Goal: Task Accomplishment & Management: Manage account settings

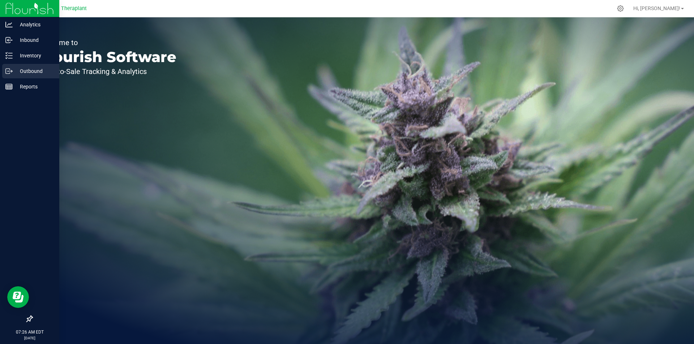
click at [11, 66] on div "Outbound" at bounding box center [30, 71] width 57 height 14
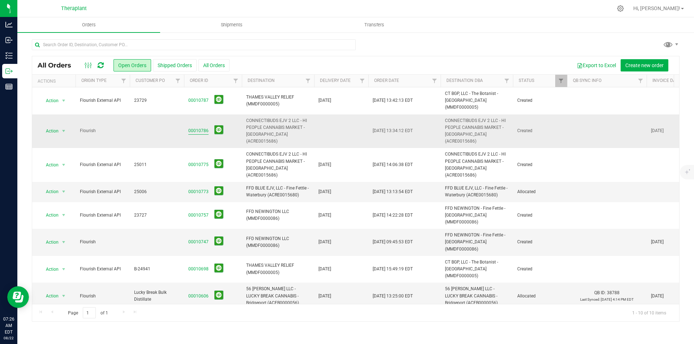
click at [202, 128] on link "00010786" at bounding box center [198, 131] width 20 height 7
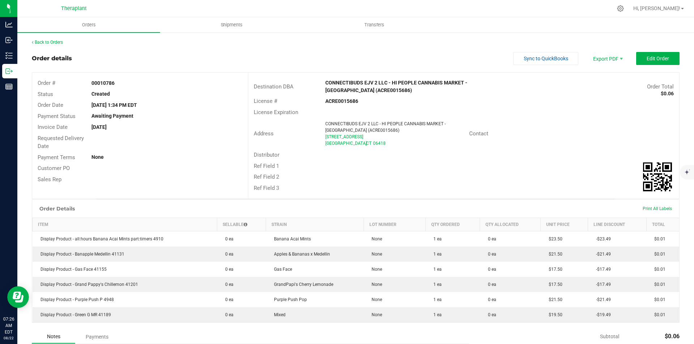
click at [630, 57] on div "Sync to QuickBooks Export PDF Edit Order" at bounding box center [596, 58] width 166 height 13
click at [639, 60] on button "Edit Order" at bounding box center [657, 58] width 43 height 13
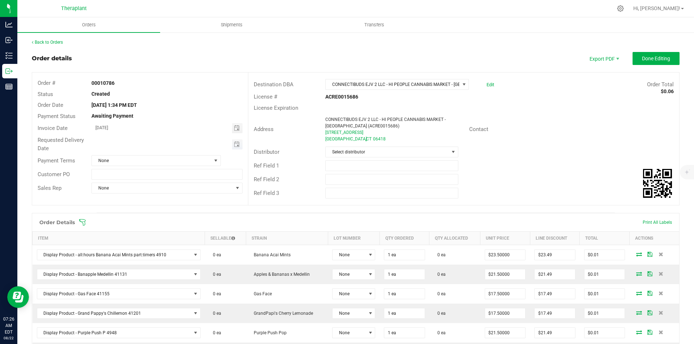
click at [238, 141] on span "Toggle calendar" at bounding box center [237, 144] width 10 height 10
drag, startPoint x: 139, startPoint y: 227, endPoint x: 148, endPoint y: 224, distance: 9.9
click at [139, 227] on span "25" at bounding box center [134, 227] width 10 height 11
type input "[DATE]"
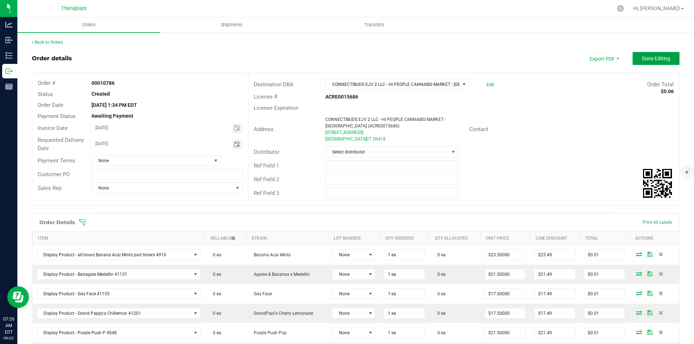
click at [642, 59] on span "Done Editing" at bounding box center [656, 59] width 28 height 6
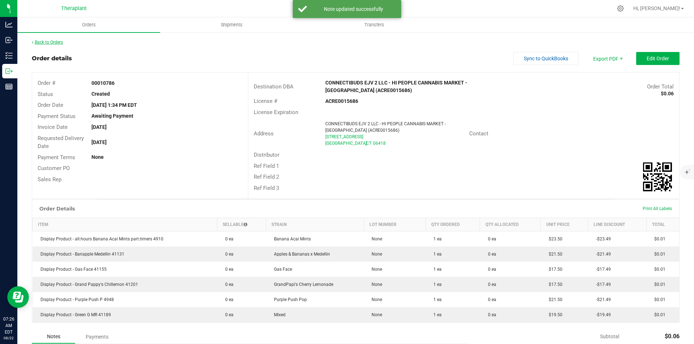
click at [52, 44] on link "Back to Orders" at bounding box center [47, 42] width 31 height 5
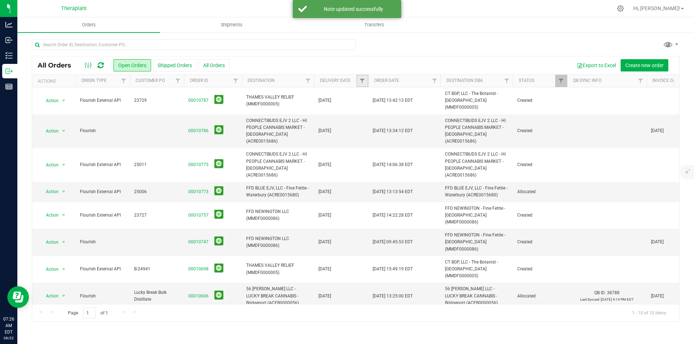
click at [365, 78] on link "Filter" at bounding box center [362, 81] width 12 height 12
click at [429, 125] on span "select" at bounding box center [429, 125] width 6 height 6
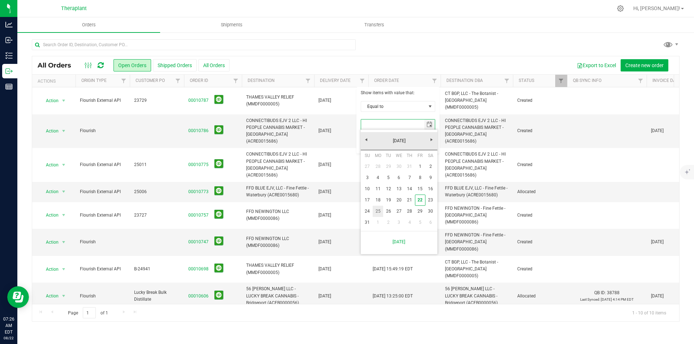
click at [374, 214] on link "25" at bounding box center [378, 211] width 10 height 11
type input "[DATE]"
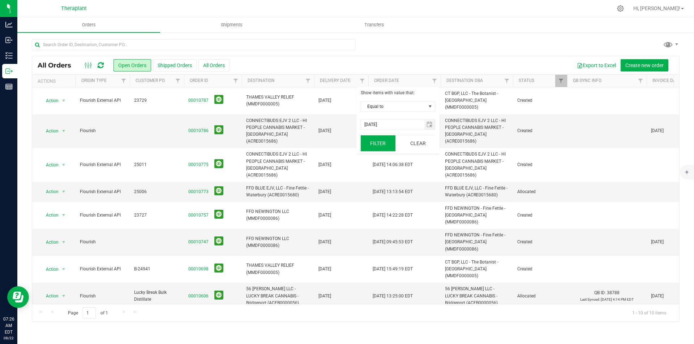
click at [380, 142] on button "Filter" at bounding box center [378, 144] width 35 height 16
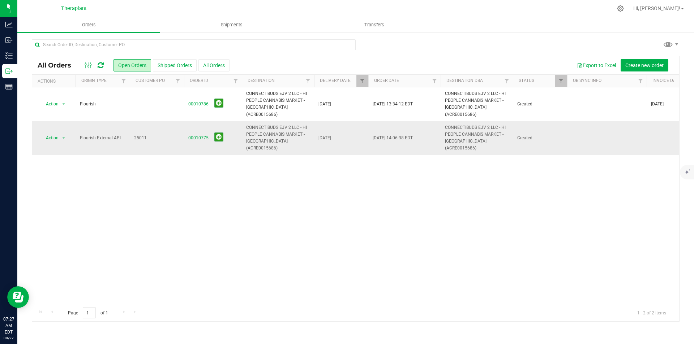
click at [196, 133] on span "00010775" at bounding box center [212, 138] width 49 height 11
click at [195, 135] on link "00010775" at bounding box center [198, 138] width 20 height 7
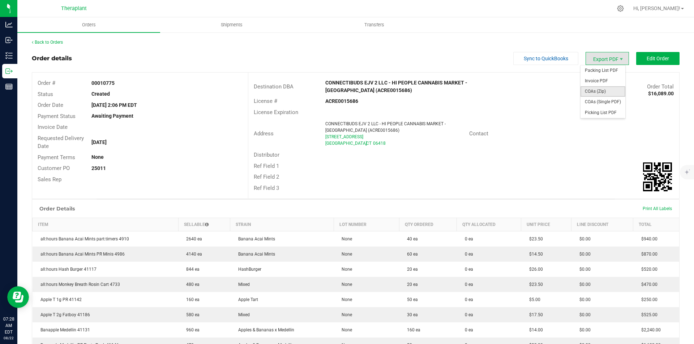
click at [601, 88] on span "COAs (Zip)" at bounding box center [602, 91] width 45 height 10
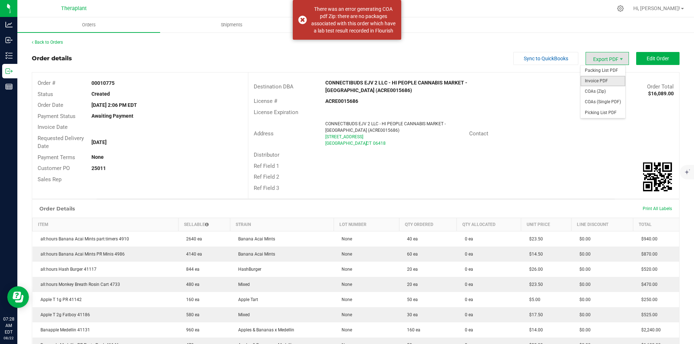
click at [608, 77] on span "Invoice PDF" at bounding box center [602, 81] width 45 height 10
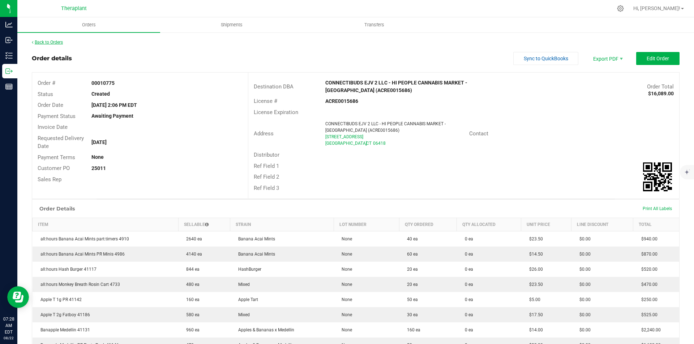
click at [56, 42] on link "Back to Orders" at bounding box center [47, 42] width 31 height 5
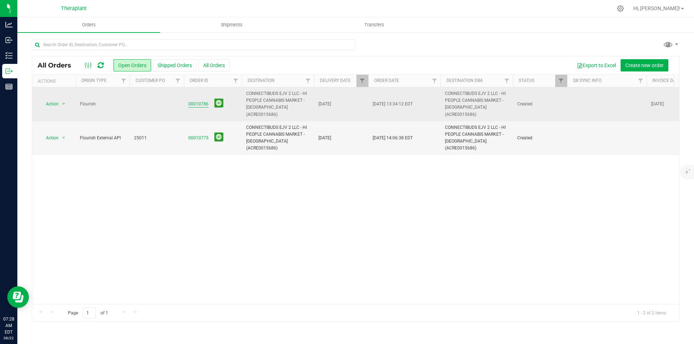
click at [194, 101] on link "00010786" at bounding box center [198, 104] width 20 height 7
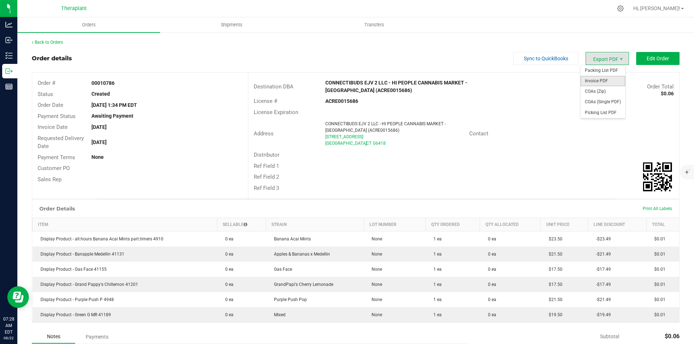
click at [606, 79] on span "Invoice PDF" at bounding box center [602, 81] width 45 height 10
click at [659, 60] on span "Edit Order" at bounding box center [657, 59] width 22 height 6
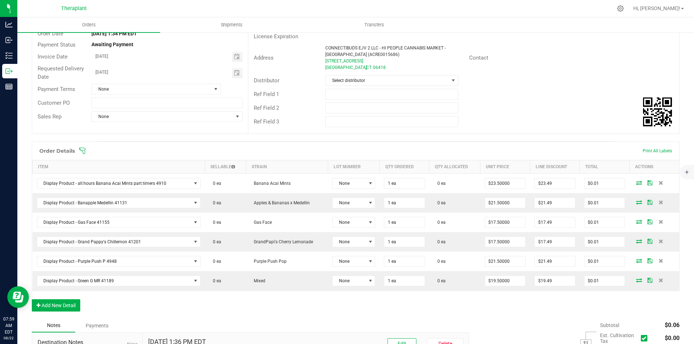
scroll to position [72, 0]
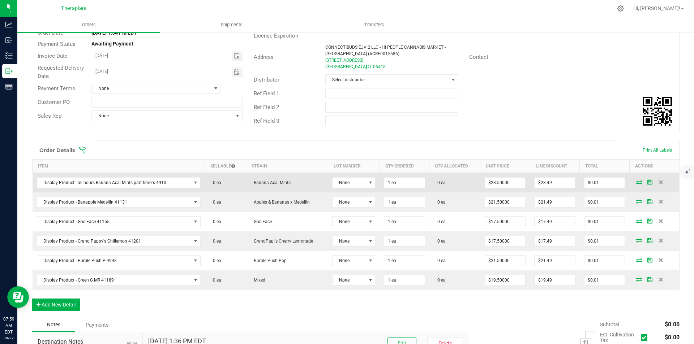
click at [636, 180] on icon at bounding box center [639, 182] width 6 height 4
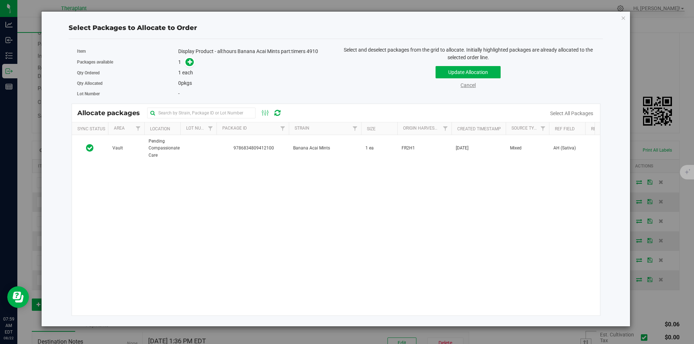
click at [471, 87] on link "Cancel" at bounding box center [467, 85] width 15 height 6
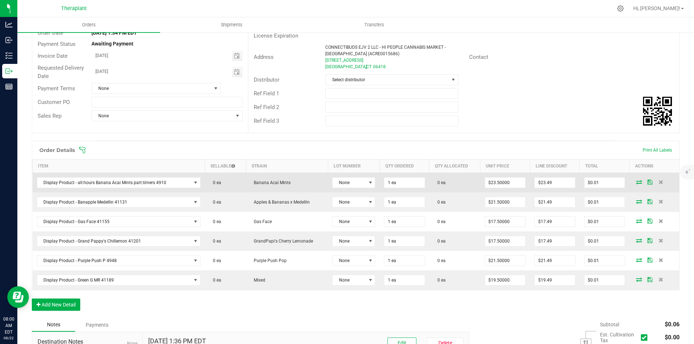
click at [636, 184] on icon at bounding box center [639, 182] width 6 height 4
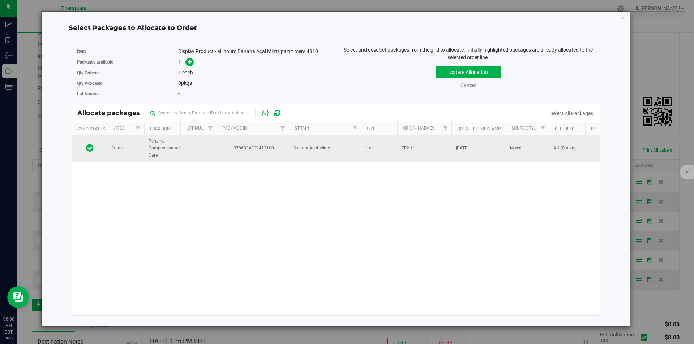
click at [221, 153] on td "9786834809412100" at bounding box center [252, 148] width 72 height 27
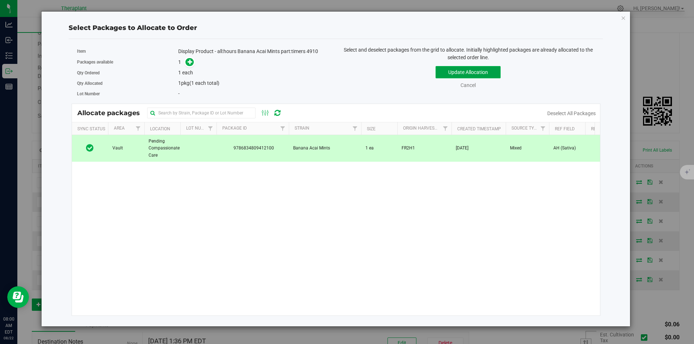
click at [466, 73] on button "Update Allocation" at bounding box center [467, 72] width 65 height 12
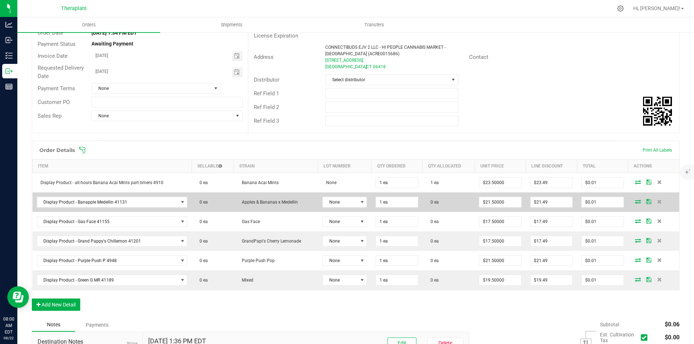
click at [635, 203] on icon at bounding box center [638, 201] width 6 height 4
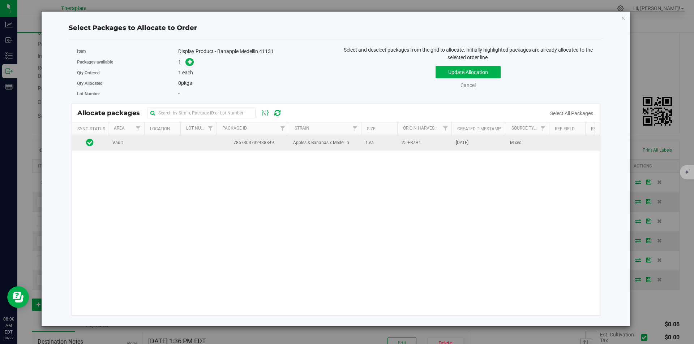
click at [292, 146] on td "Apples & Bananas x Medellin" at bounding box center [325, 143] width 72 height 16
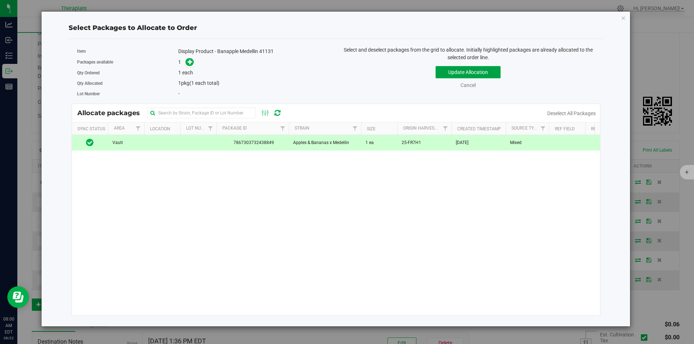
click at [481, 71] on button "Update Allocation" at bounding box center [467, 72] width 65 height 12
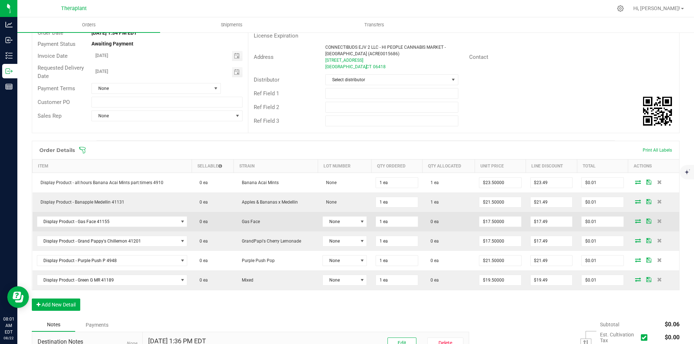
click at [635, 223] on icon at bounding box center [638, 221] width 6 height 4
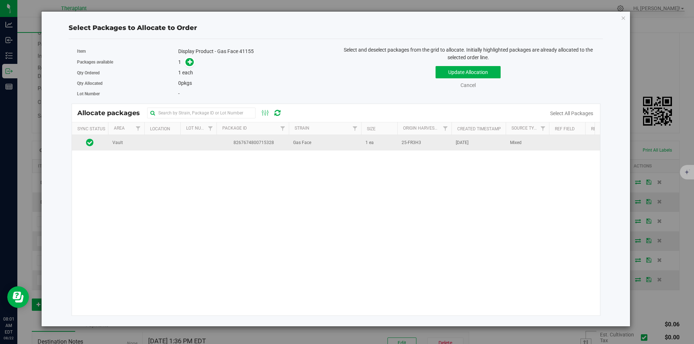
click at [258, 141] on span "8267674800715328" at bounding box center [253, 142] width 64 height 7
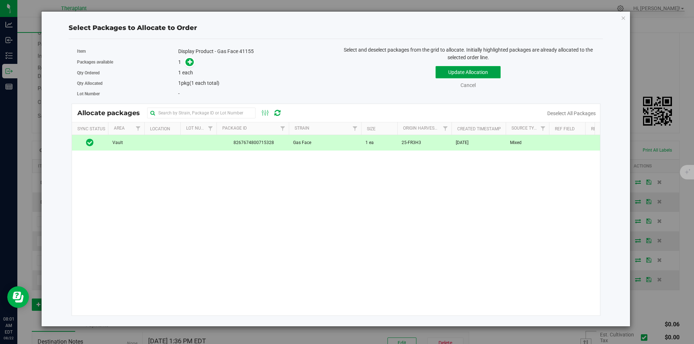
click at [475, 72] on button "Update Allocation" at bounding box center [467, 72] width 65 height 12
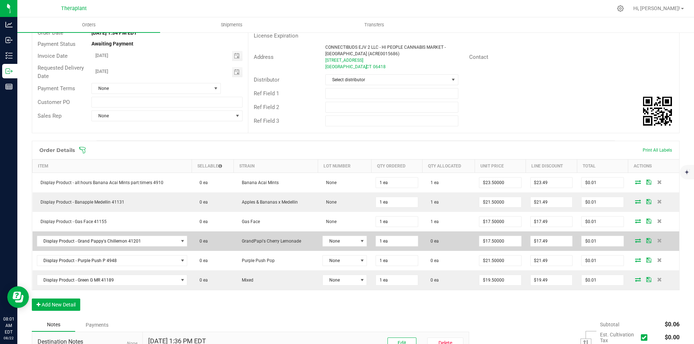
click at [635, 241] on icon at bounding box center [638, 240] width 6 height 4
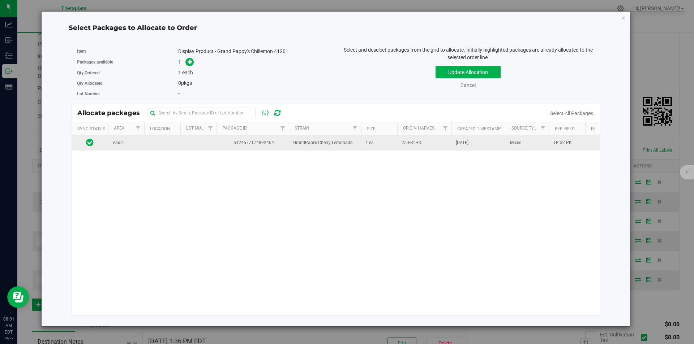
click at [259, 141] on span "6124577174892464" at bounding box center [253, 142] width 64 height 7
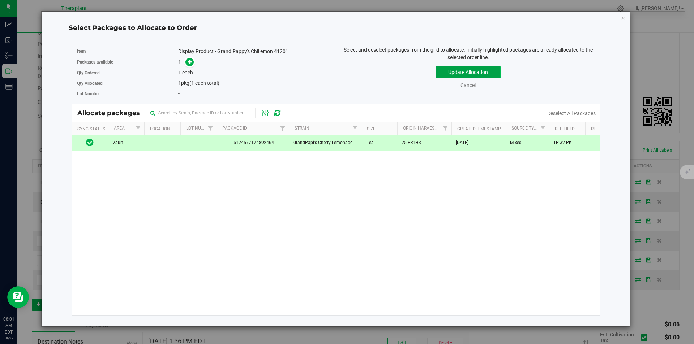
click at [460, 70] on button "Update Allocation" at bounding box center [467, 72] width 65 height 12
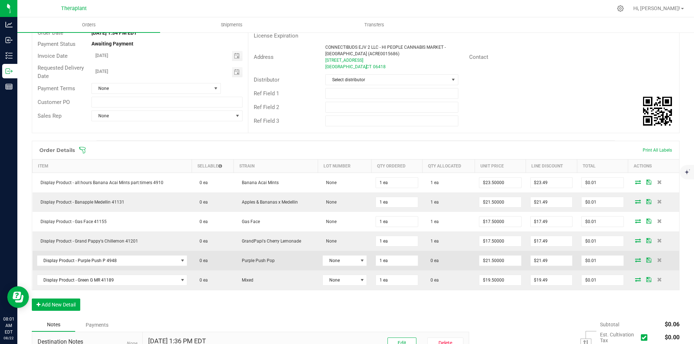
click at [635, 262] on icon at bounding box center [638, 260] width 6 height 4
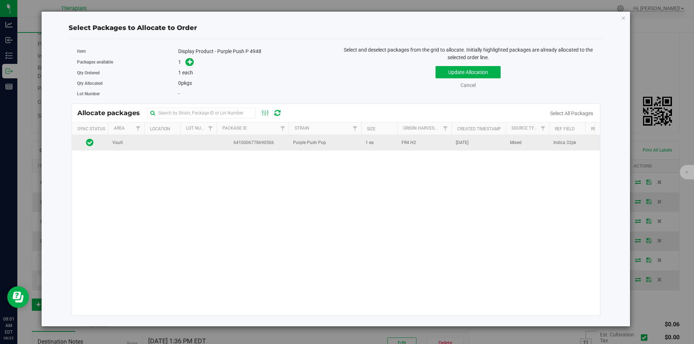
click at [264, 145] on span "6410006778690506" at bounding box center [253, 142] width 64 height 7
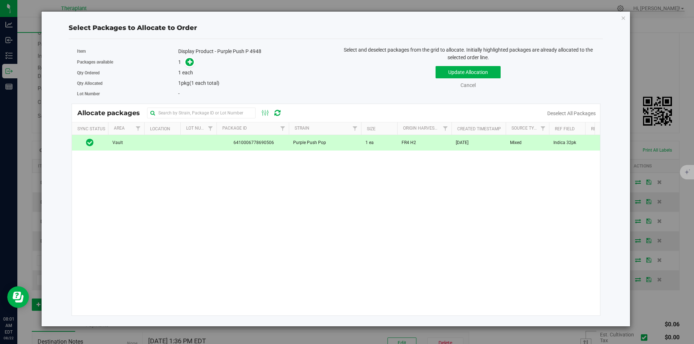
click at [460, 63] on div "Update Allocation Cancel Deselect All Packages" at bounding box center [468, 76] width 254 height 26
click at [461, 70] on button "Update Allocation" at bounding box center [467, 72] width 65 height 12
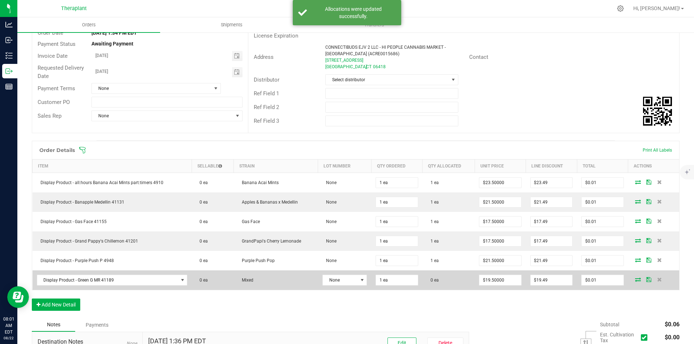
click at [635, 281] on icon at bounding box center [638, 280] width 6 height 4
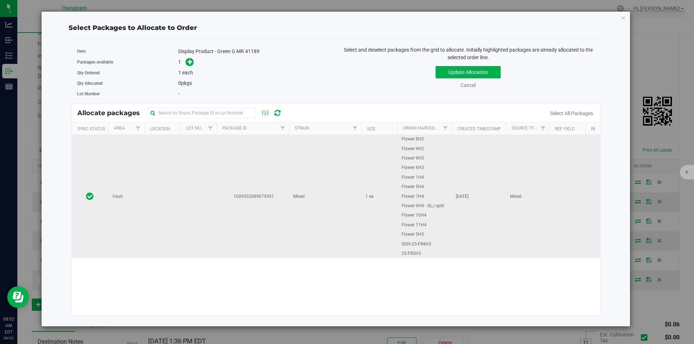
click at [257, 157] on td "1009552889079591" at bounding box center [252, 196] width 72 height 123
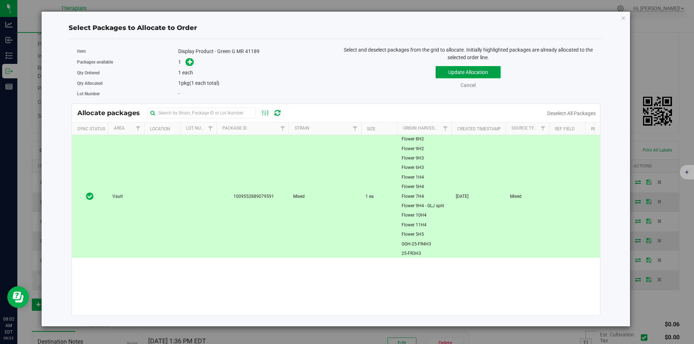
click at [459, 69] on button "Update Allocation" at bounding box center [467, 72] width 65 height 12
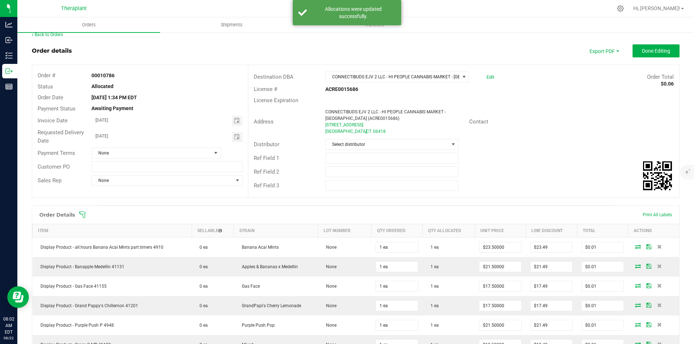
scroll to position [0, 0]
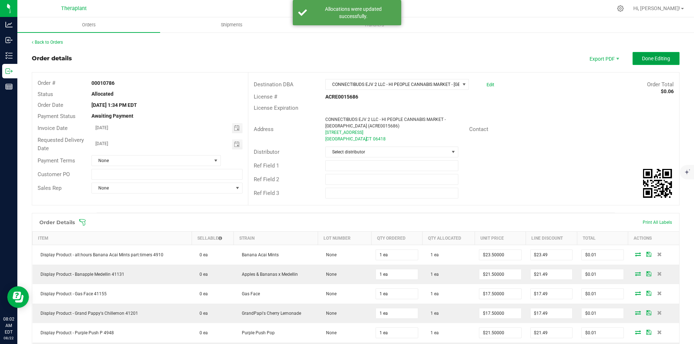
click at [655, 53] on button "Done Editing" at bounding box center [655, 58] width 47 height 13
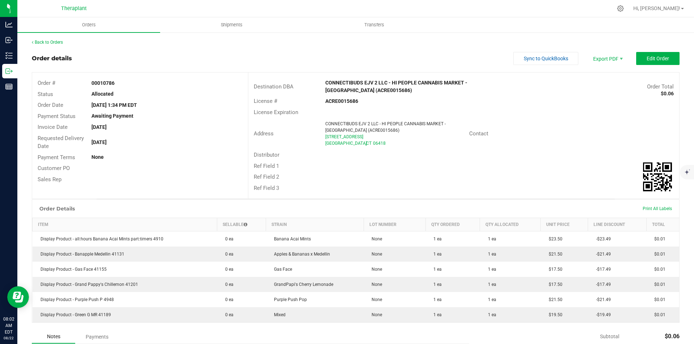
click at [50, 46] on div "Back to Orders Order details Sync to QuickBooks Export PDF Edit Order Order # 0…" at bounding box center [356, 240] width 648 height 403
click at [51, 41] on link "Back to Orders" at bounding box center [47, 42] width 31 height 5
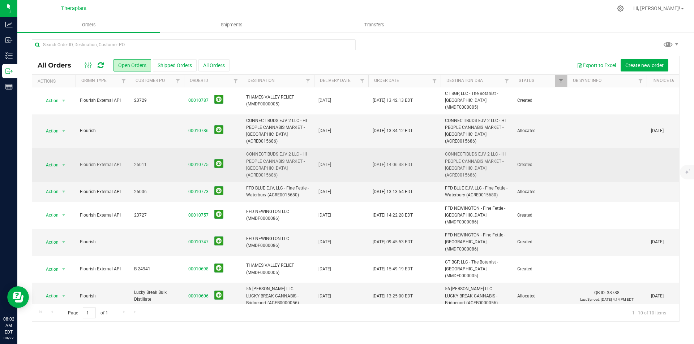
click at [201, 162] on link "00010775" at bounding box center [198, 165] width 20 height 7
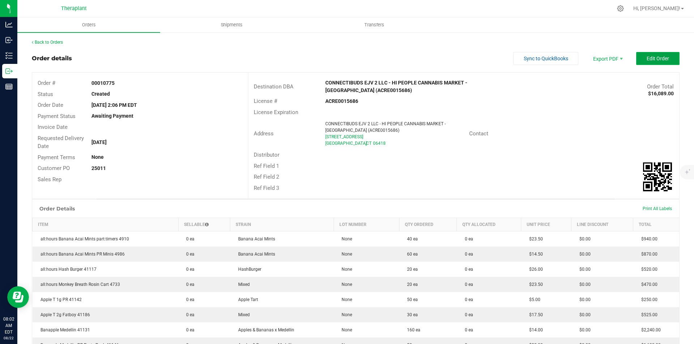
click at [636, 63] on button "Edit Order" at bounding box center [657, 58] width 43 height 13
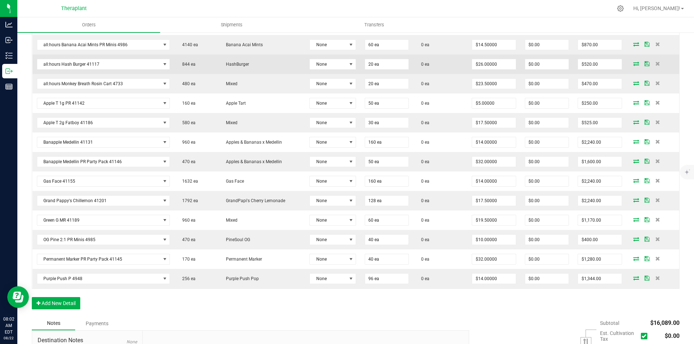
scroll to position [217, 0]
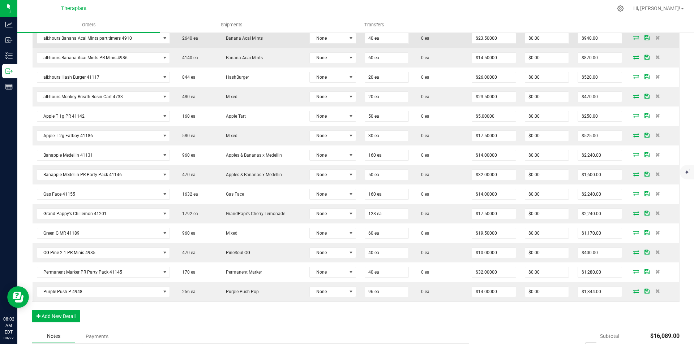
click at [633, 35] on icon at bounding box center [636, 37] width 6 height 4
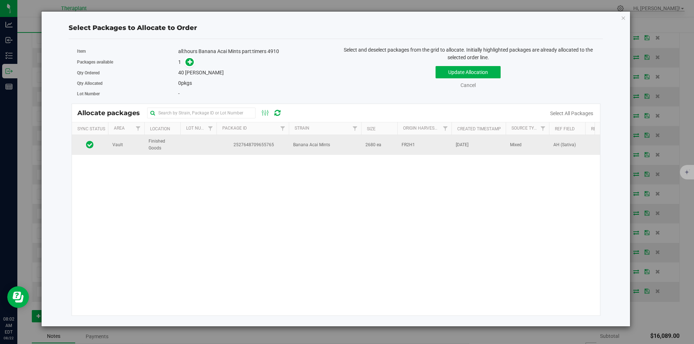
click at [258, 139] on td "2527648709655765" at bounding box center [252, 145] width 72 height 20
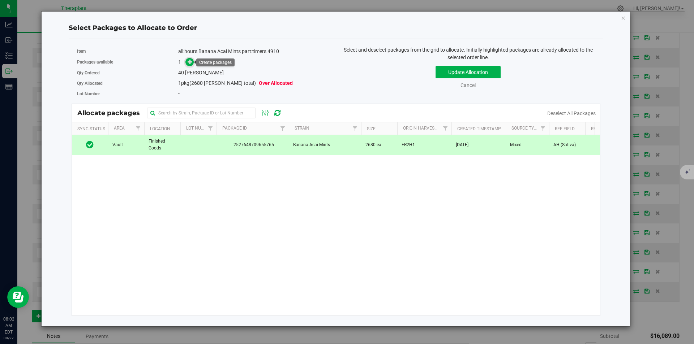
click at [192, 64] on icon at bounding box center [190, 61] width 5 height 5
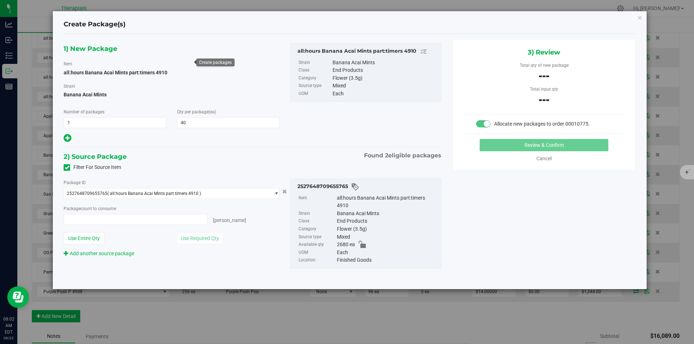
type input "0 ea"
type input "0"
click at [154, 215] on span "0 ea 0" at bounding box center [136, 219] width 144 height 11
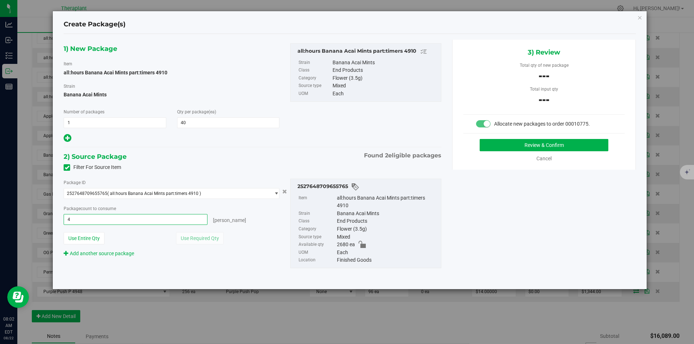
type input "40"
click at [512, 145] on button "Review & Confirm" at bounding box center [543, 145] width 129 height 12
type input "40 ea"
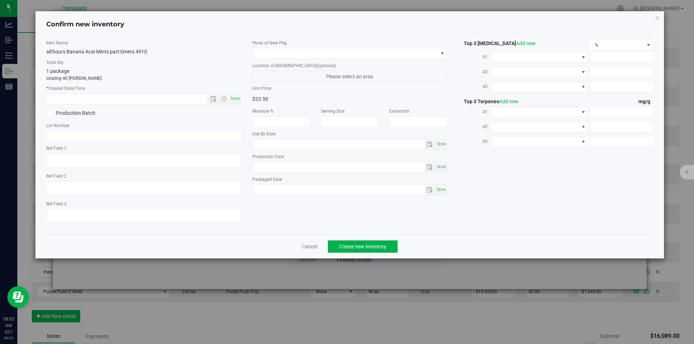
type textarea "AH (Sativa)"
type input "[DATE]"
click at [240, 96] on span "Now" at bounding box center [235, 99] width 12 height 10
type input "[DATE] 8:02 AM"
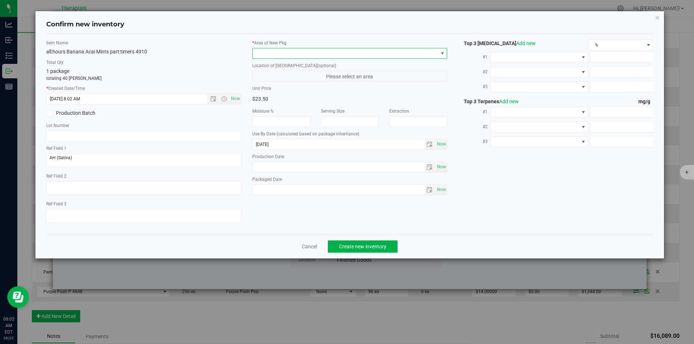
click at [272, 50] on span at bounding box center [345, 53] width 185 height 10
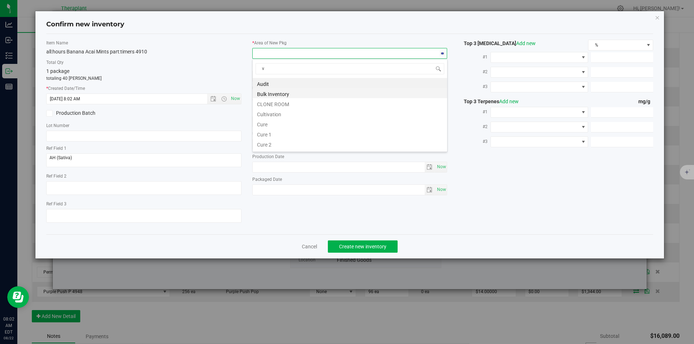
scroll to position [11, 195]
click at [269, 103] on li "Vault" at bounding box center [350, 103] width 194 height 10
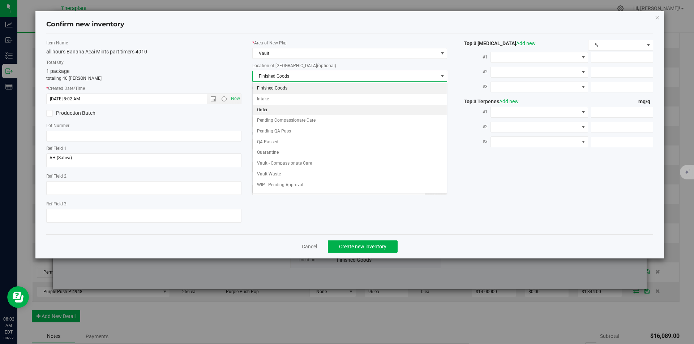
click at [277, 113] on li "Order" at bounding box center [350, 110] width 194 height 11
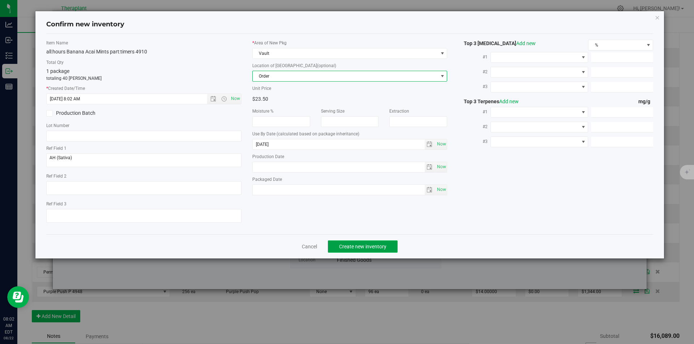
click at [353, 251] on button "Create new inventory" at bounding box center [363, 247] width 70 height 12
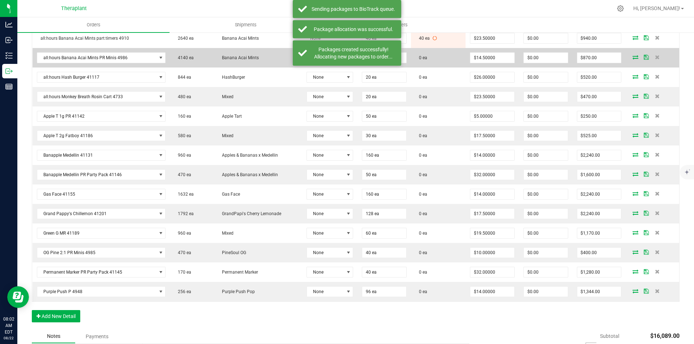
click at [632, 57] on icon at bounding box center [635, 57] width 6 height 4
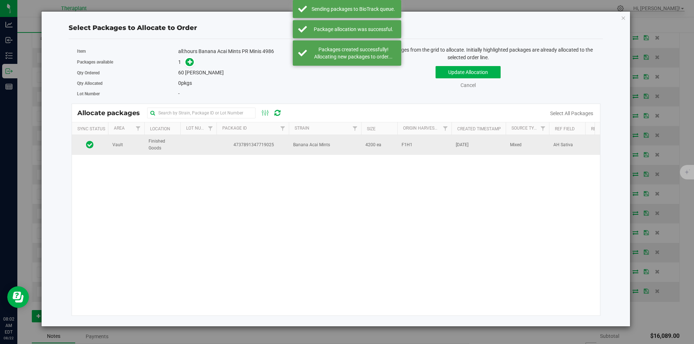
click at [317, 147] on span "Banana Acai Mints" at bounding box center [311, 145] width 37 height 7
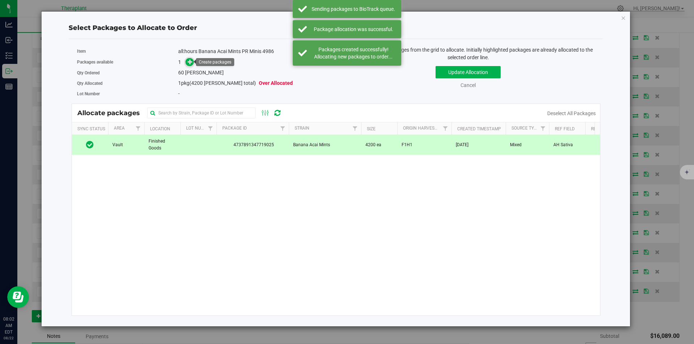
click at [190, 61] on icon at bounding box center [190, 61] width 5 height 5
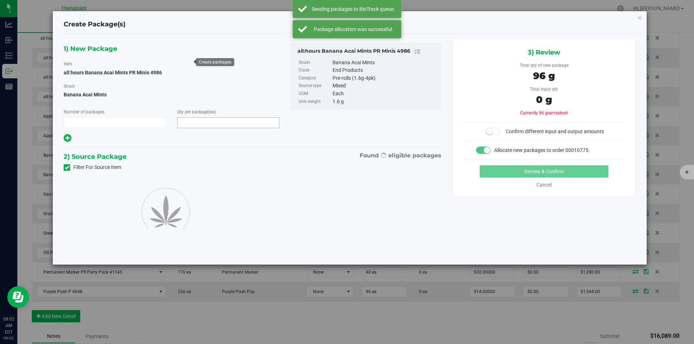
type input "1"
type input "60"
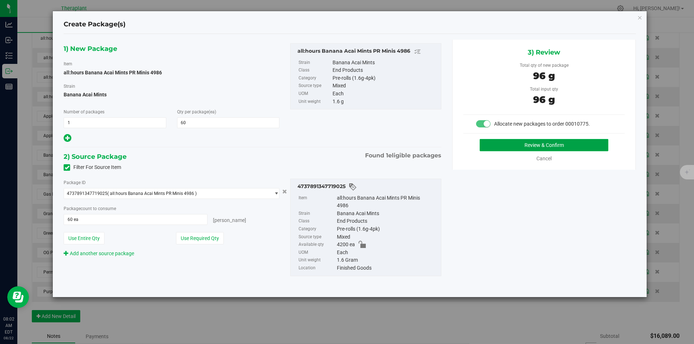
click at [511, 142] on button "Review & Confirm" at bounding box center [543, 145] width 129 height 12
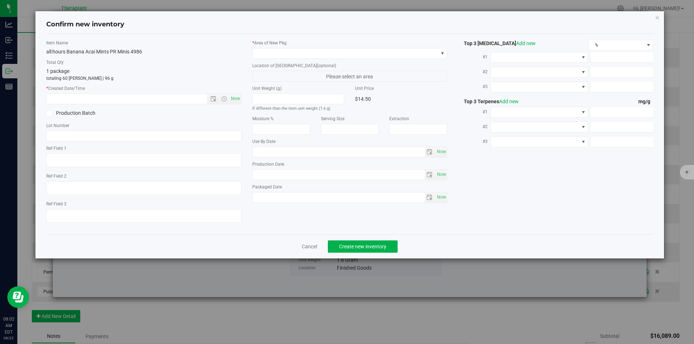
type textarea "AH Sativa"
type input "[DATE]"
click at [233, 97] on span "Now" at bounding box center [235, 99] width 12 height 10
type input "[DATE] 8:02 AM"
click at [271, 46] on div "* Area of [GEOGRAPHIC_DATA]" at bounding box center [349, 49] width 195 height 19
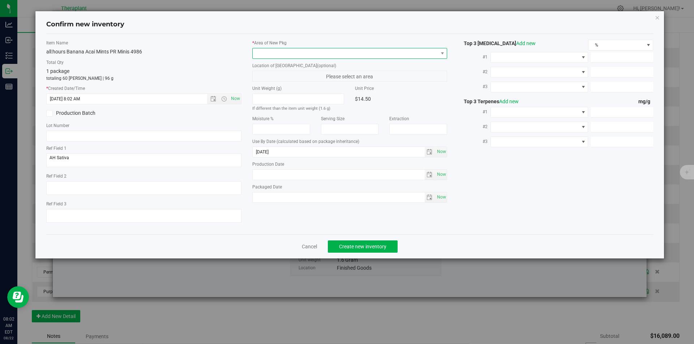
click at [260, 57] on span at bounding box center [345, 53] width 185 height 10
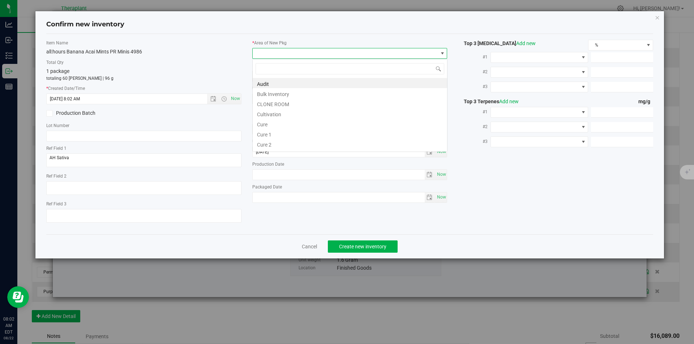
type input "v"
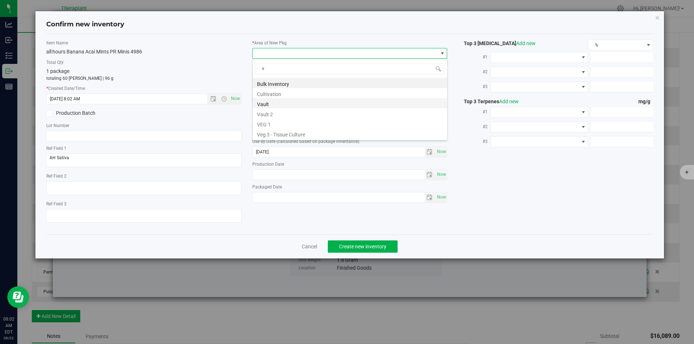
click at [266, 102] on li "Vault" at bounding box center [350, 103] width 194 height 10
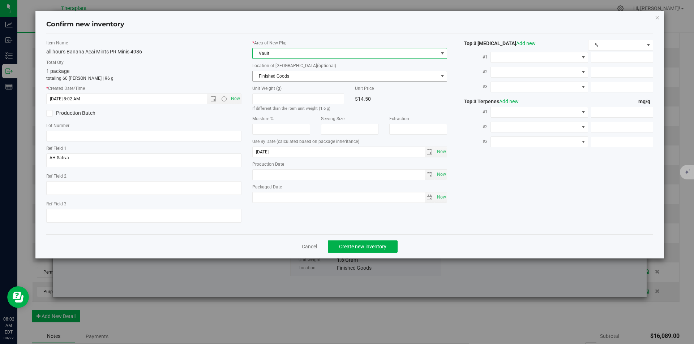
drag, startPoint x: 271, startPoint y: 77, endPoint x: 271, endPoint y: 52, distance: 24.9
click at [271, 76] on span "Finished Goods" at bounding box center [345, 76] width 185 height 10
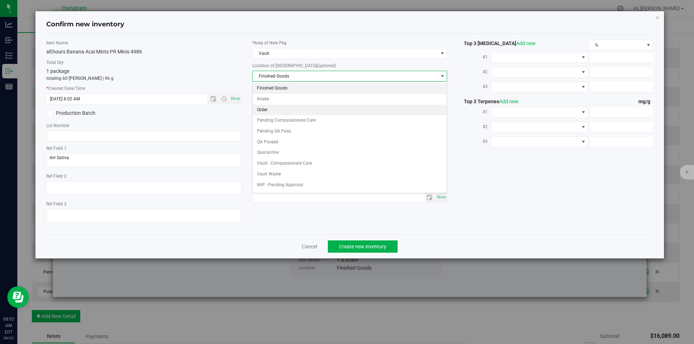
click at [267, 107] on li "Order" at bounding box center [350, 110] width 194 height 11
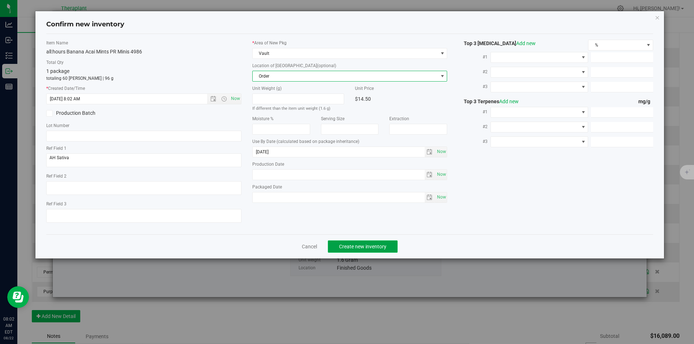
click at [355, 245] on span "Create new inventory" at bounding box center [362, 247] width 47 height 6
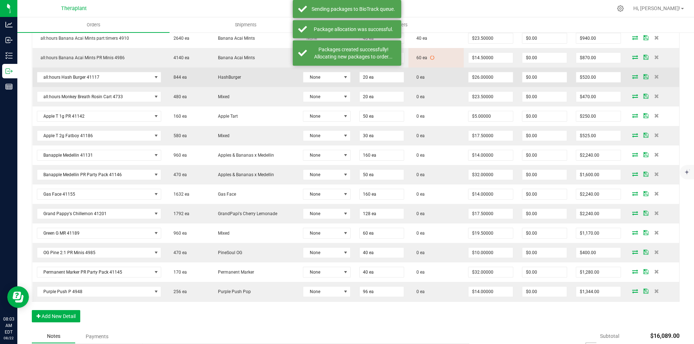
click at [632, 77] on icon at bounding box center [635, 76] width 6 height 4
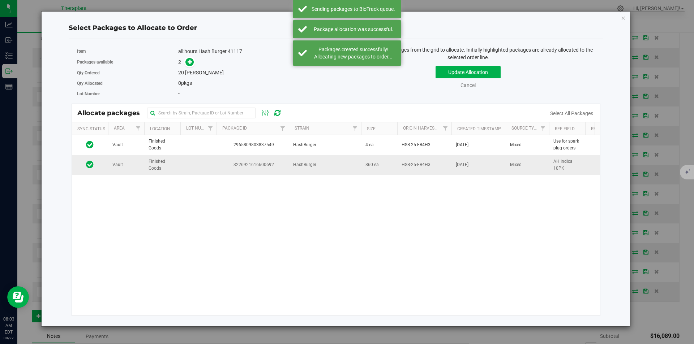
click at [231, 159] on td "3226921616600692" at bounding box center [252, 165] width 72 height 20
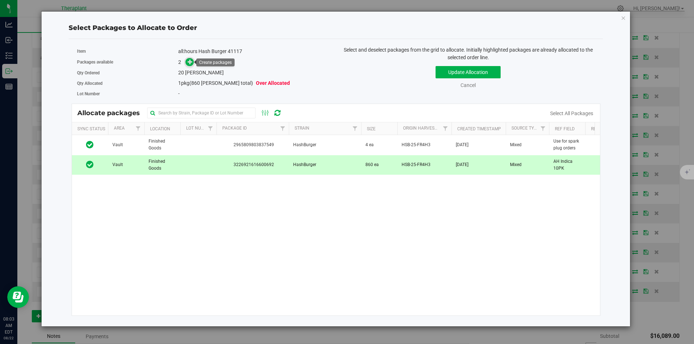
click at [191, 60] on icon at bounding box center [190, 61] width 5 height 5
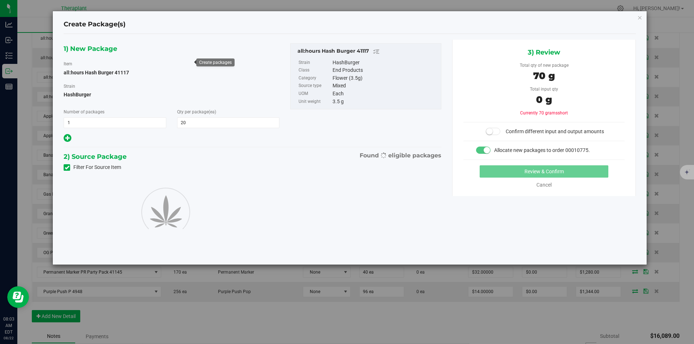
type input "20"
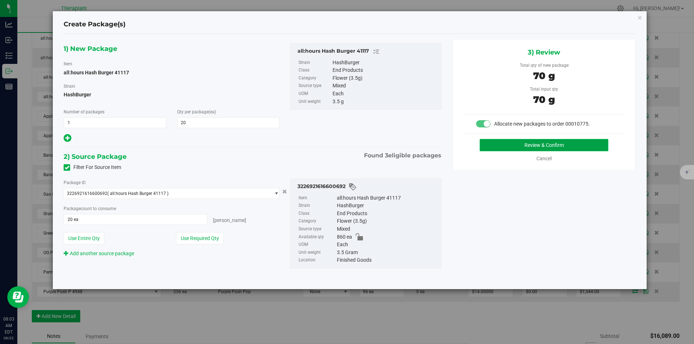
click at [509, 145] on button "Review & Confirm" at bounding box center [543, 145] width 129 height 12
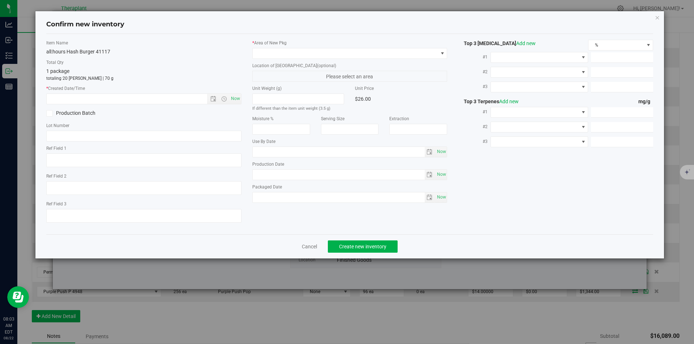
type textarea "AH Indica 10PK"
type input "[DATE]"
drag, startPoint x: 233, startPoint y: 101, endPoint x: 254, endPoint y: 80, distance: 29.6
click at [237, 99] on span "Now" at bounding box center [235, 99] width 12 height 10
type input "[DATE] 8:03 AM"
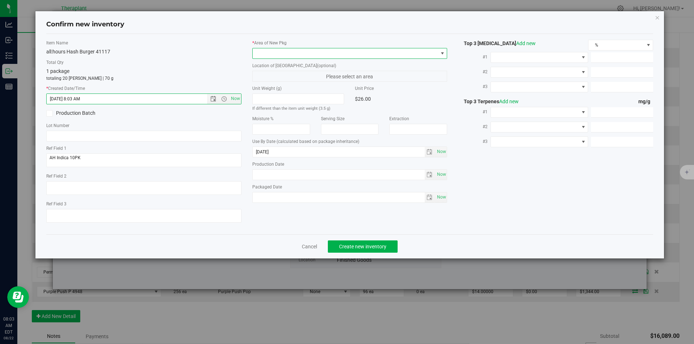
drag, startPoint x: 262, startPoint y: 56, endPoint x: 267, endPoint y: 39, distance: 17.7
click at [263, 55] on span at bounding box center [345, 53] width 185 height 10
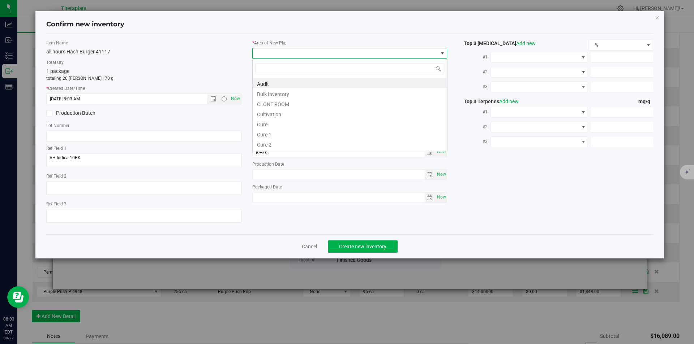
type input "v"
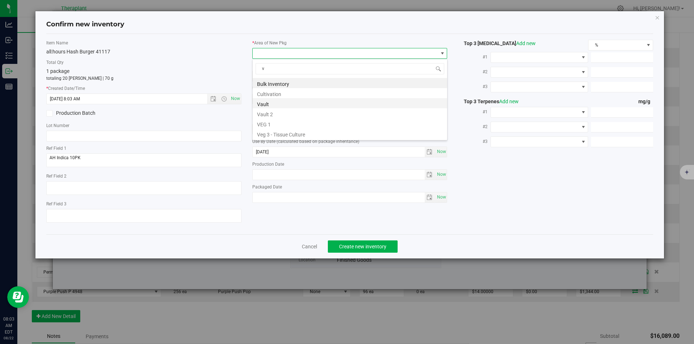
click at [269, 104] on li "Vault" at bounding box center [350, 103] width 194 height 10
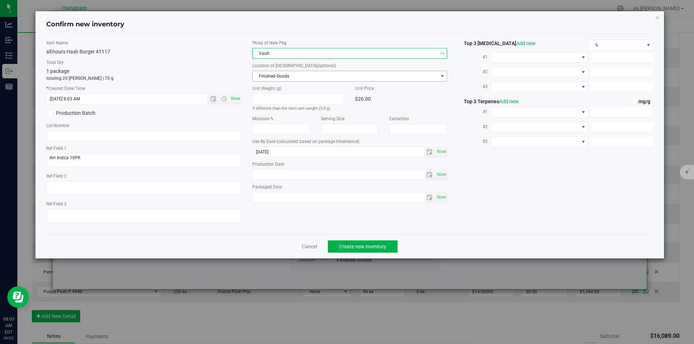
click at [269, 72] on span "Finished Goods" at bounding box center [345, 76] width 185 height 10
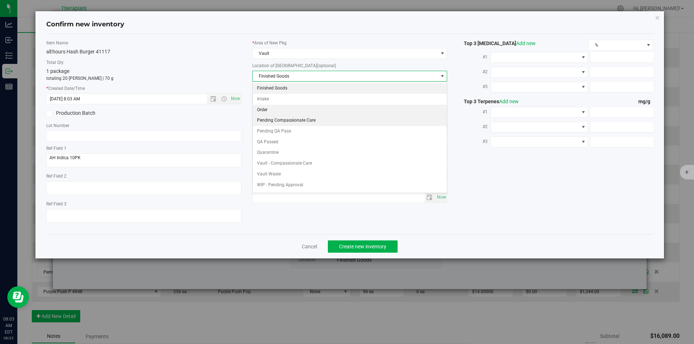
click at [267, 116] on li "Pending Compassionate Care" at bounding box center [350, 120] width 194 height 11
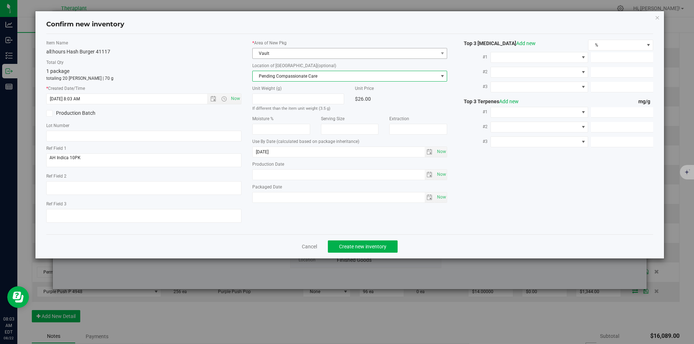
drag, startPoint x: 267, startPoint y: 74, endPoint x: 267, endPoint y: 59, distance: 15.2
click at [267, 73] on span "Pending Compassionate Care" at bounding box center [345, 76] width 185 height 10
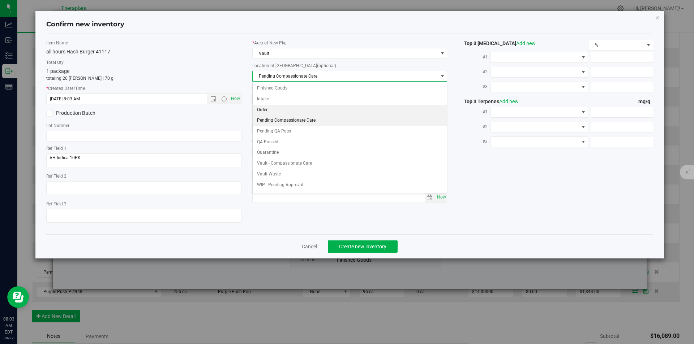
click at [267, 111] on li "Order" at bounding box center [350, 110] width 194 height 11
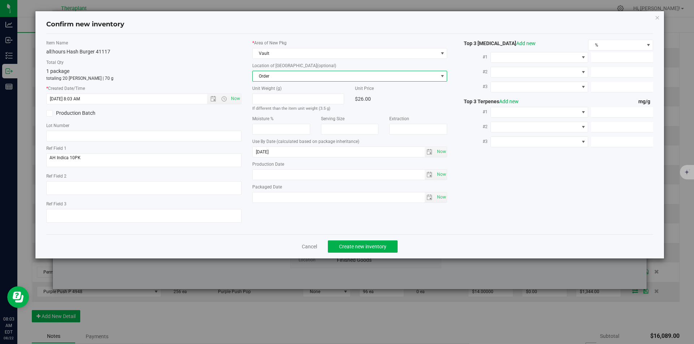
click at [350, 257] on div "Cancel Create new inventory" at bounding box center [349, 247] width 607 height 24
click at [350, 253] on div "Cancel Create new inventory" at bounding box center [349, 247] width 607 height 24
click at [350, 249] on span "Create new inventory" at bounding box center [362, 247] width 47 height 6
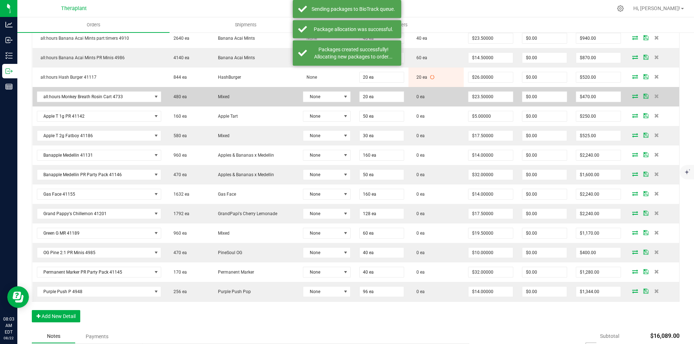
click at [632, 95] on icon at bounding box center [635, 96] width 6 height 4
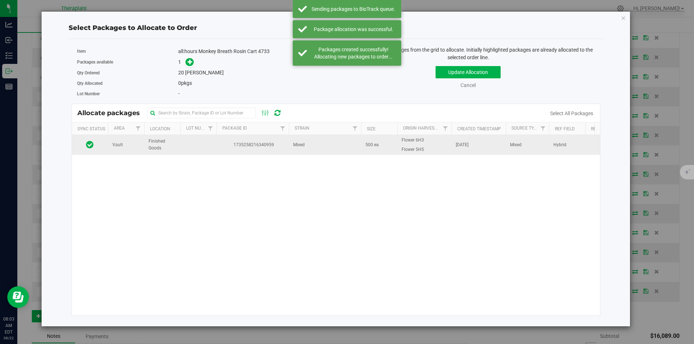
click at [281, 147] on span "1735258216340959" at bounding box center [253, 145] width 64 height 7
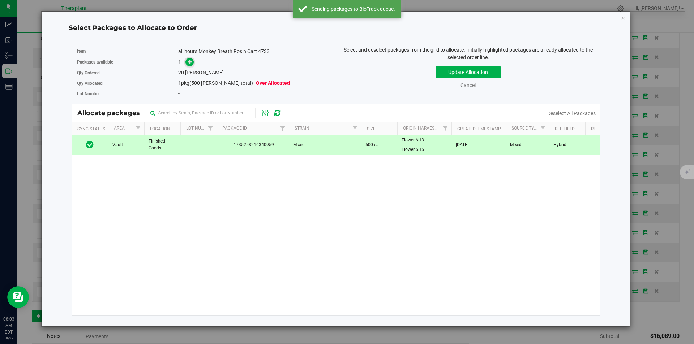
click at [188, 61] on icon at bounding box center [190, 61] width 5 height 5
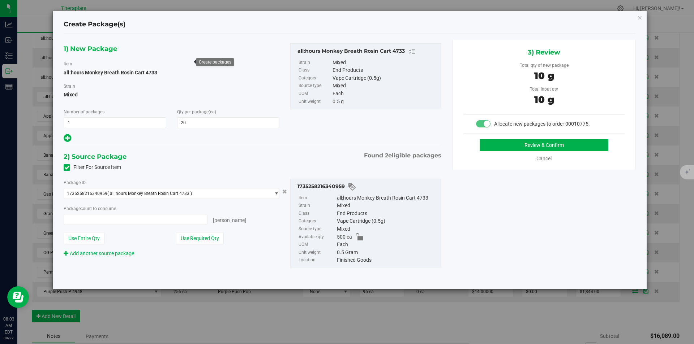
type input "20 ea"
click at [521, 143] on button "Review & Confirm" at bounding box center [543, 145] width 129 height 12
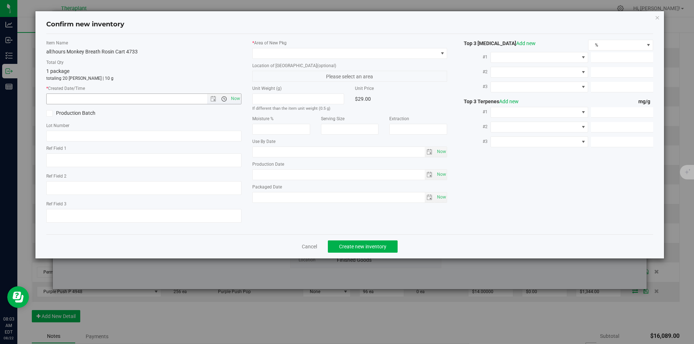
type textarea "Hybrid"
type input "[DATE]"
click at [235, 98] on span "Now" at bounding box center [235, 99] width 12 height 10
type input "[DATE] 8:03 AM"
drag, startPoint x: 268, startPoint y: 60, endPoint x: 268, endPoint y: 51, distance: 9.0
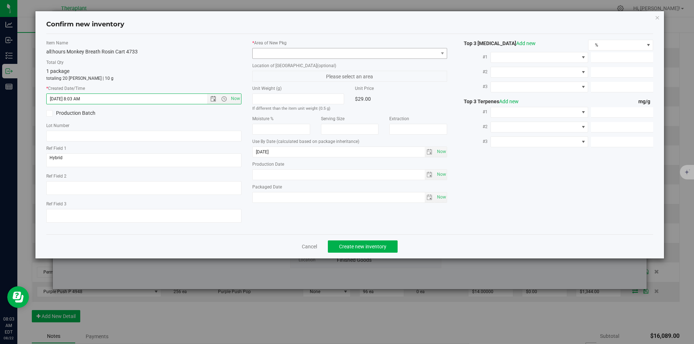
click at [268, 56] on div "* Area of [GEOGRAPHIC_DATA] Location of [GEOGRAPHIC_DATA] (optional) Please sel…" at bounding box center [350, 123] width 206 height 167
click at [268, 50] on span at bounding box center [345, 53] width 185 height 10
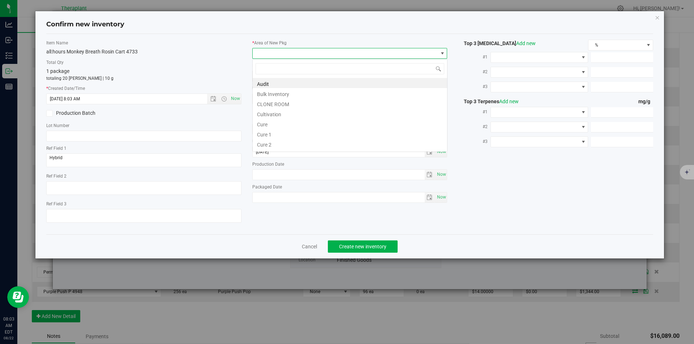
type input "v"
click at [268, 100] on li "Vault" at bounding box center [350, 103] width 194 height 10
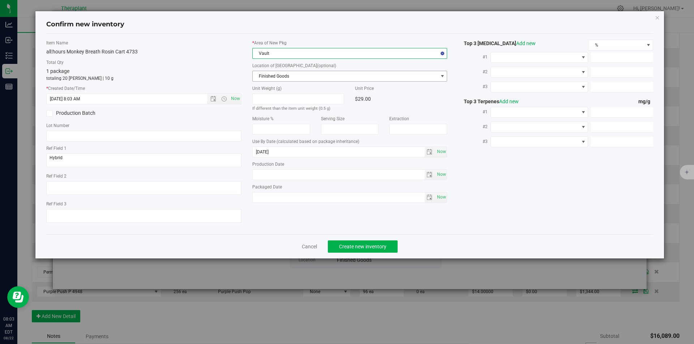
click at [271, 79] on span "Finished Goods" at bounding box center [345, 76] width 185 height 10
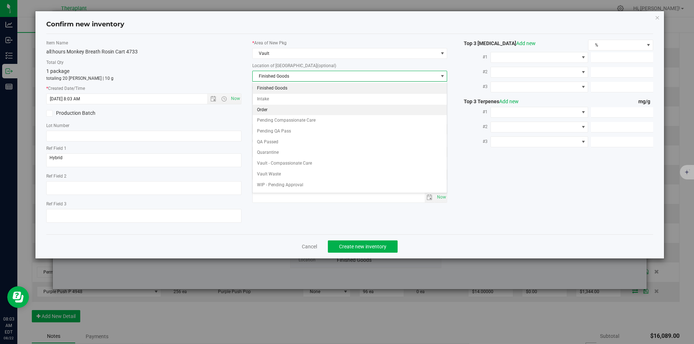
click at [271, 107] on li "Order" at bounding box center [350, 110] width 194 height 11
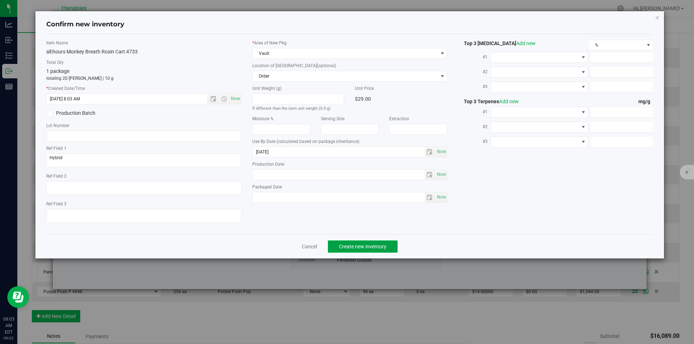
click at [351, 246] on span "Create new inventory" at bounding box center [362, 247] width 47 height 6
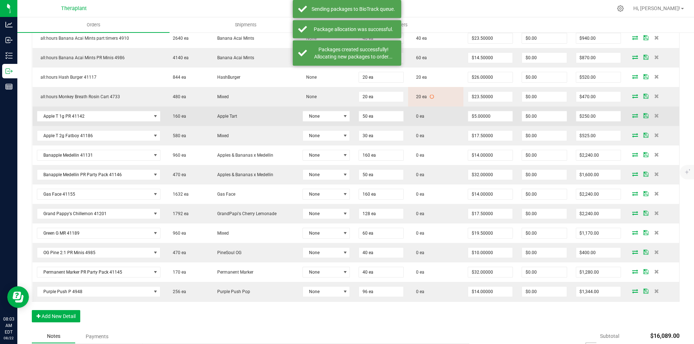
click at [632, 113] on icon at bounding box center [635, 115] width 6 height 4
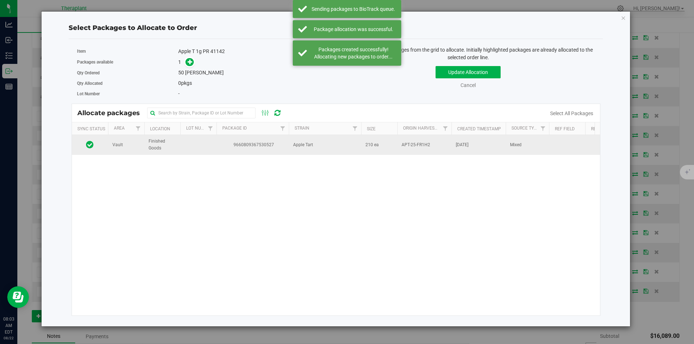
click at [249, 139] on td "9660809367530527" at bounding box center [252, 145] width 72 height 20
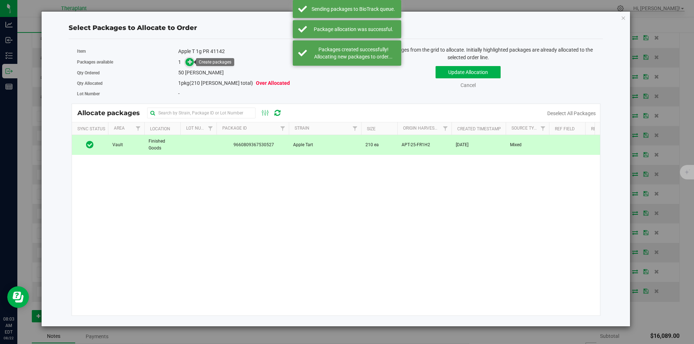
click at [189, 63] on icon at bounding box center [190, 61] width 5 height 5
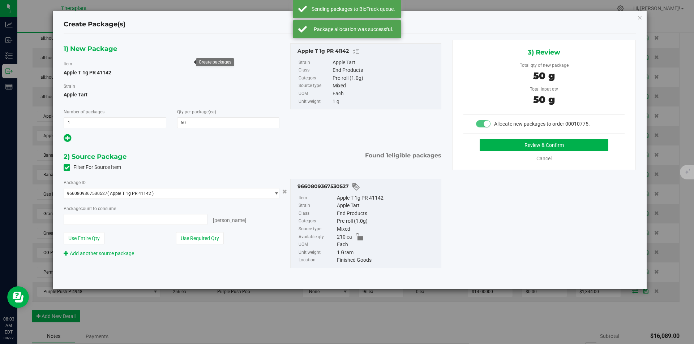
type input "50 ea"
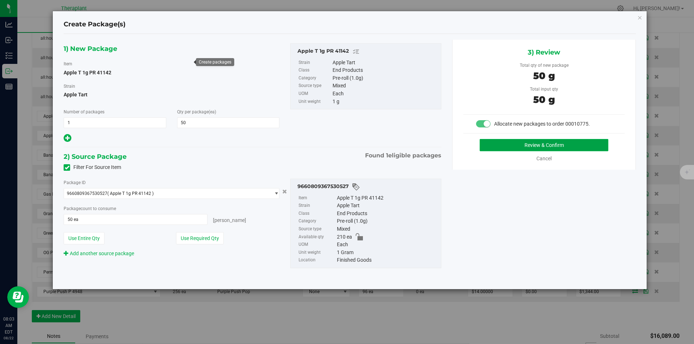
click at [515, 140] on button "Review & Confirm" at bounding box center [543, 145] width 129 height 12
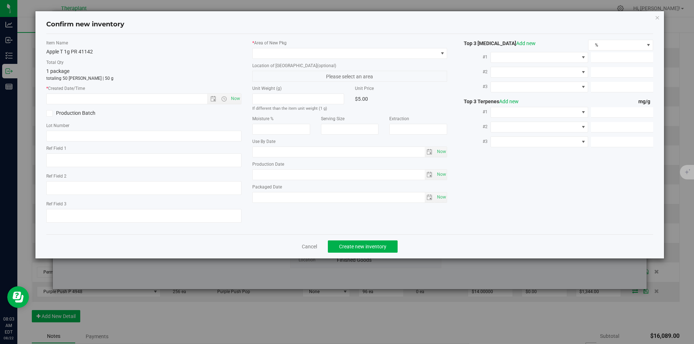
type input "[DATE]"
click at [239, 95] on span "Now" at bounding box center [235, 99] width 12 height 10
type input "[DATE] 8:03 AM"
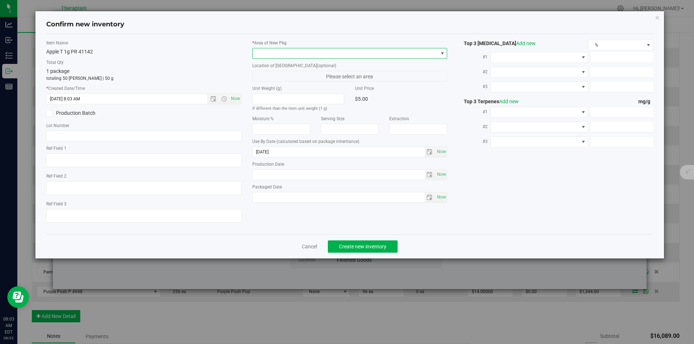
drag, startPoint x: 279, startPoint y: 55, endPoint x: 275, endPoint y: 26, distance: 28.8
click at [279, 54] on span at bounding box center [345, 53] width 185 height 10
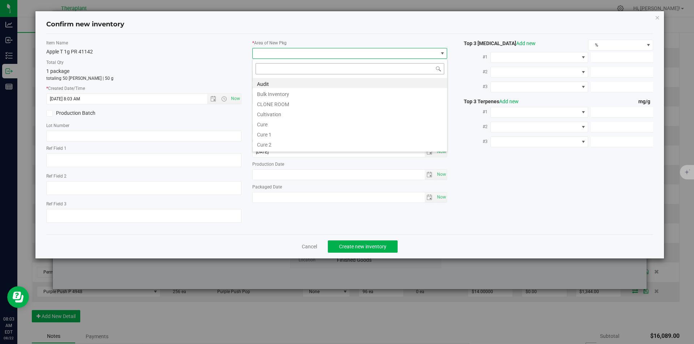
scroll to position [11, 195]
type input "v"
click at [275, 100] on li "Vault" at bounding box center [350, 103] width 194 height 10
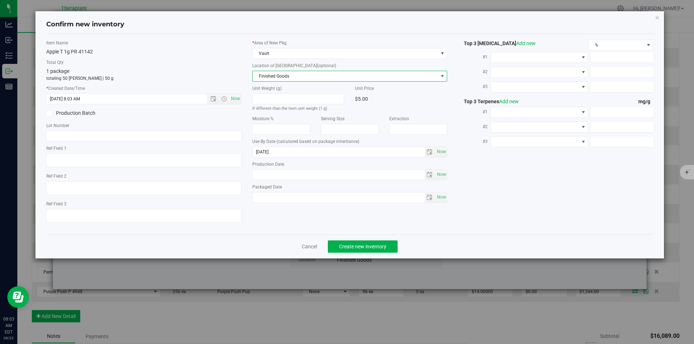
click at [274, 72] on span "Finished Goods" at bounding box center [345, 76] width 185 height 10
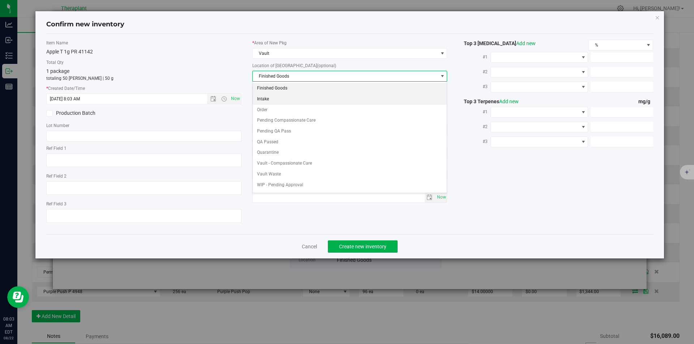
click at [268, 103] on li "Intake" at bounding box center [350, 99] width 194 height 11
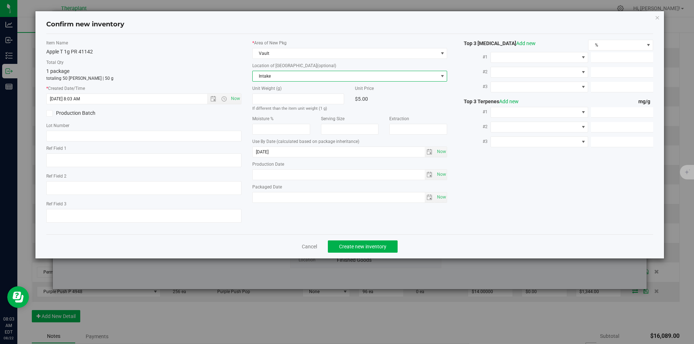
drag, startPoint x: 268, startPoint y: 72, endPoint x: 268, endPoint y: 64, distance: 8.3
click at [268, 71] on span "Intake" at bounding box center [345, 76] width 185 height 10
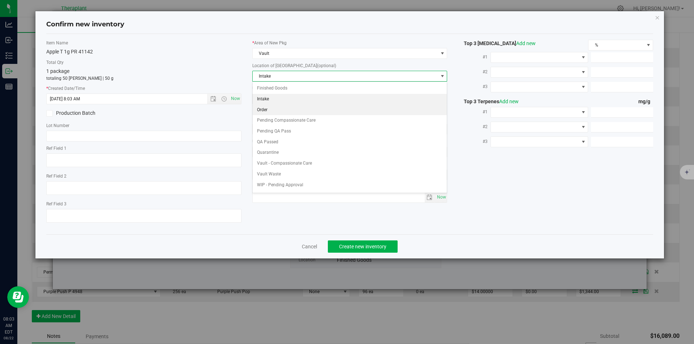
click at [270, 107] on li "Order" at bounding box center [350, 110] width 194 height 11
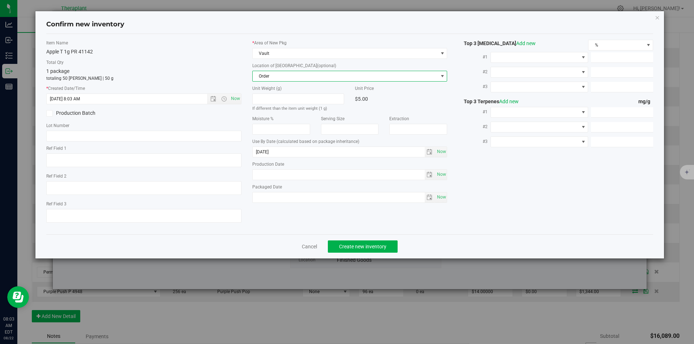
click at [349, 254] on div "Cancel Create new inventory" at bounding box center [349, 247] width 607 height 24
click at [346, 251] on button "Create new inventory" at bounding box center [363, 247] width 70 height 12
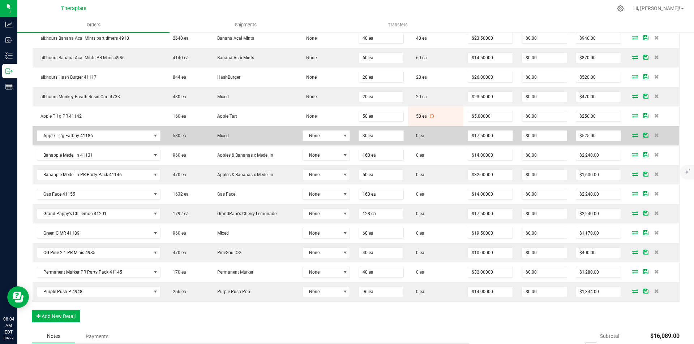
click at [632, 137] on icon at bounding box center [635, 135] width 6 height 4
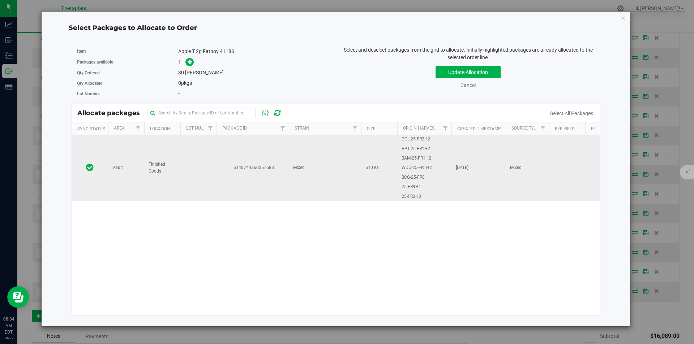
drag, startPoint x: 407, startPoint y: 189, endPoint x: 362, endPoint y: 170, distance: 48.7
click at [404, 187] on span "25-FR9H1" at bounding box center [411, 187] width 20 height 7
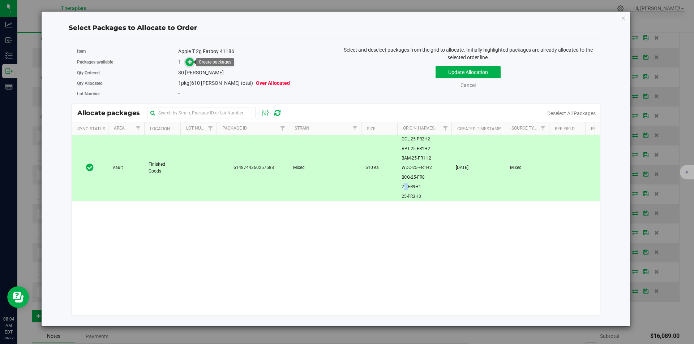
click at [190, 64] on icon at bounding box center [190, 61] width 5 height 5
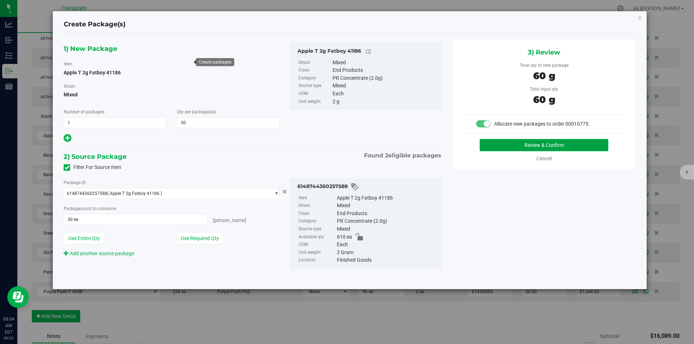
click at [502, 146] on button "Review & Confirm" at bounding box center [543, 145] width 129 height 12
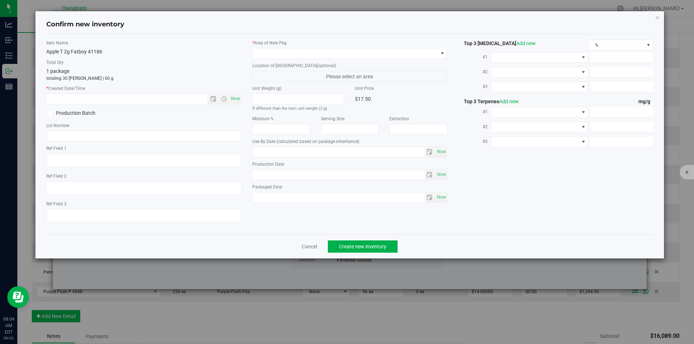
type input "[DATE]"
drag, startPoint x: 232, startPoint y: 95, endPoint x: 283, endPoint y: 60, distance: 61.7
click at [234, 94] on span "Now" at bounding box center [235, 99] width 12 height 10
type input "[DATE] 8:04 AM"
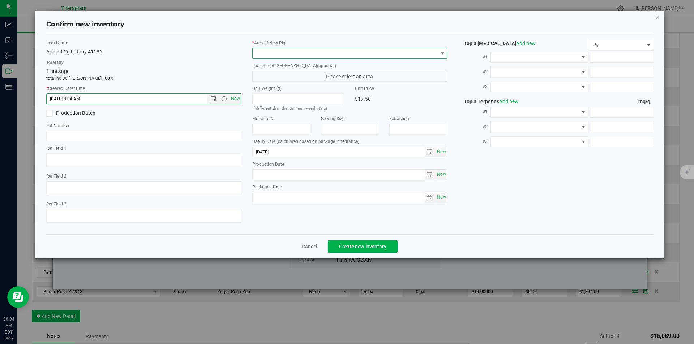
click at [283, 56] on span at bounding box center [345, 53] width 185 height 10
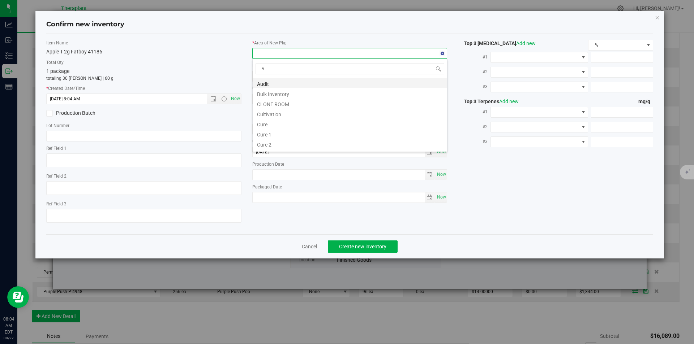
scroll to position [11, 195]
click at [285, 105] on li "Vault" at bounding box center [350, 103] width 194 height 10
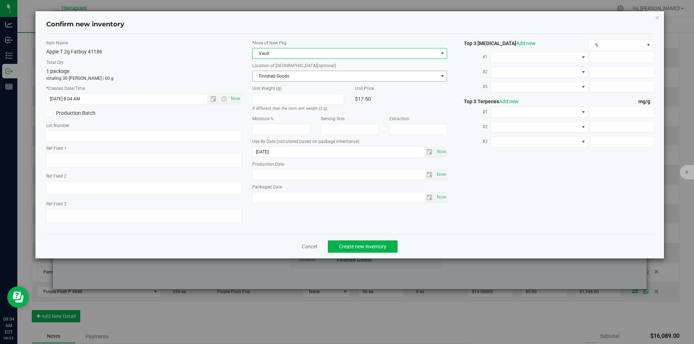
click at [284, 79] on span "Finished Goods" at bounding box center [345, 76] width 185 height 10
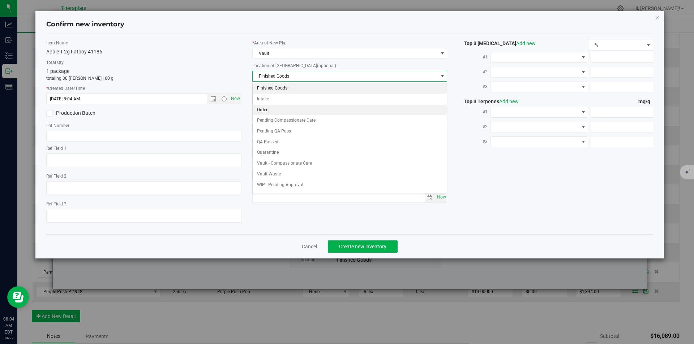
click at [273, 110] on li "Order" at bounding box center [350, 110] width 194 height 11
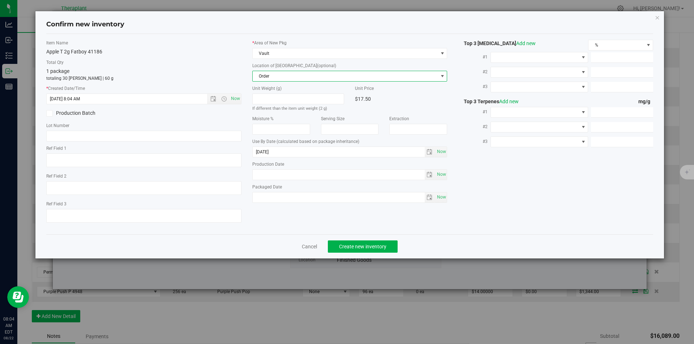
click at [353, 254] on div "Cancel Create new inventory" at bounding box center [349, 247] width 607 height 24
click at [353, 251] on button "Create new inventory" at bounding box center [363, 247] width 70 height 12
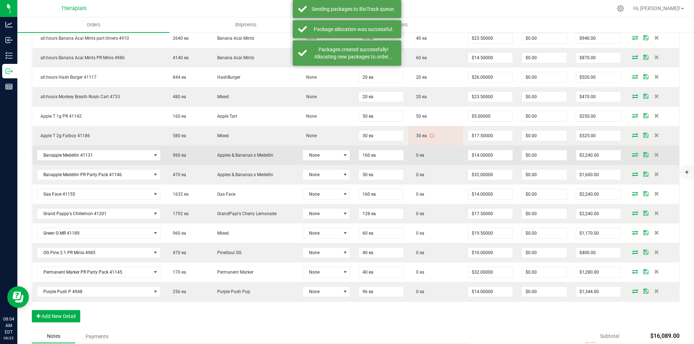
click at [632, 159] on td at bounding box center [652, 156] width 54 height 20
click at [628, 151] on td at bounding box center [652, 156] width 54 height 20
click at [632, 156] on icon at bounding box center [635, 154] width 6 height 4
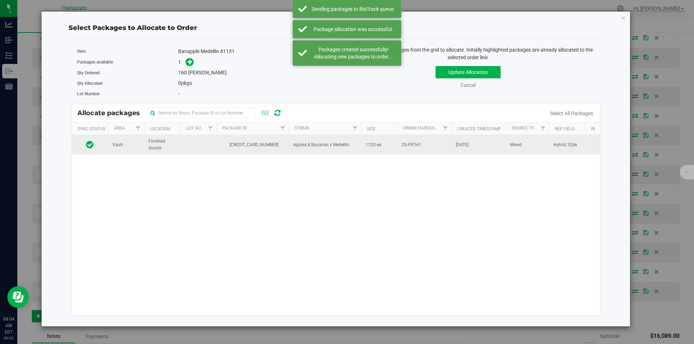
click at [218, 143] on td "[CREDIT_CARD_NUMBER]" at bounding box center [252, 145] width 72 height 20
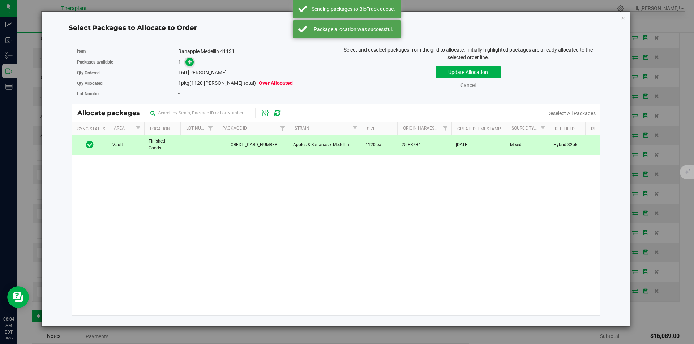
click at [190, 61] on icon at bounding box center [190, 61] width 5 height 5
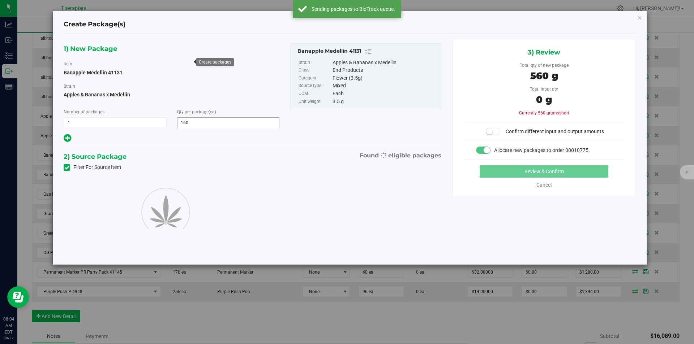
type input "160"
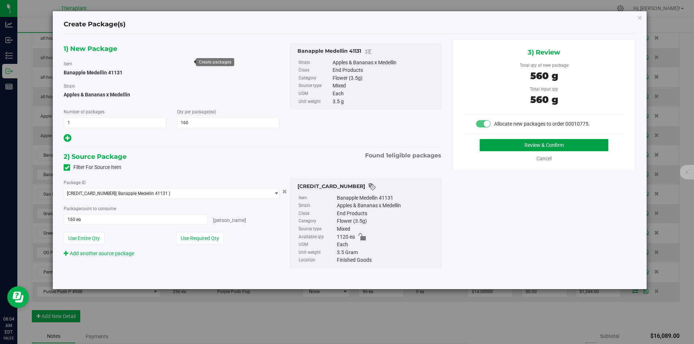
click at [526, 144] on button "Review & Confirm" at bounding box center [543, 145] width 129 height 12
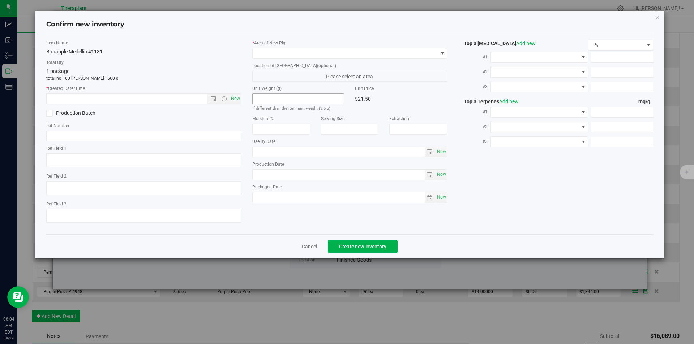
type textarea "Hybrid 32pk"
type input "[DATE]"
click at [232, 95] on span "Now" at bounding box center [235, 99] width 12 height 10
type input "[DATE] 8:04 AM"
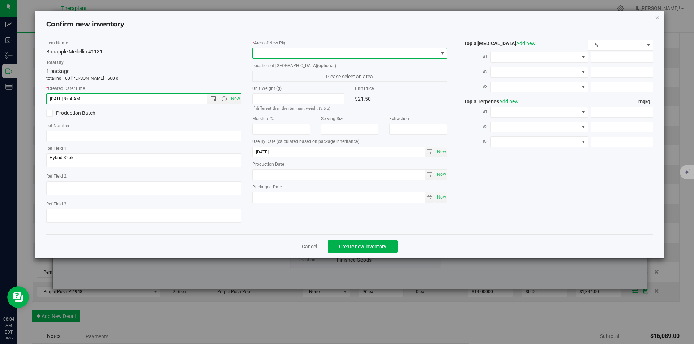
drag, startPoint x: 286, startPoint y: 53, endPoint x: 281, endPoint y: 36, distance: 17.4
click at [286, 52] on span at bounding box center [345, 53] width 185 height 10
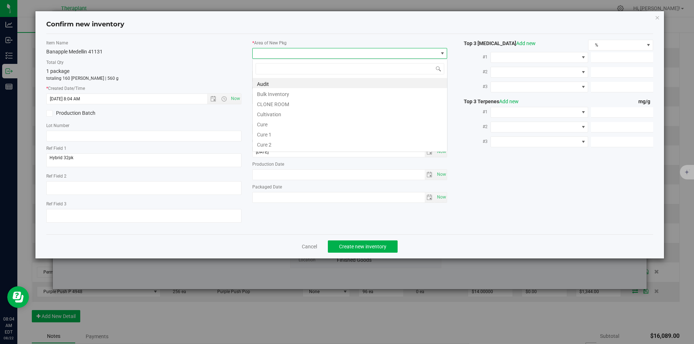
scroll to position [11, 195]
type input "v"
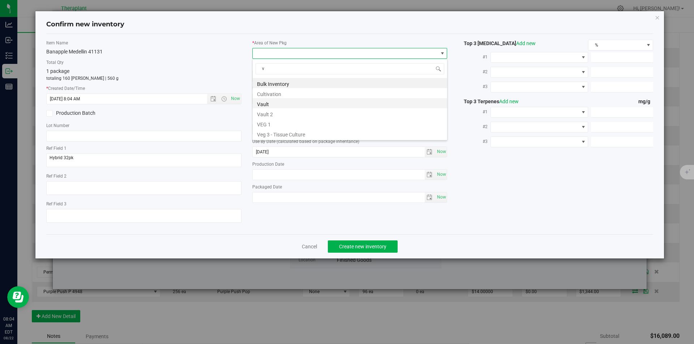
click at [276, 102] on li "Vault" at bounding box center [350, 103] width 194 height 10
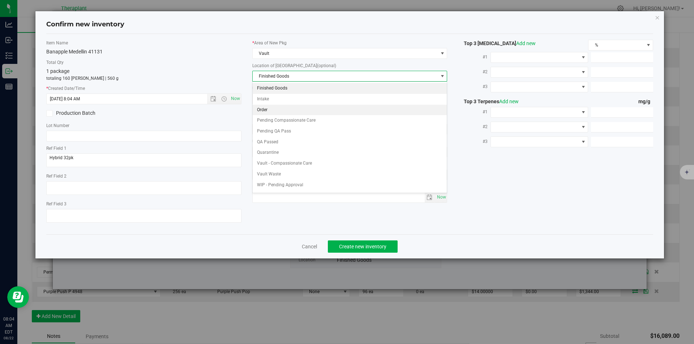
click at [277, 109] on li "Order" at bounding box center [350, 110] width 194 height 11
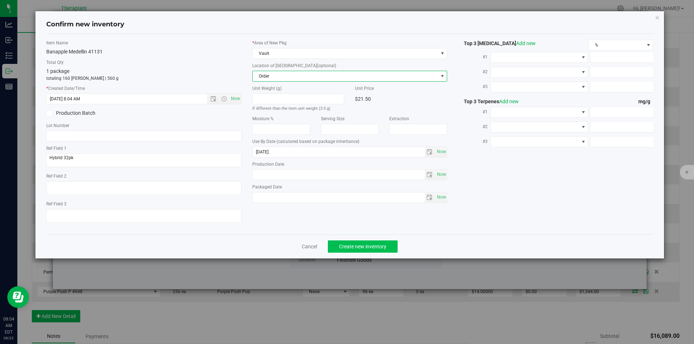
drag, startPoint x: 352, startPoint y: 237, endPoint x: 353, endPoint y: 241, distance: 4.1
click at [352, 240] on div "Cancel Create new inventory" at bounding box center [349, 247] width 607 height 24
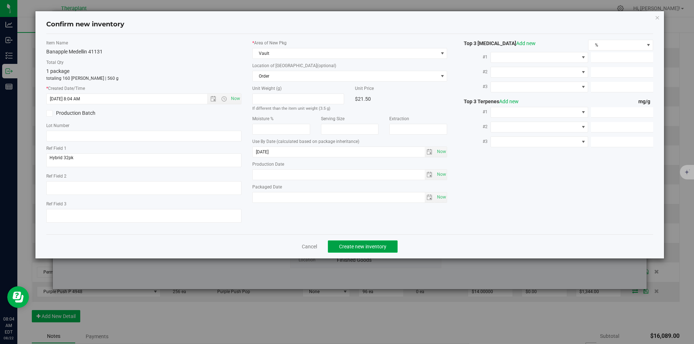
click at [353, 241] on button "Create new inventory" at bounding box center [363, 247] width 70 height 12
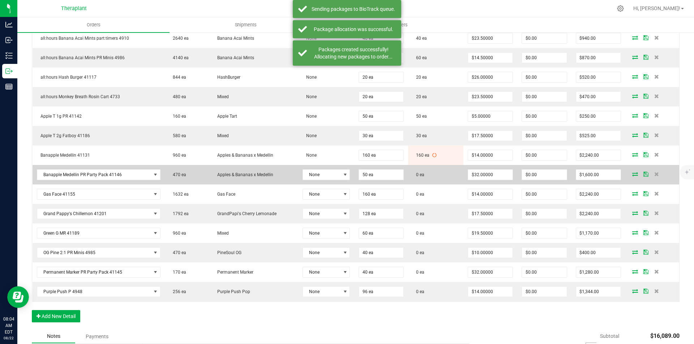
click at [632, 172] on icon at bounding box center [635, 174] width 6 height 4
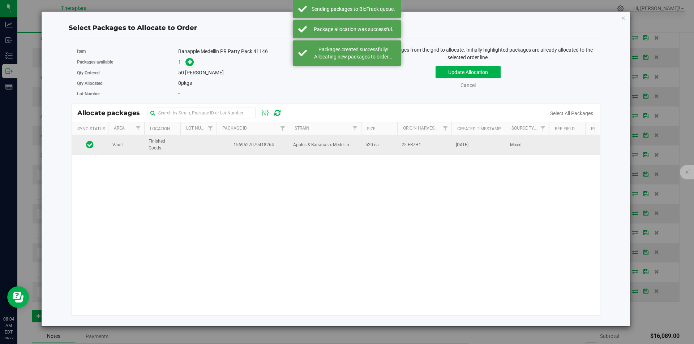
click at [187, 143] on td at bounding box center [198, 145] width 36 height 20
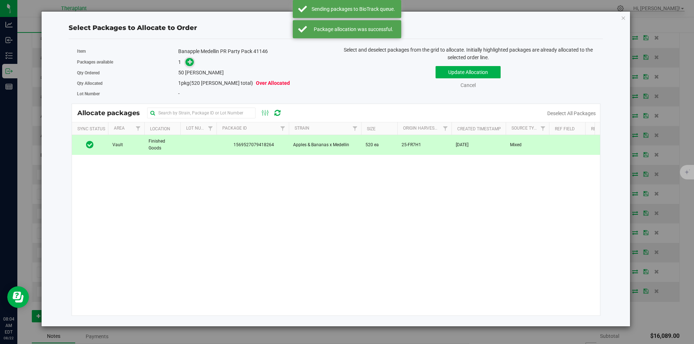
click at [190, 61] on icon at bounding box center [190, 61] width 5 height 5
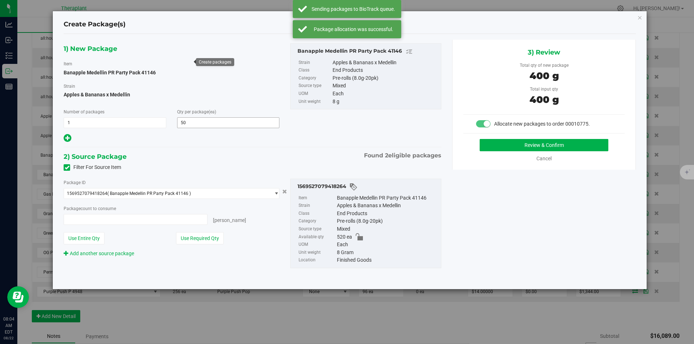
type input "50 ea"
click at [515, 141] on button "Review & Confirm" at bounding box center [543, 145] width 129 height 12
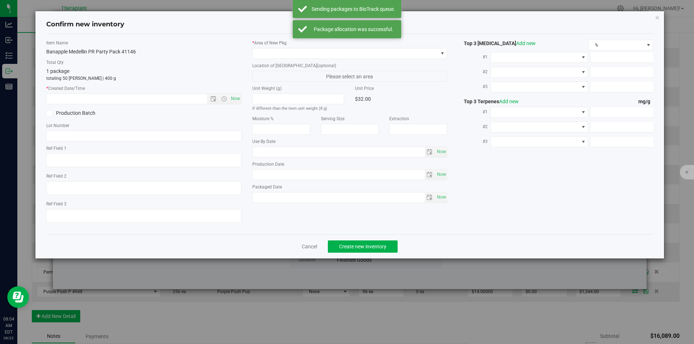
type input "[DATE]"
click at [235, 98] on span "Now" at bounding box center [235, 99] width 12 height 10
type input "[DATE] 8:04 AM"
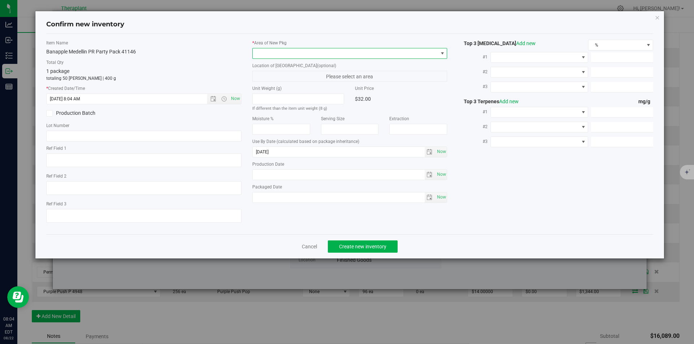
click at [268, 55] on span at bounding box center [345, 53] width 185 height 10
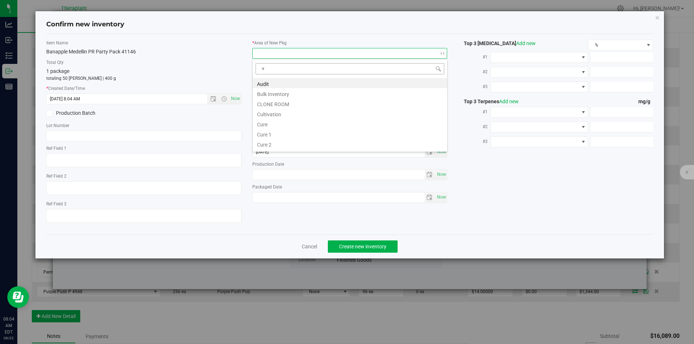
scroll to position [11, 195]
click at [279, 100] on li "Vault" at bounding box center [350, 103] width 194 height 10
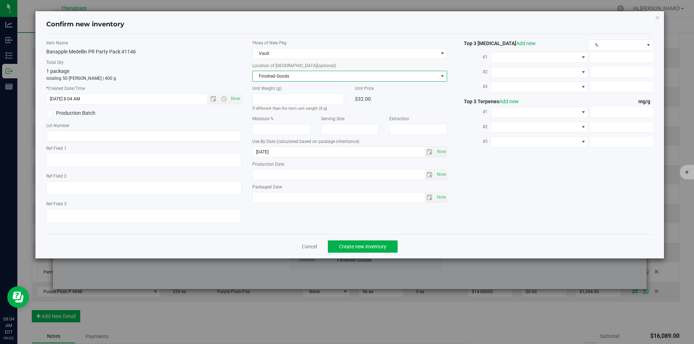
click at [273, 72] on span "Finished Goods" at bounding box center [345, 76] width 185 height 10
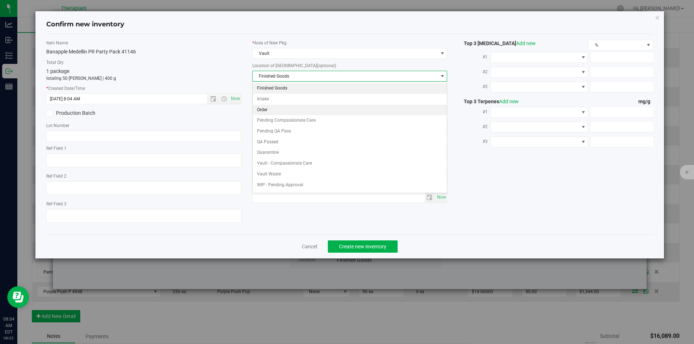
click at [271, 110] on li "Order" at bounding box center [350, 110] width 194 height 11
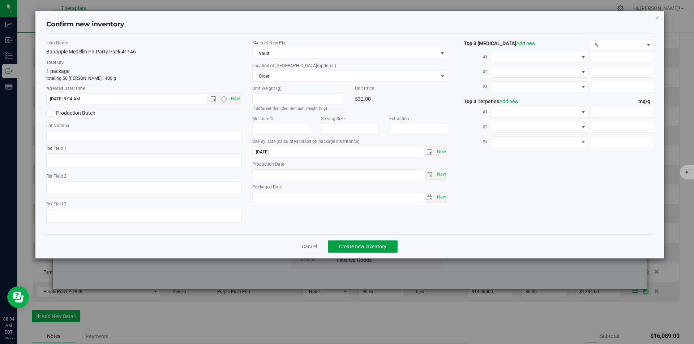
click at [355, 244] on span "Create new inventory" at bounding box center [362, 247] width 47 height 6
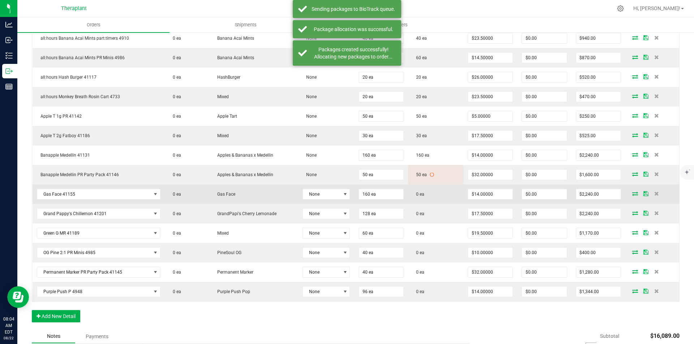
click at [632, 192] on icon at bounding box center [635, 194] width 6 height 4
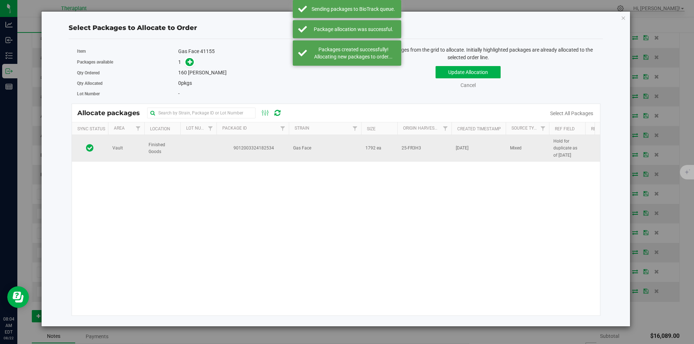
click at [279, 150] on span "9012003324182534" at bounding box center [253, 148] width 64 height 7
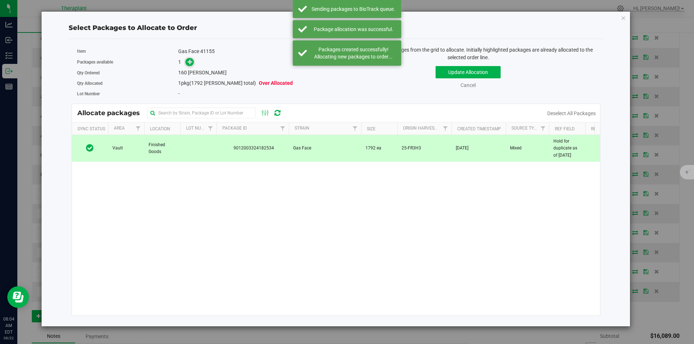
click at [189, 59] on icon at bounding box center [190, 61] width 5 height 5
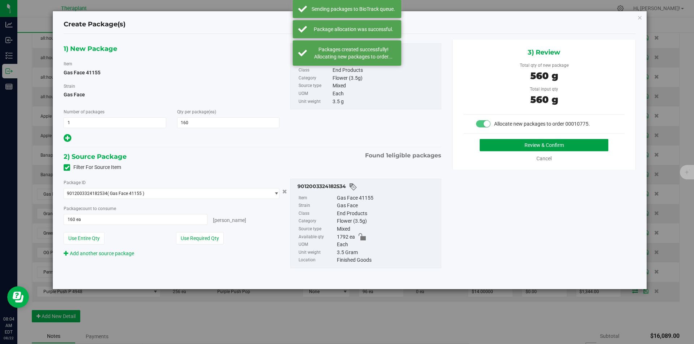
click at [554, 149] on button "Review & Confirm" at bounding box center [543, 145] width 129 height 12
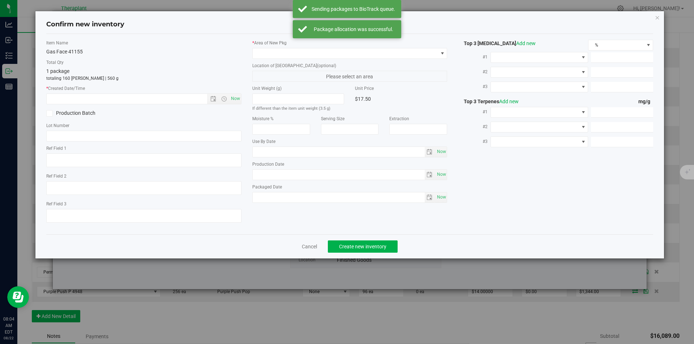
type textarea "Hold for duplicate as of [DATE]"
type input "[DATE]"
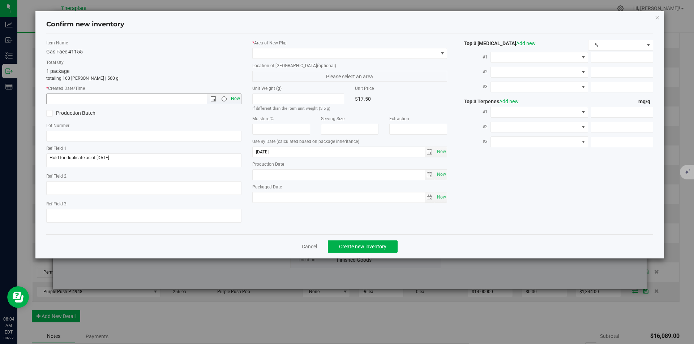
click at [233, 102] on span "Now" at bounding box center [235, 99] width 12 height 10
type input "[DATE] 8:04 AM"
click at [266, 56] on span at bounding box center [345, 53] width 185 height 10
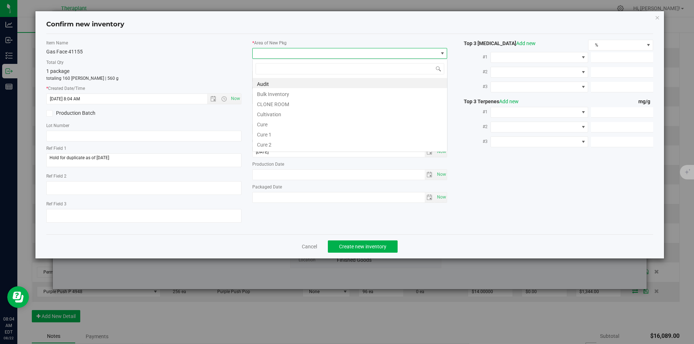
type input "v"
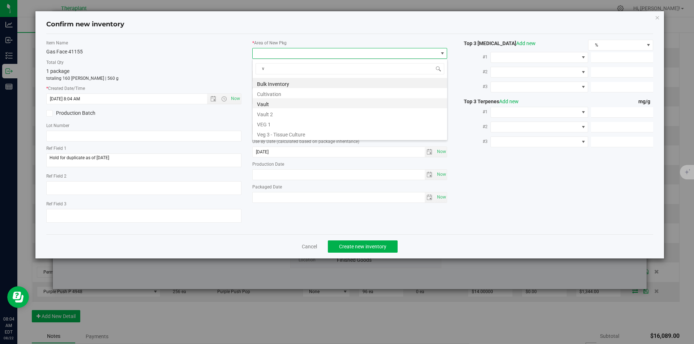
click at [282, 107] on li "Vault" at bounding box center [350, 103] width 194 height 10
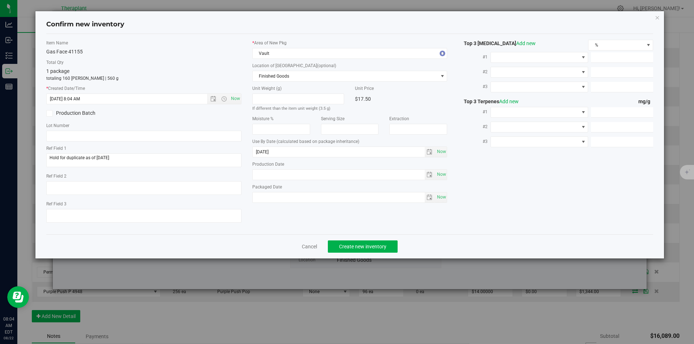
click at [281, 64] on label "Location of [GEOGRAPHIC_DATA] (optional)" at bounding box center [349, 66] width 195 height 7
click at [278, 72] on span "Finished Goods" at bounding box center [345, 76] width 185 height 10
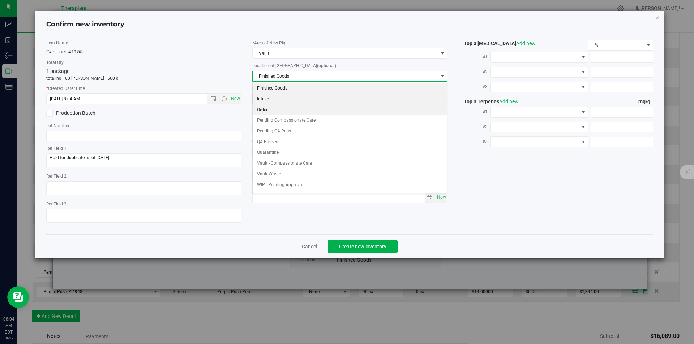
click at [270, 108] on li "Order" at bounding box center [350, 110] width 194 height 11
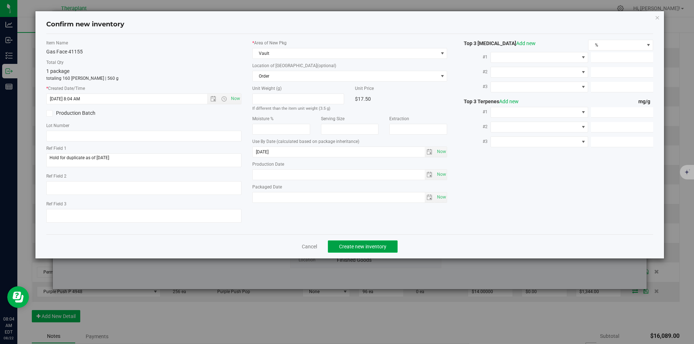
click at [359, 246] on span "Create new inventory" at bounding box center [362, 247] width 47 height 6
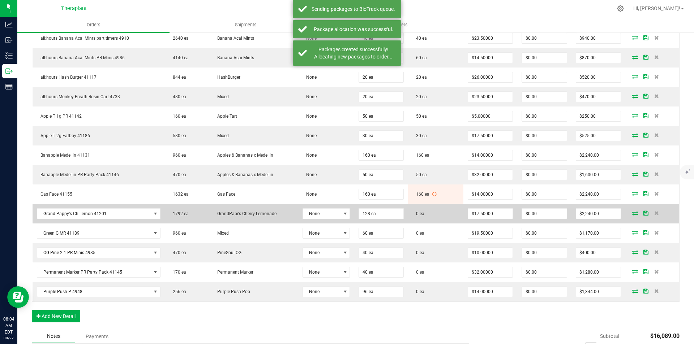
click at [632, 214] on icon at bounding box center [635, 213] width 6 height 4
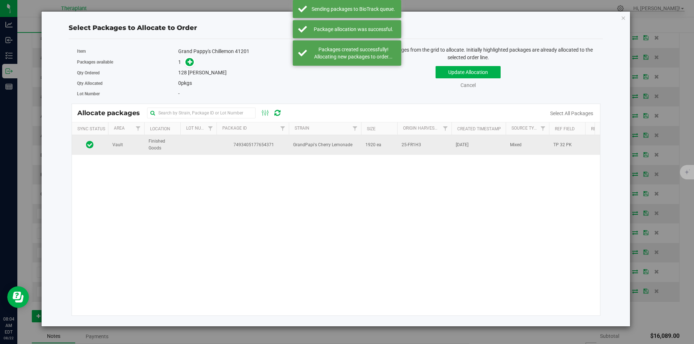
click at [198, 148] on td at bounding box center [198, 145] width 36 height 20
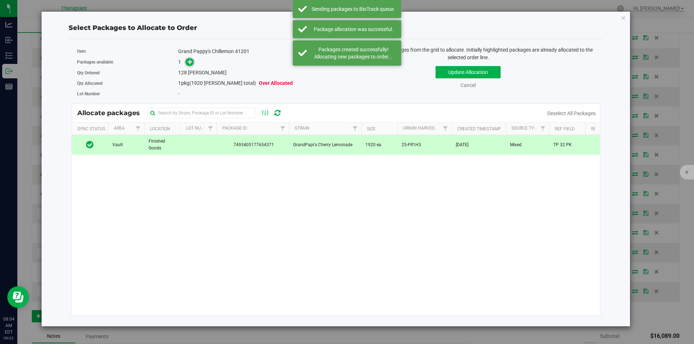
click at [186, 62] on span at bounding box center [189, 62] width 8 height 8
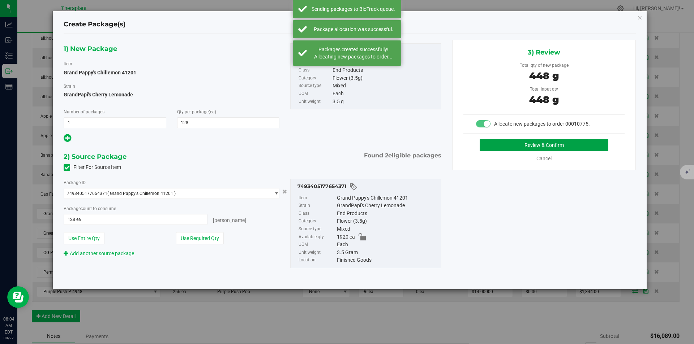
click at [563, 144] on button "Review & Confirm" at bounding box center [543, 145] width 129 height 12
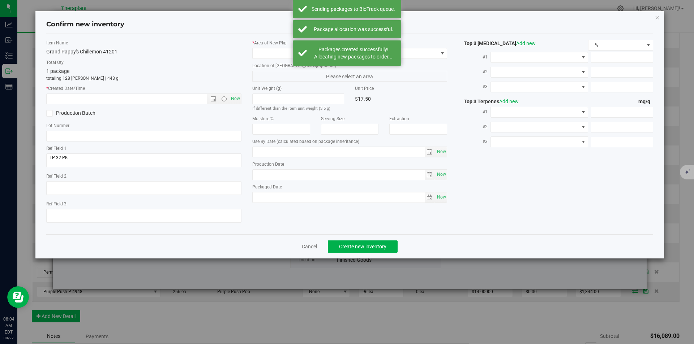
type input "[DATE]"
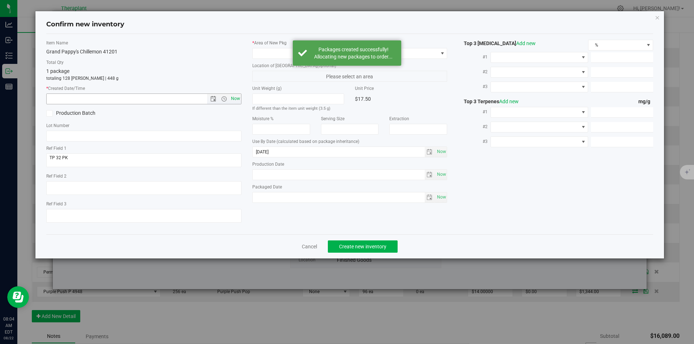
click at [235, 94] on span "Now" at bounding box center [235, 99] width 12 height 10
type input "[DATE] 8:04 AM"
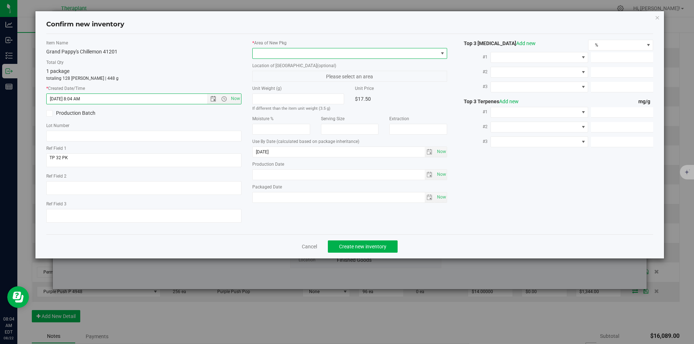
drag, startPoint x: 261, startPoint y: 50, endPoint x: 262, endPoint y: 26, distance: 24.2
click at [261, 50] on span at bounding box center [345, 53] width 185 height 10
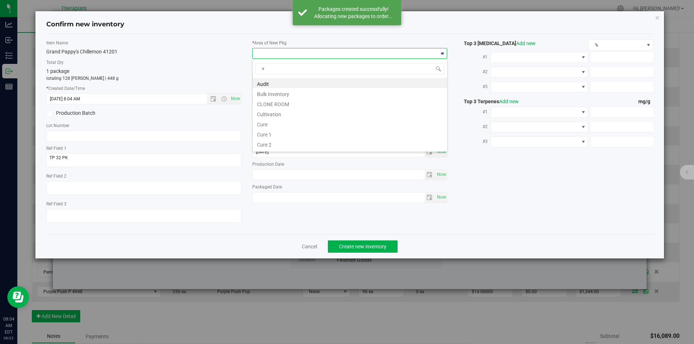
scroll to position [11, 195]
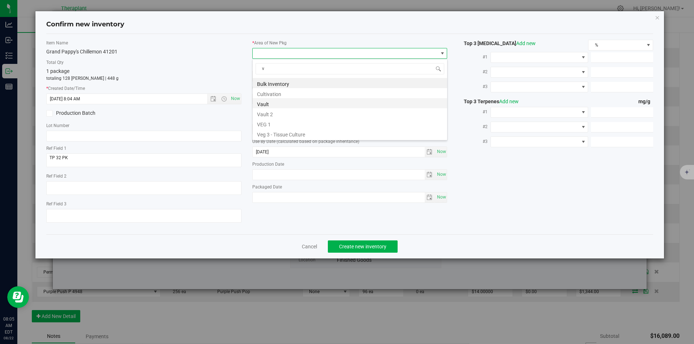
click at [270, 100] on li "Vault" at bounding box center [350, 103] width 194 height 10
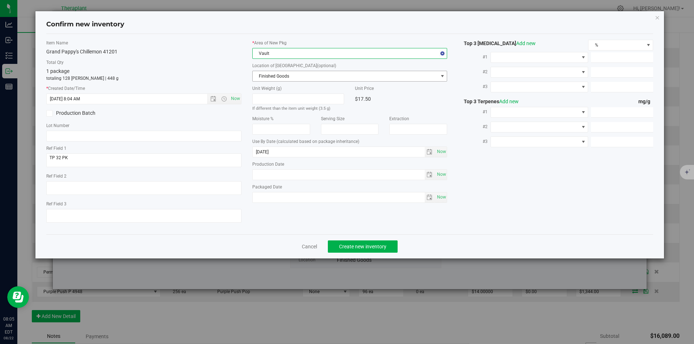
click at [275, 76] on span "Finished Goods" at bounding box center [345, 76] width 185 height 10
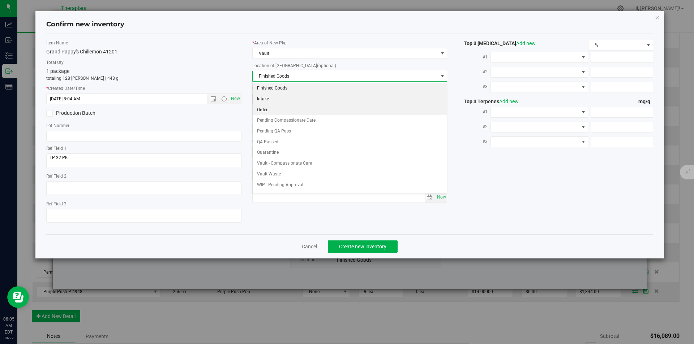
click at [274, 112] on li "Order" at bounding box center [350, 110] width 194 height 11
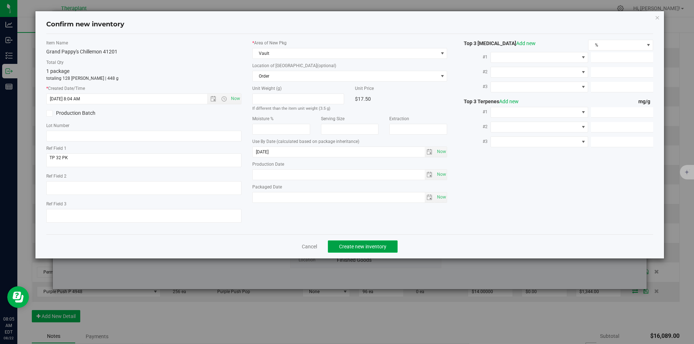
click at [358, 246] on span "Create new inventory" at bounding box center [362, 247] width 47 height 6
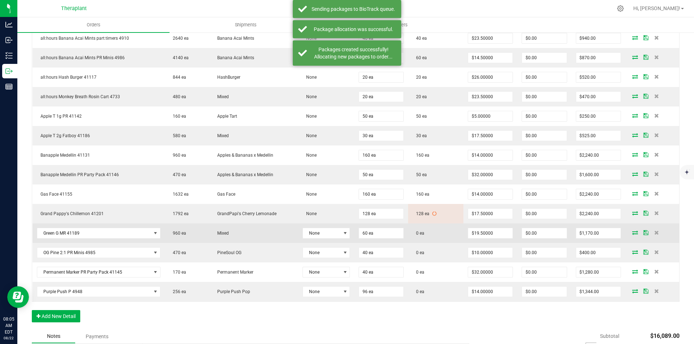
click at [632, 233] on icon at bounding box center [635, 233] width 6 height 4
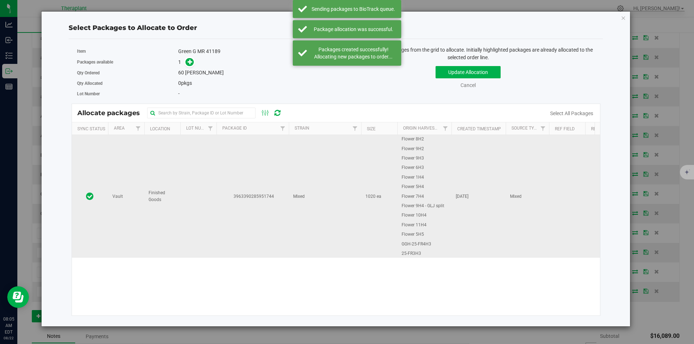
click at [260, 164] on td "3963390285951744" at bounding box center [252, 196] width 72 height 123
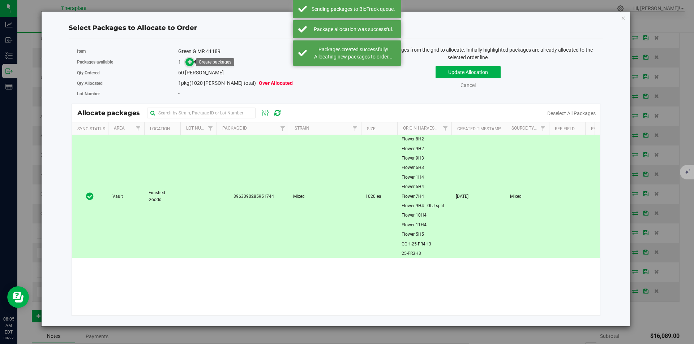
click at [189, 63] on icon at bounding box center [190, 61] width 5 height 5
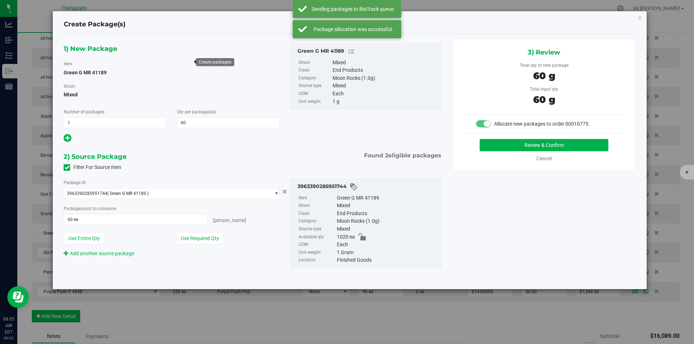
click at [531, 133] on div "3) Review Total qty of new package 60 g Total input qty 60 g Allocate new packa…" at bounding box center [544, 105] width 184 height 130
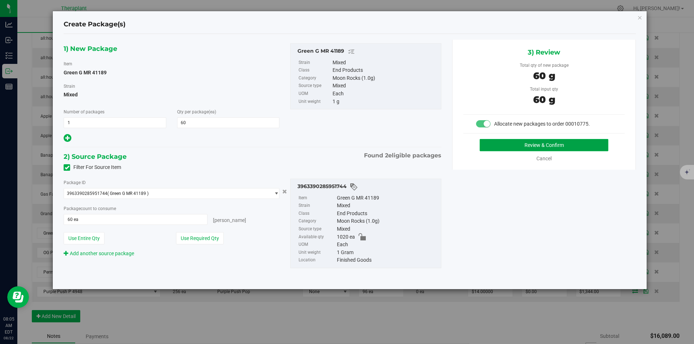
click at [529, 147] on button "Review & Confirm" at bounding box center [543, 145] width 129 height 12
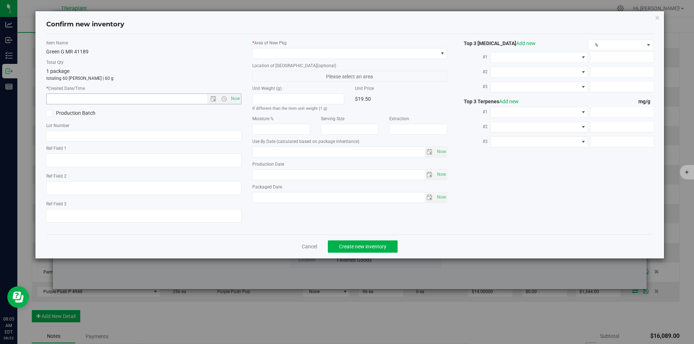
type input "[DATE]"
click at [238, 90] on label "* Created Date/Time" at bounding box center [143, 88] width 195 height 7
click at [237, 101] on span "Now" at bounding box center [235, 99] width 12 height 10
type input "[DATE] 8:05 AM"
click at [275, 52] on span at bounding box center [345, 53] width 185 height 10
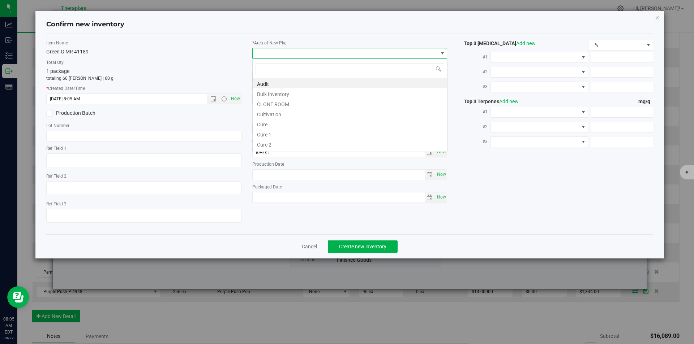
type input "v"
click at [273, 96] on li "Cultivation" at bounding box center [350, 93] width 194 height 10
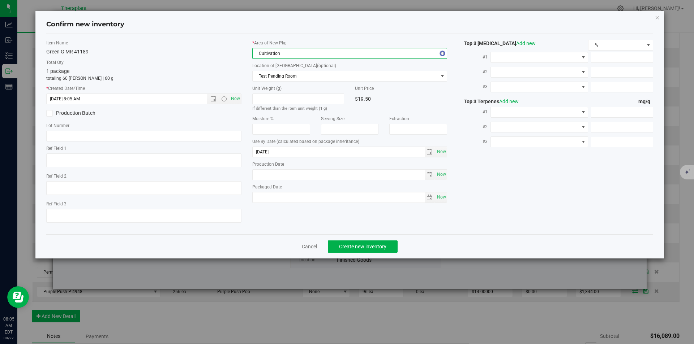
click at [273, 50] on span "Cultivation" at bounding box center [345, 53] width 185 height 10
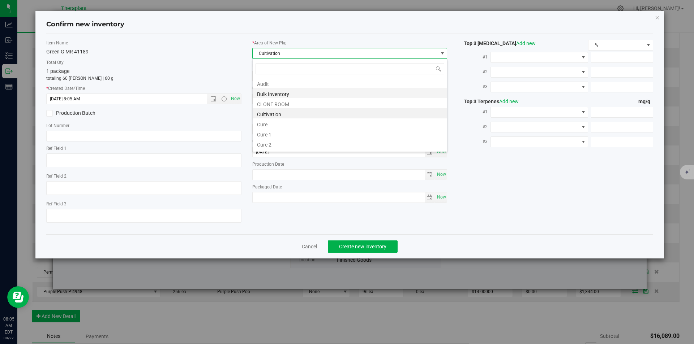
type input "v"
click at [269, 189] on li "Vault" at bounding box center [350, 194] width 194 height 10
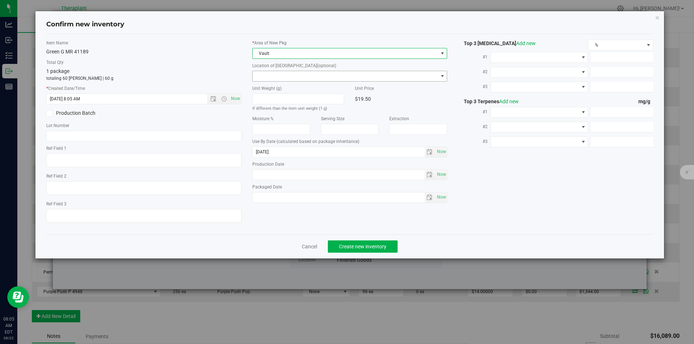
drag, startPoint x: 269, startPoint y: 80, endPoint x: 269, endPoint y: 76, distance: 4.0
click at [269, 79] on span at bounding box center [345, 76] width 185 height 10
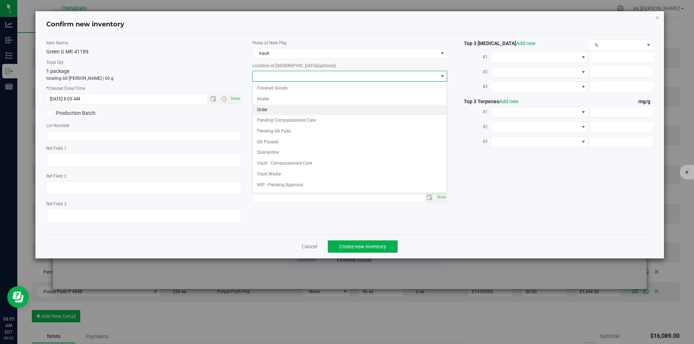
click at [269, 107] on li "Order" at bounding box center [350, 110] width 194 height 11
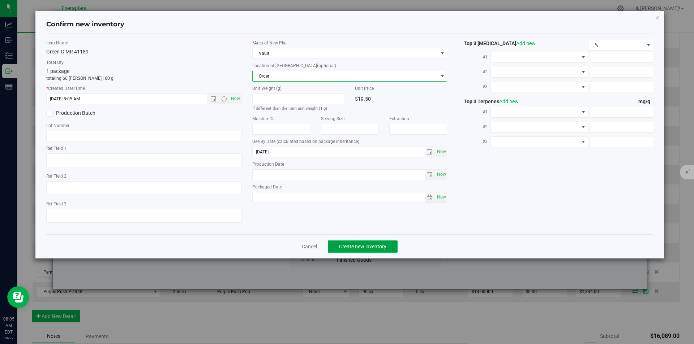
click at [359, 242] on button "Create new inventory" at bounding box center [363, 247] width 70 height 12
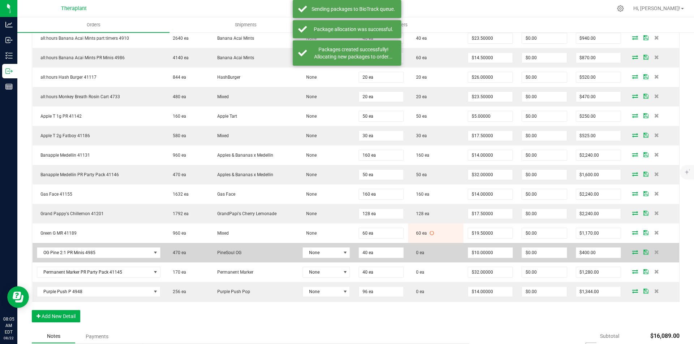
click at [632, 251] on icon at bounding box center [635, 252] width 6 height 4
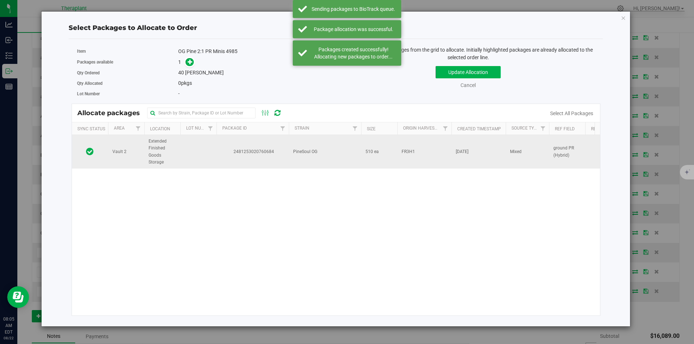
click at [216, 151] on td at bounding box center [198, 152] width 36 height 34
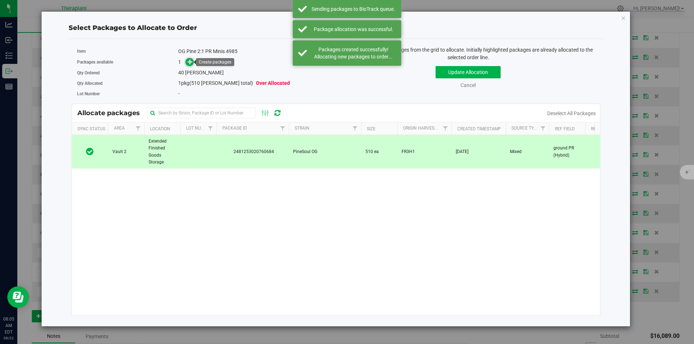
click at [192, 64] on icon at bounding box center [190, 61] width 5 height 5
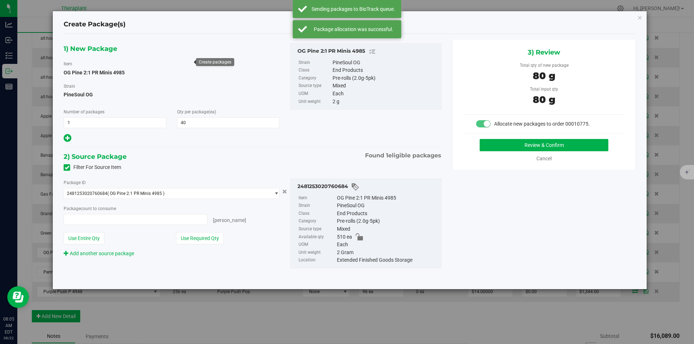
type input "40 ea"
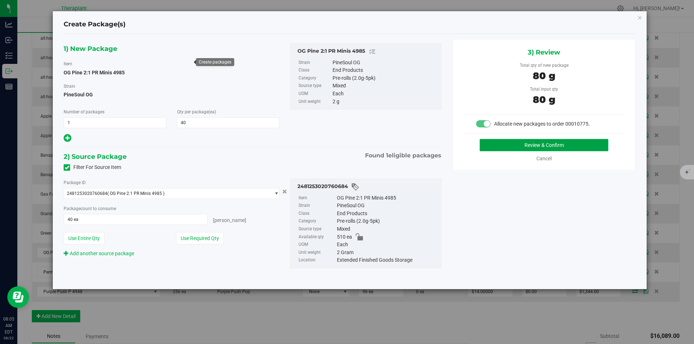
click at [484, 140] on button "Review & Confirm" at bounding box center [543, 145] width 129 height 12
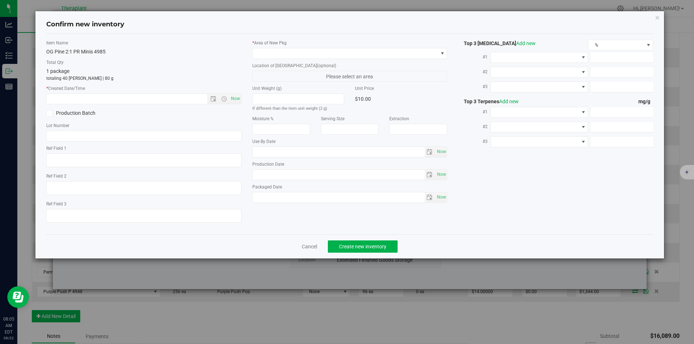
type textarea "ground PR (Hybrid)"
type input "[DATE]"
drag, startPoint x: 230, startPoint y: 100, endPoint x: 238, endPoint y: 89, distance: 13.7
click at [230, 99] on span "Now" at bounding box center [235, 99] width 12 height 10
type input "[DATE] 8:05 AM"
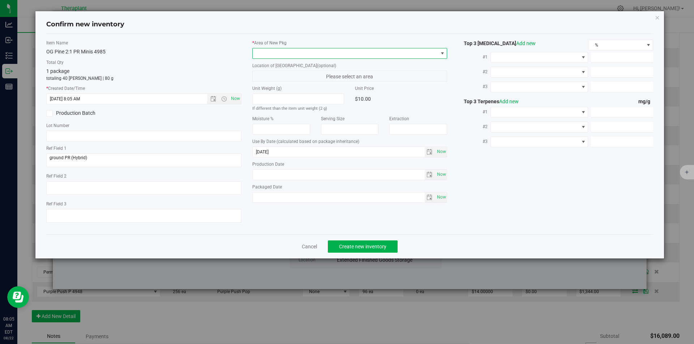
drag, startPoint x: 259, startPoint y: 59, endPoint x: 259, endPoint y: 53, distance: 5.1
click at [259, 57] on span at bounding box center [349, 53] width 195 height 11
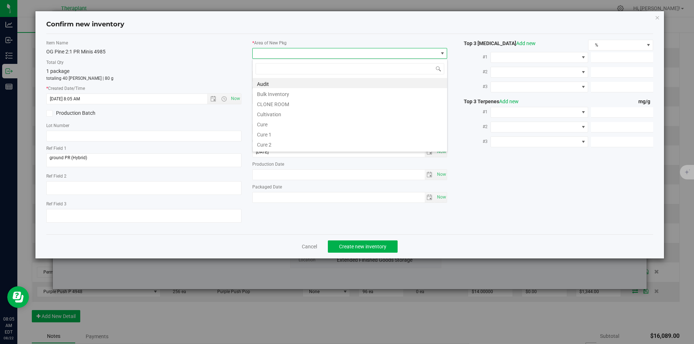
type input "v"
click at [280, 104] on li "Vault" at bounding box center [350, 103] width 194 height 10
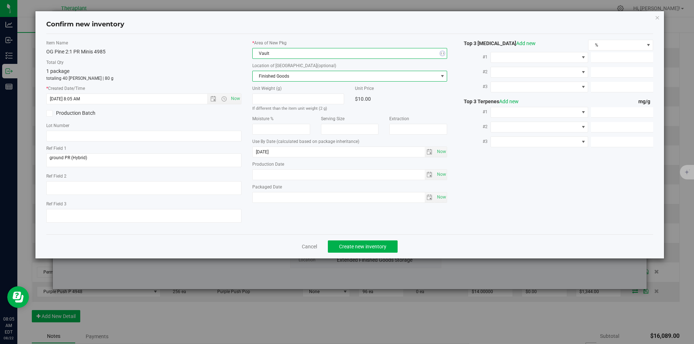
click at [279, 71] on span "Finished Goods" at bounding box center [345, 76] width 185 height 10
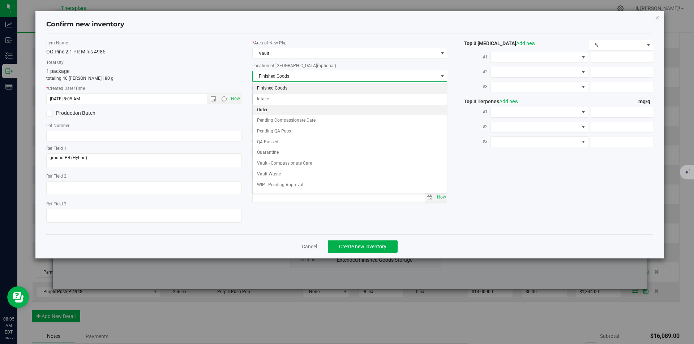
click at [284, 111] on li "Order" at bounding box center [350, 110] width 194 height 11
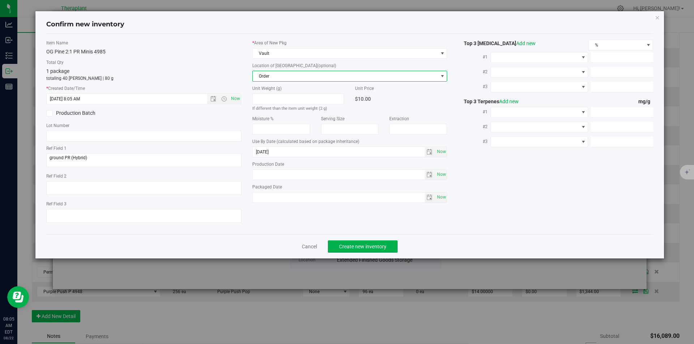
click at [365, 240] on div "Cancel Create new inventory" at bounding box center [349, 247] width 607 height 24
click at [366, 243] on div "Cancel Create new inventory" at bounding box center [349, 247] width 607 height 24
click at [366, 243] on button "Create new inventory" at bounding box center [363, 247] width 70 height 12
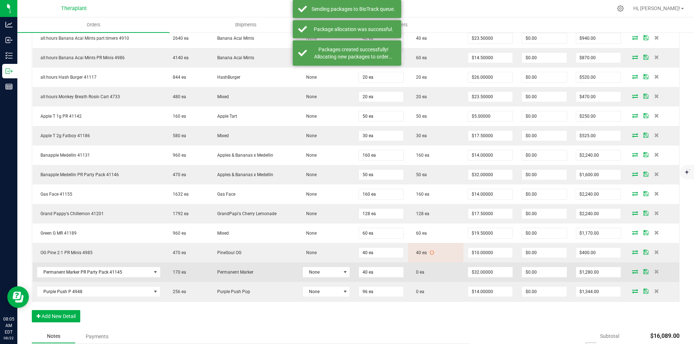
click at [632, 272] on icon at bounding box center [635, 272] width 6 height 4
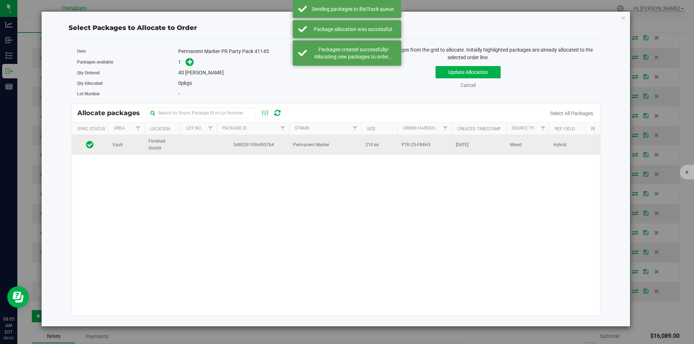
click at [275, 147] on span "5480261956495764" at bounding box center [253, 145] width 64 height 7
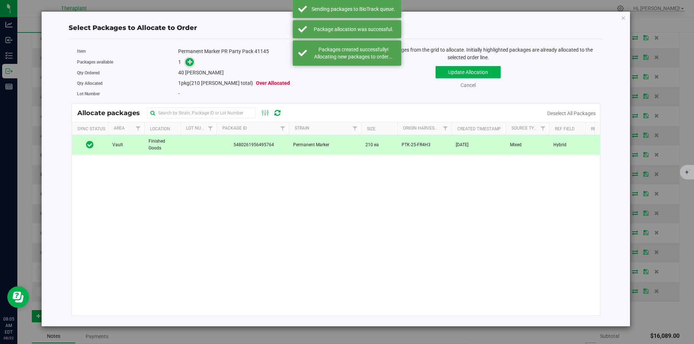
click at [190, 61] on icon at bounding box center [190, 61] width 5 height 5
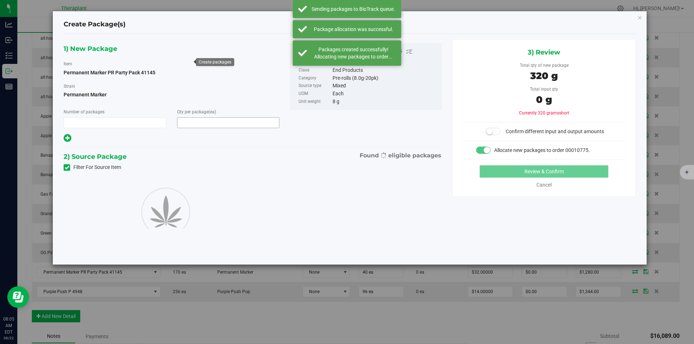
type input "1"
type input "40"
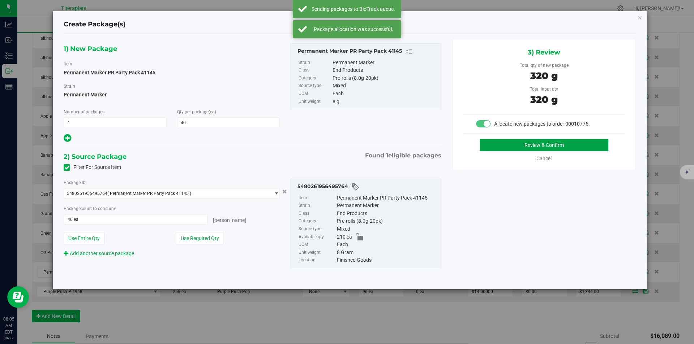
click at [499, 150] on button "Review & Confirm" at bounding box center [543, 145] width 129 height 12
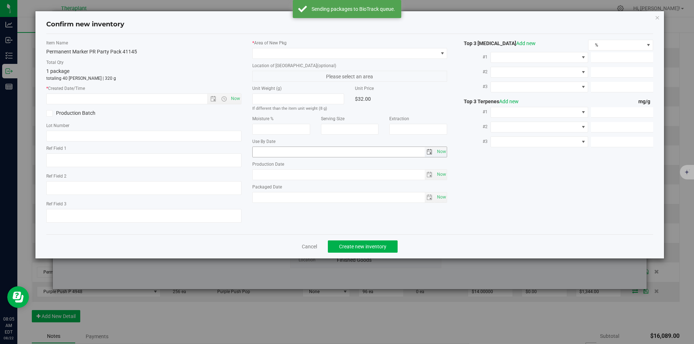
type textarea "Hybrid"
type input "[DATE]"
drag, startPoint x: 232, startPoint y: 99, endPoint x: 258, endPoint y: 59, distance: 47.1
click at [232, 99] on span "Now" at bounding box center [235, 99] width 12 height 10
type input "[DATE] 8:05 AM"
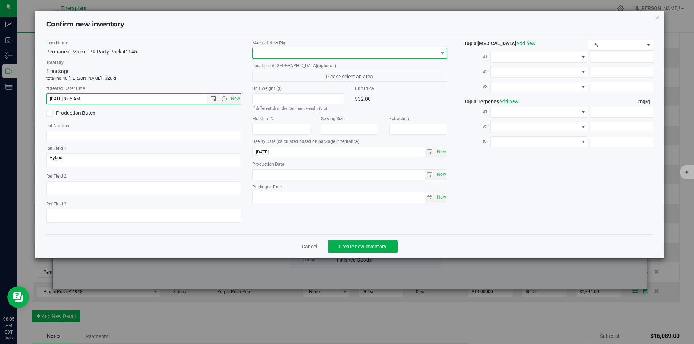
click at [261, 55] on span at bounding box center [345, 53] width 185 height 10
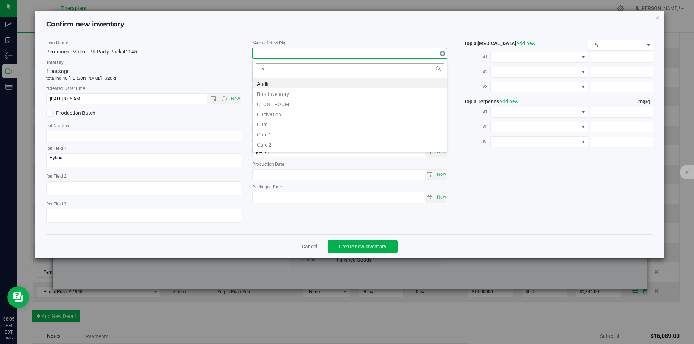
scroll to position [11, 195]
click at [274, 99] on li "Vault" at bounding box center [350, 103] width 194 height 10
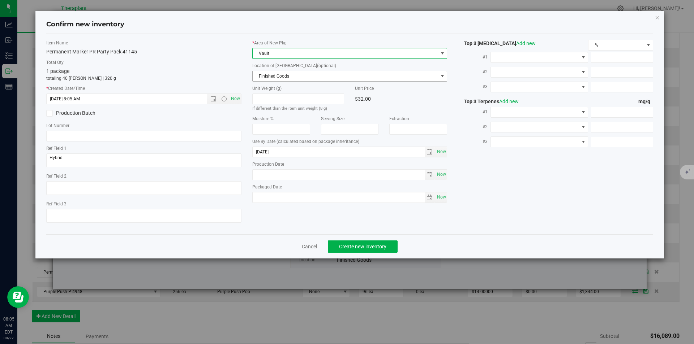
drag, startPoint x: 272, startPoint y: 79, endPoint x: 270, endPoint y: 48, distance: 31.9
click at [272, 78] on span "Finished Goods" at bounding box center [345, 76] width 185 height 10
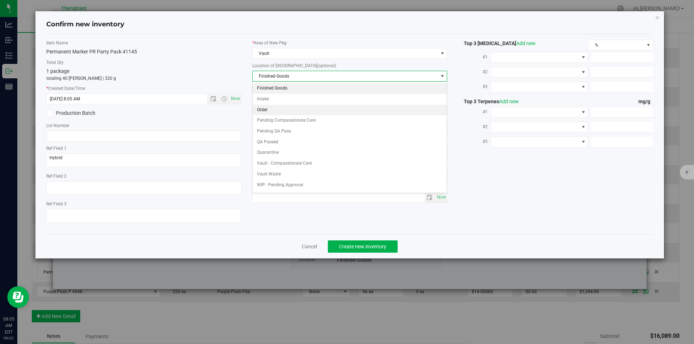
click at [271, 114] on li "Order" at bounding box center [350, 110] width 194 height 11
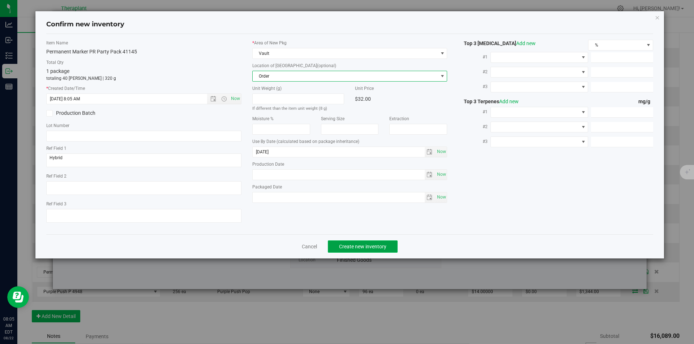
click at [382, 244] on span "Create new inventory" at bounding box center [362, 247] width 47 height 6
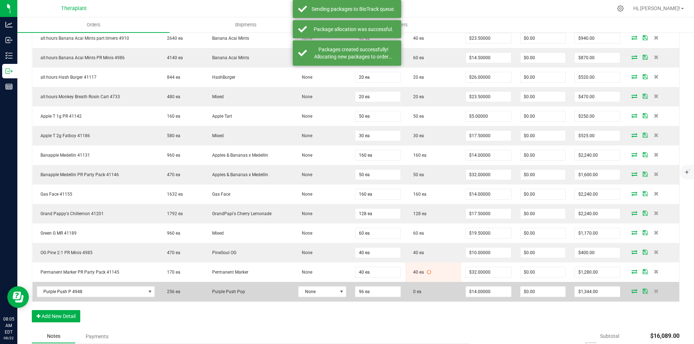
click at [631, 291] on icon at bounding box center [634, 291] width 6 height 4
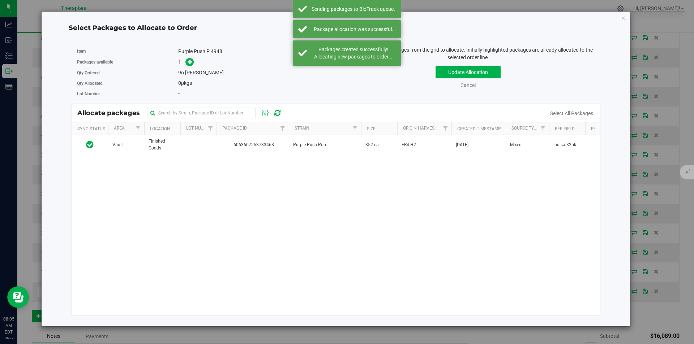
click at [269, 163] on div "Vault Finished Goods 6063607253733468 Purple Push Pop 352 ea FR4 H2 [DATE] Mixe…" at bounding box center [336, 225] width 528 height 181
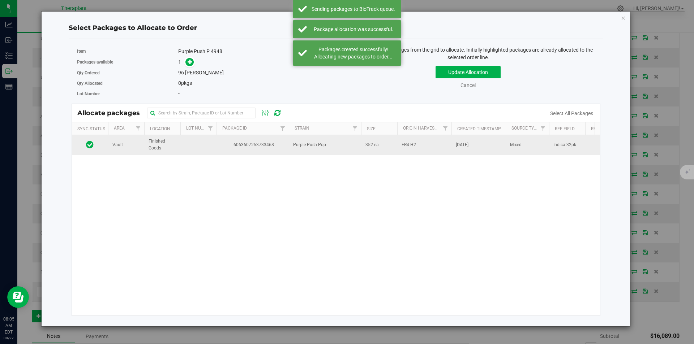
drag, startPoint x: 267, startPoint y: 156, endPoint x: 265, endPoint y: 149, distance: 6.9
click at [266, 155] on div "Vault Finished Goods 6063607253733468 Purple Push Pop 352 ea FR4 H2 [DATE] Mixe…" at bounding box center [336, 225] width 528 height 181
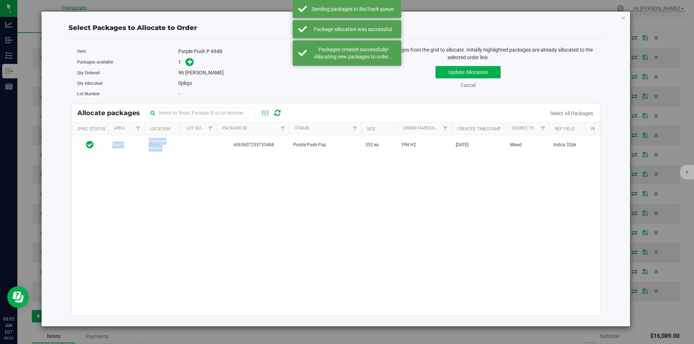
click at [171, 162] on div "Vault Finished Goods 6063607253733468 Purple Push Pop 352 ea FR4 H2 [DATE] Mixe…" at bounding box center [336, 225] width 528 height 181
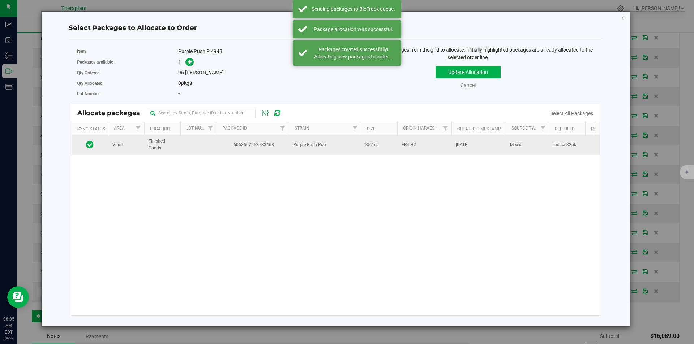
click at [177, 137] on td "Finished Goods" at bounding box center [162, 145] width 36 height 20
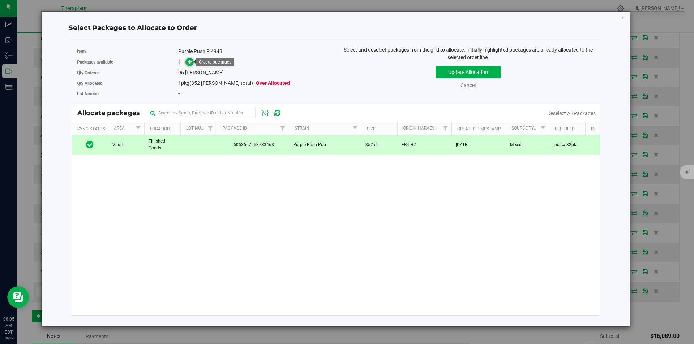
click at [188, 60] on icon at bounding box center [190, 61] width 5 height 5
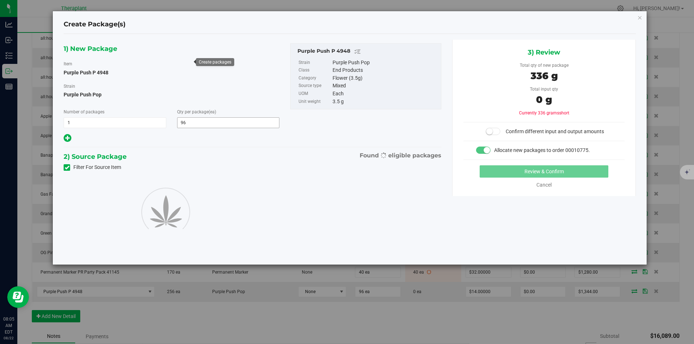
type input "96"
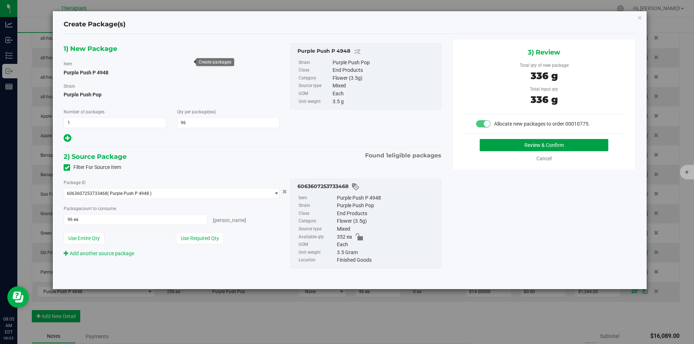
click at [528, 139] on button "Review & Confirm" at bounding box center [543, 145] width 129 height 12
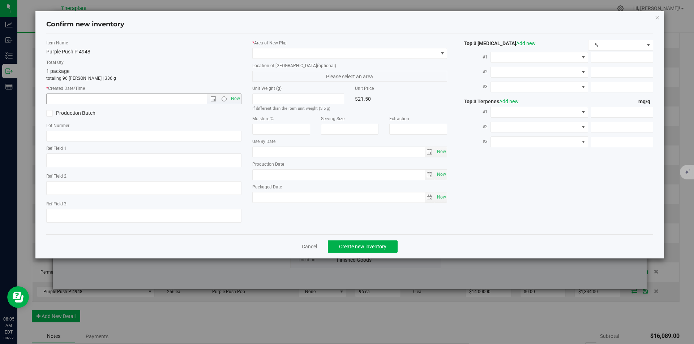
type textarea "Indica 32pk"
type input "[DATE]"
click at [226, 99] on span "Open the time view" at bounding box center [224, 99] width 6 height 6
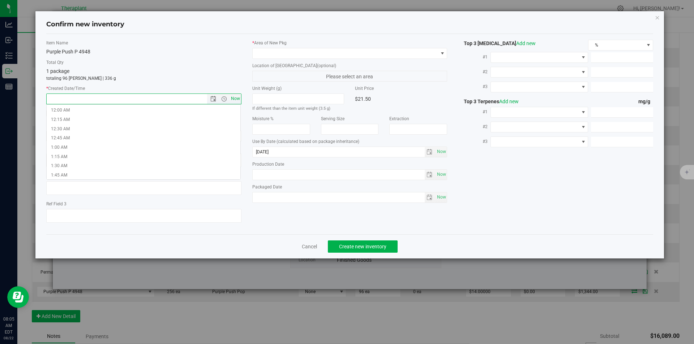
click at [236, 99] on span "Now" at bounding box center [235, 99] width 12 height 10
type input "[DATE] 8:05 AM"
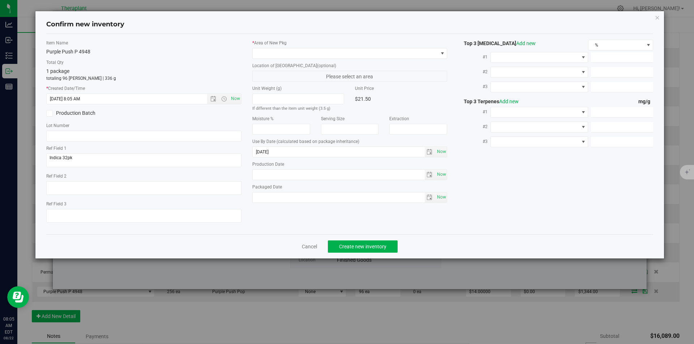
click at [255, 59] on div "* Area of [GEOGRAPHIC_DATA] Location of [GEOGRAPHIC_DATA] (optional) Please sel…" at bounding box center [350, 123] width 206 height 167
click at [261, 48] on span at bounding box center [349, 53] width 195 height 11
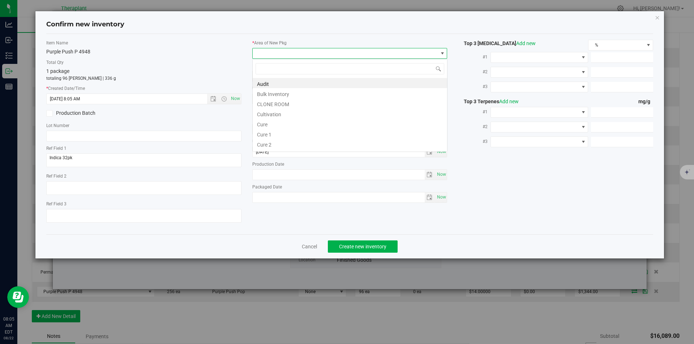
scroll to position [11, 195]
type input "v"
click at [273, 104] on li "Vault" at bounding box center [350, 103] width 194 height 10
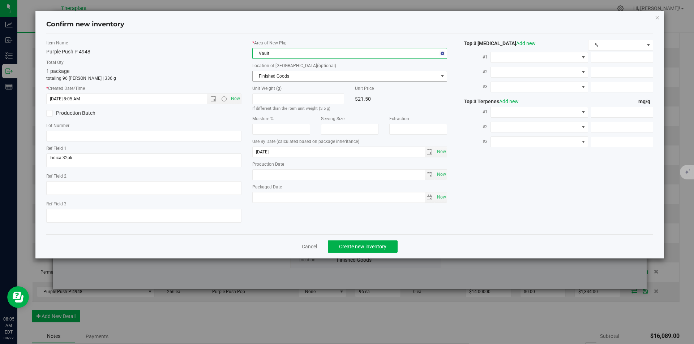
click at [269, 75] on span "Finished Goods" at bounding box center [345, 76] width 185 height 10
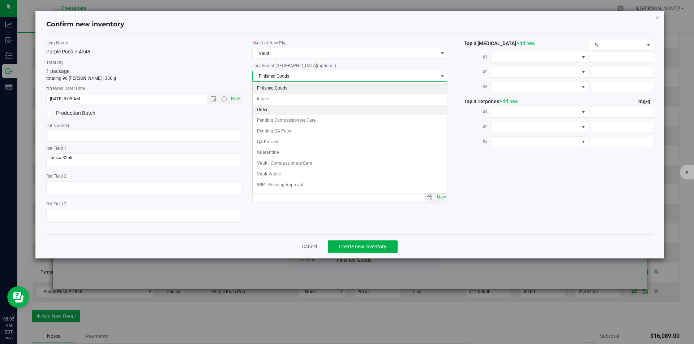
click at [271, 109] on li "Order" at bounding box center [350, 110] width 194 height 11
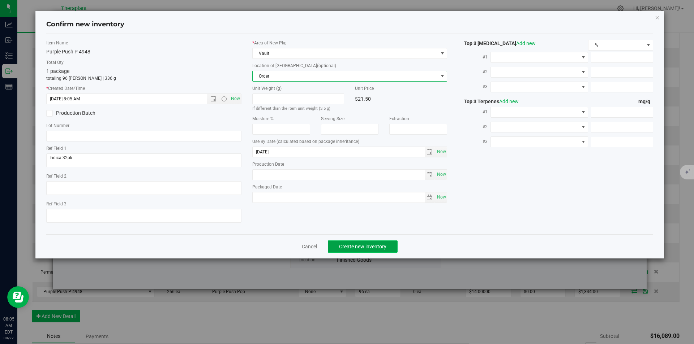
click at [343, 245] on span "Create new inventory" at bounding box center [362, 247] width 47 height 6
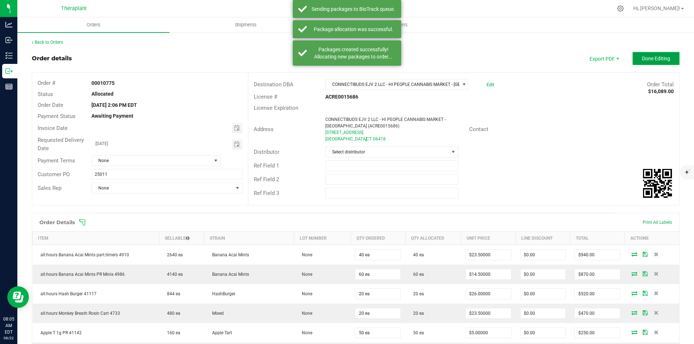
click at [657, 58] on span "Done Editing" at bounding box center [656, 59] width 28 height 6
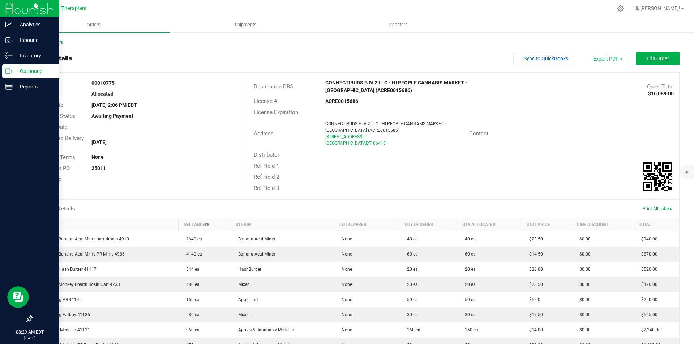
click at [16, 4] on img at bounding box center [29, 8] width 48 height 17
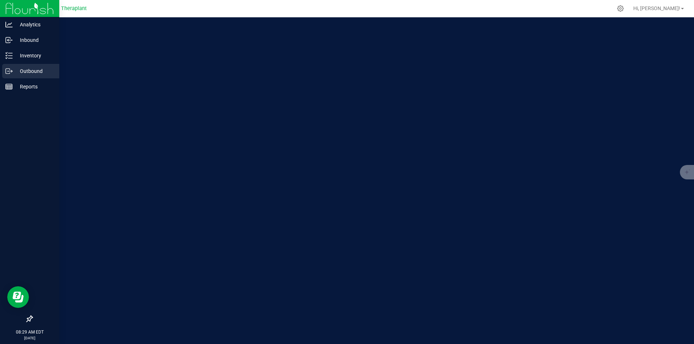
click at [37, 73] on p "Outbound" at bounding box center [34, 71] width 43 height 9
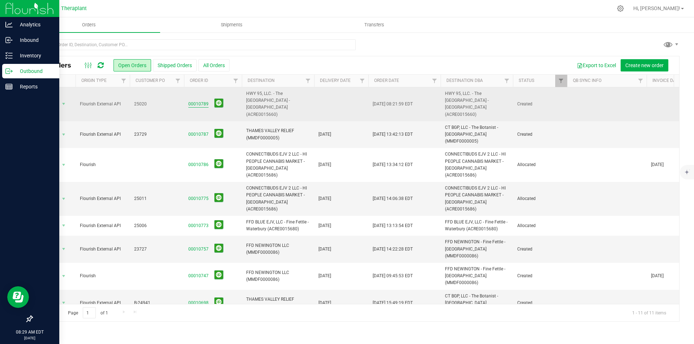
click at [196, 103] on link "00010789" at bounding box center [198, 104] width 20 height 7
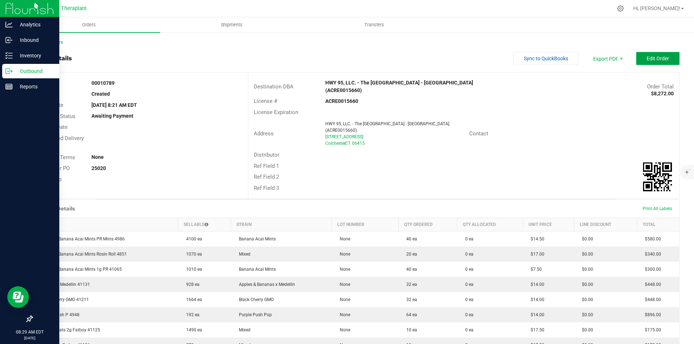
click at [651, 64] on button "Edit Order" at bounding box center [657, 58] width 43 height 13
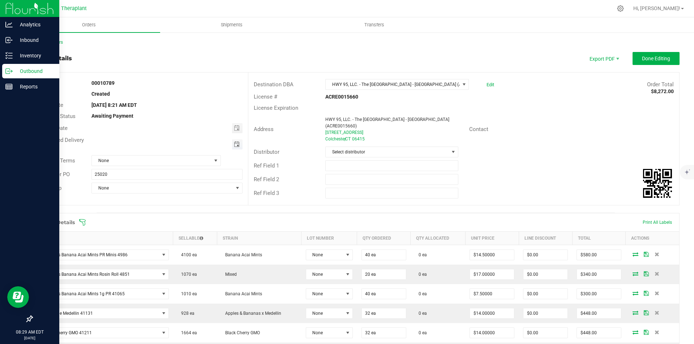
click at [235, 146] on span "Toggle calendar" at bounding box center [237, 145] width 6 height 6
click at [137, 228] on span "25" at bounding box center [134, 227] width 10 height 11
type input "[DATE]"
click at [638, 66] on outbound-order-header "Order details Export PDF Done Editing Order # 00010789 Status Created Order Dat…" at bounding box center [356, 132] width 648 height 161
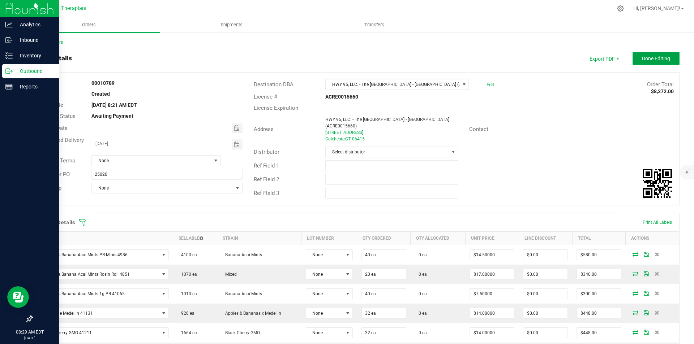
click at [640, 62] on button "Done Editing" at bounding box center [655, 58] width 47 height 13
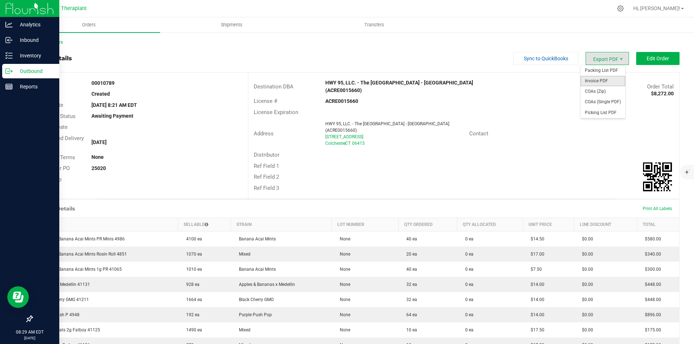
click at [601, 80] on span "Invoice PDF" at bounding box center [602, 81] width 45 height 10
click at [57, 42] on link "Back to Orders" at bounding box center [47, 42] width 31 height 5
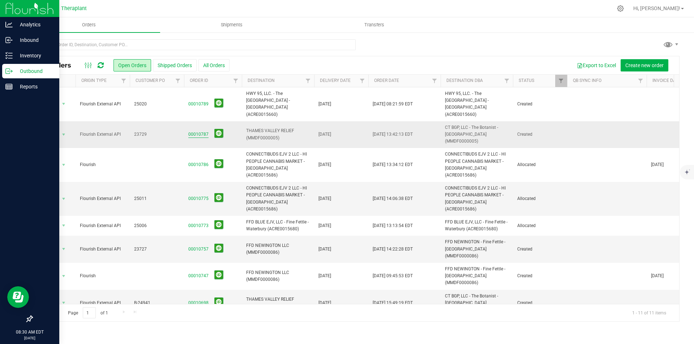
click at [200, 131] on link "00010787" at bounding box center [198, 134] width 20 height 7
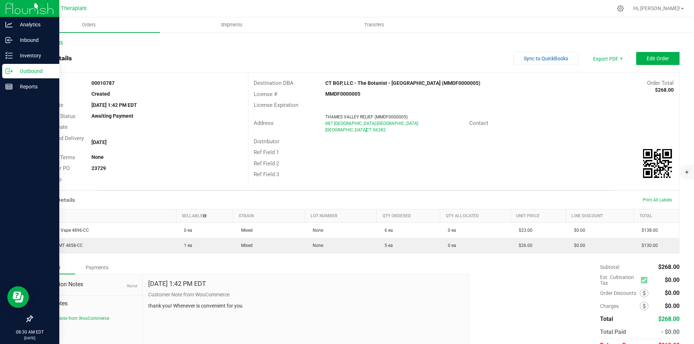
click at [58, 43] on link "Back to Orders" at bounding box center [47, 42] width 31 height 5
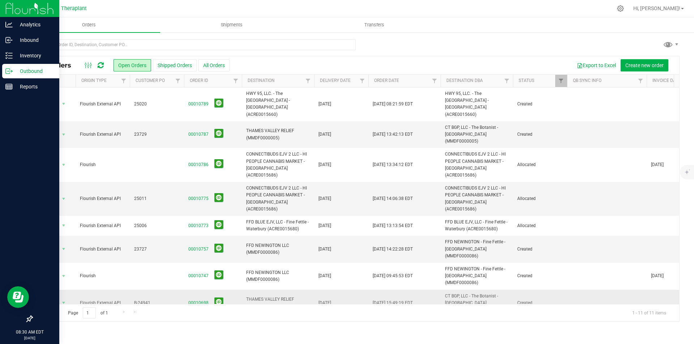
scroll to position [36, 0]
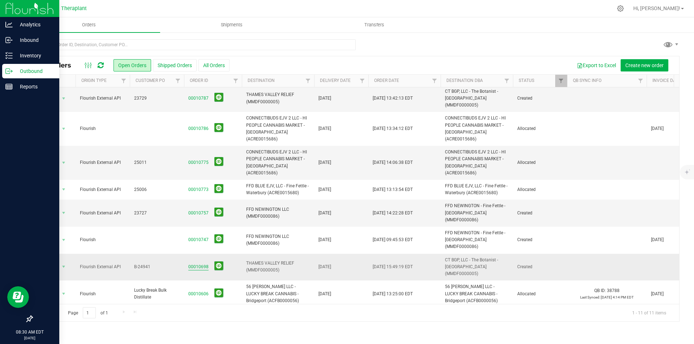
click at [199, 264] on link "00010698" at bounding box center [198, 267] width 20 height 7
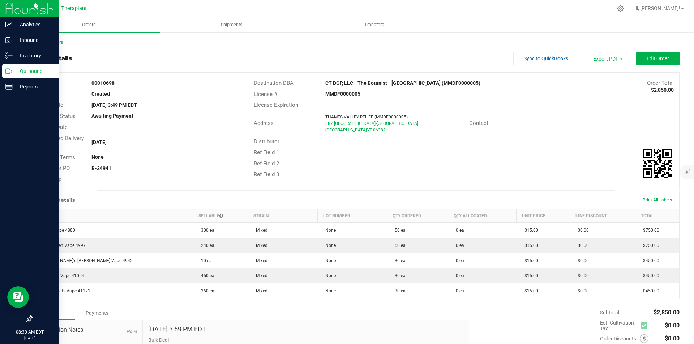
click at [12, 8] on img at bounding box center [29, 8] width 48 height 17
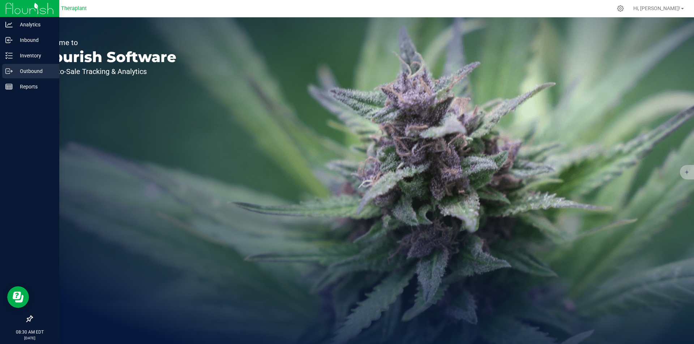
click at [31, 70] on p "Outbound" at bounding box center [34, 71] width 43 height 9
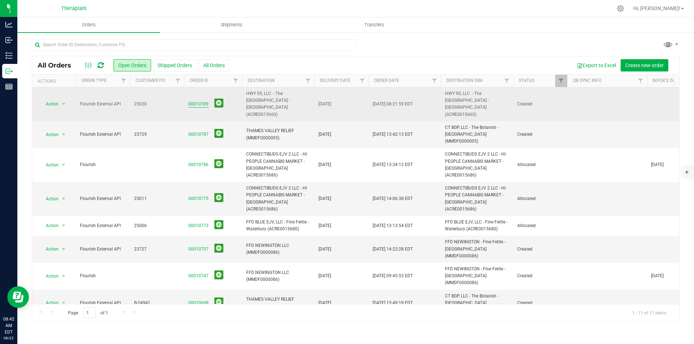
click at [197, 101] on link "00010789" at bounding box center [198, 104] width 20 height 7
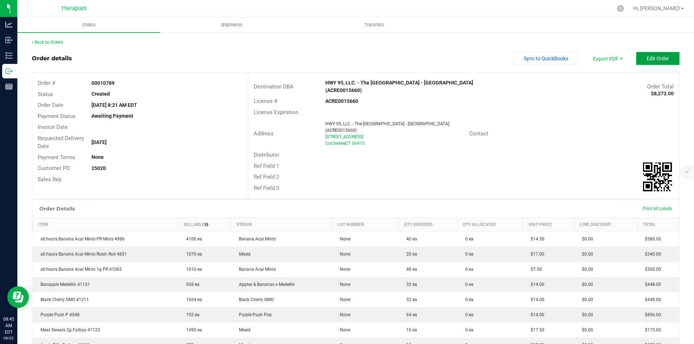
click at [653, 65] on button "Edit Order" at bounding box center [657, 58] width 43 height 13
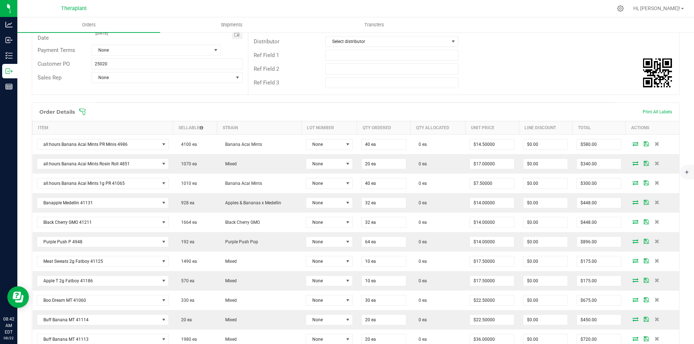
scroll to position [145, 0]
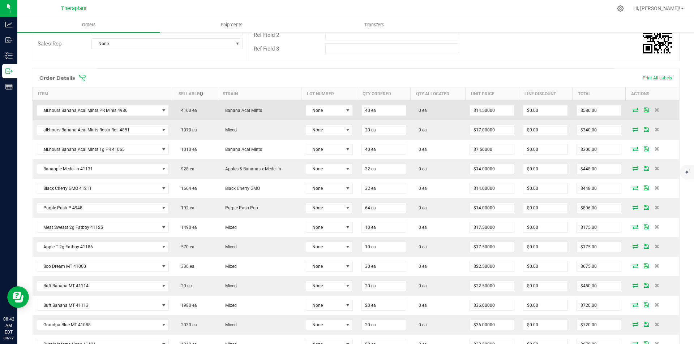
click at [632, 108] on icon at bounding box center [635, 110] width 6 height 4
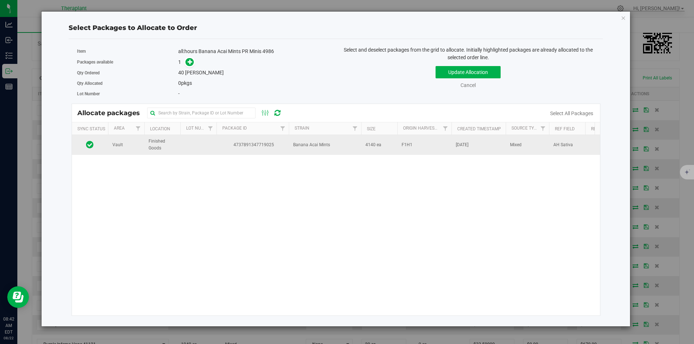
click at [209, 140] on td at bounding box center [198, 145] width 36 height 20
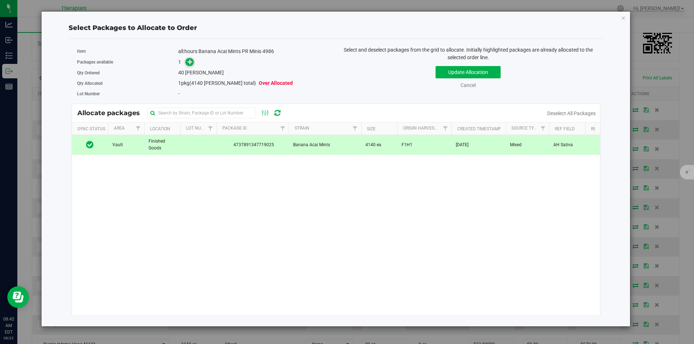
click at [187, 63] on span at bounding box center [189, 62] width 8 height 8
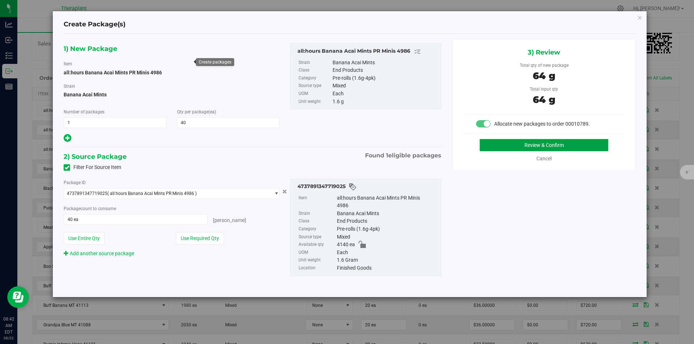
click at [511, 141] on button "Review & Confirm" at bounding box center [543, 145] width 129 height 12
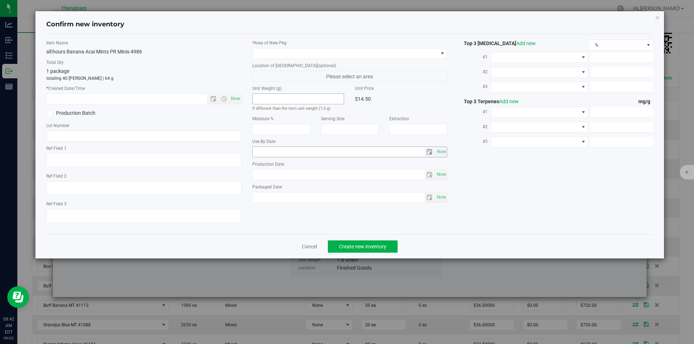
type textarea "AH Sativa"
type input "[DATE]"
click at [235, 100] on span "Now" at bounding box center [235, 99] width 12 height 10
type input "[DATE] 8:42 AM"
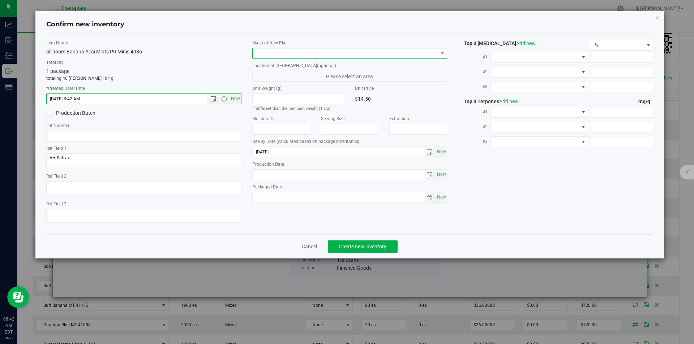
click at [271, 52] on span at bounding box center [345, 53] width 185 height 10
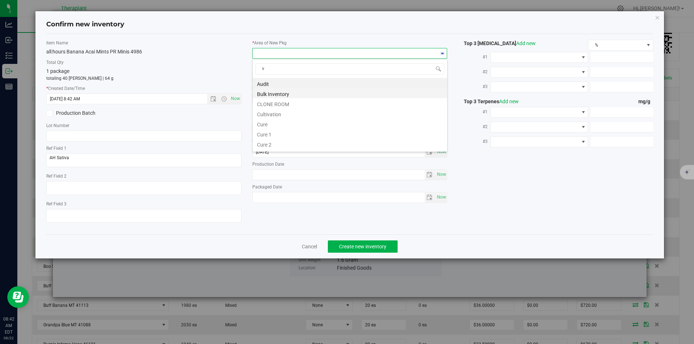
scroll to position [11, 195]
click at [275, 103] on li "Vault" at bounding box center [350, 103] width 194 height 10
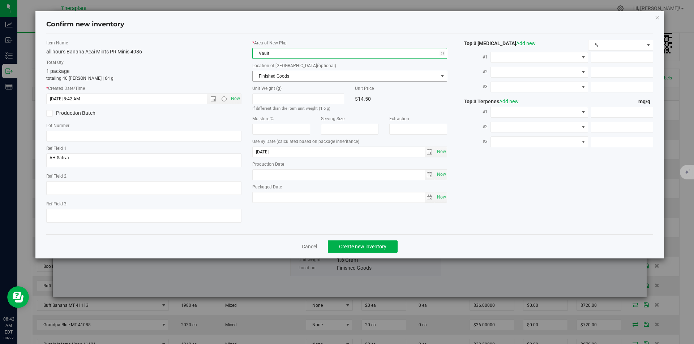
drag, startPoint x: 280, startPoint y: 83, endPoint x: 274, endPoint y: 46, distance: 38.0
click at [280, 76] on span "Finished Goods" at bounding box center [345, 76] width 185 height 10
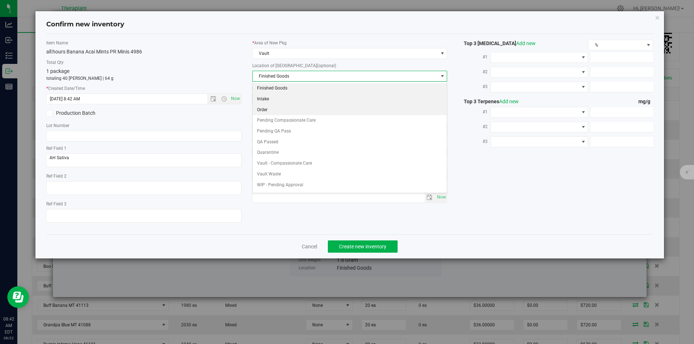
click at [273, 109] on li "Order" at bounding box center [350, 110] width 194 height 11
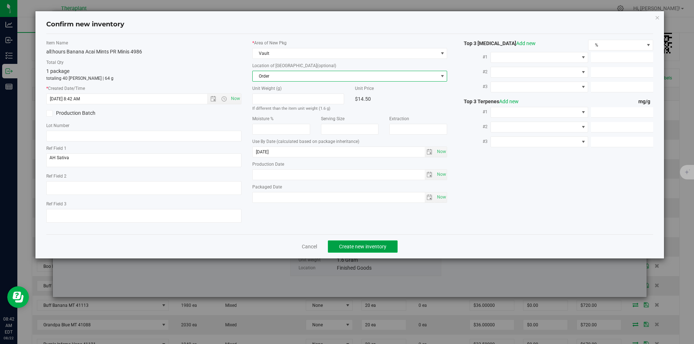
click at [356, 247] on span "Create new inventory" at bounding box center [362, 247] width 47 height 6
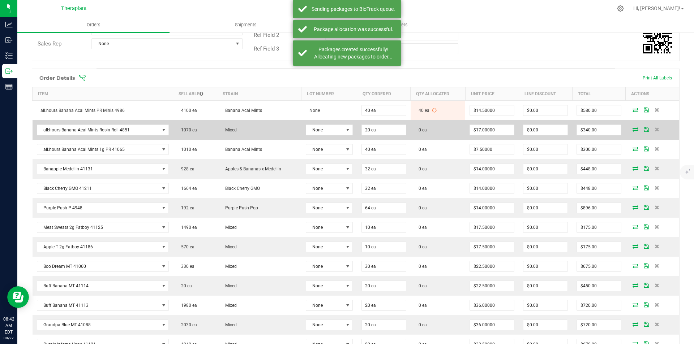
click at [632, 127] on icon at bounding box center [635, 129] width 6 height 4
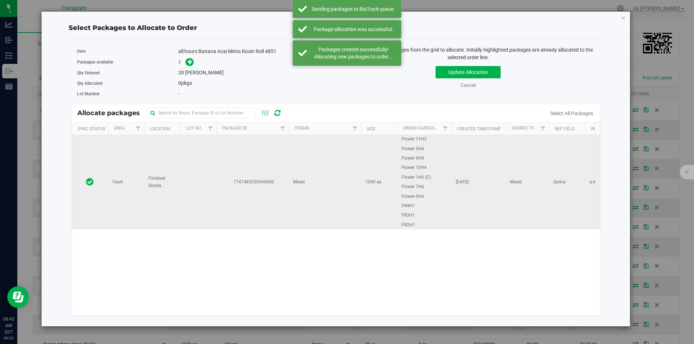
click at [212, 162] on td at bounding box center [198, 182] width 36 height 94
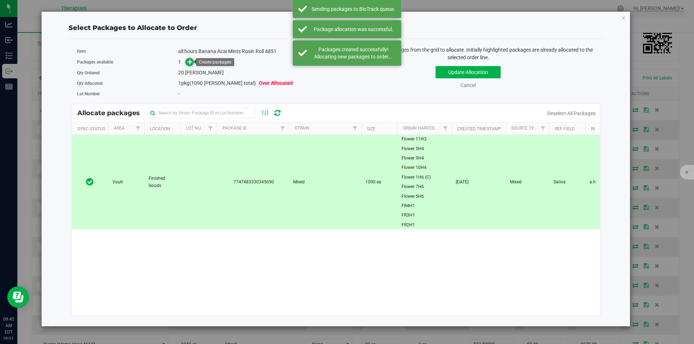
click at [190, 62] on icon at bounding box center [190, 61] width 5 height 5
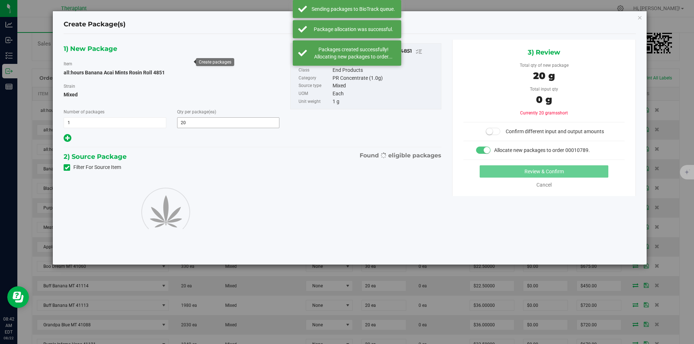
type input "20"
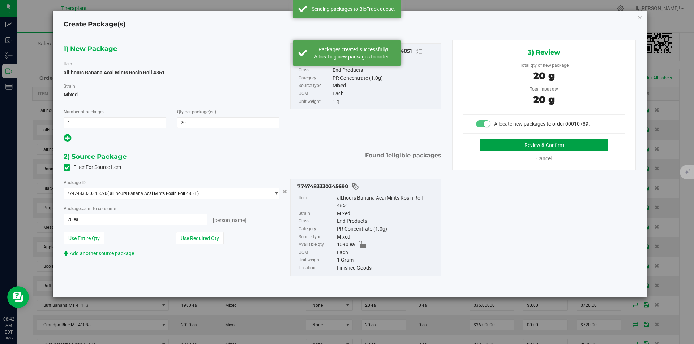
click at [518, 146] on button "Review & Confirm" at bounding box center [543, 145] width 129 height 12
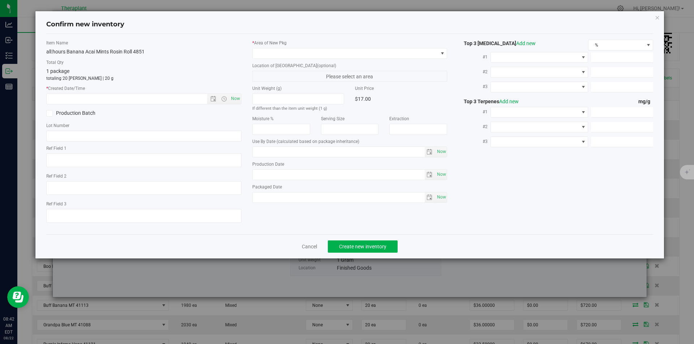
type textarea "Sativa"
type textarea "a:h"
type input "[DATE]"
click at [234, 91] on div "* Created Date/Time Now" at bounding box center [143, 94] width 195 height 19
click at [236, 102] on span "Now" at bounding box center [235, 99] width 12 height 10
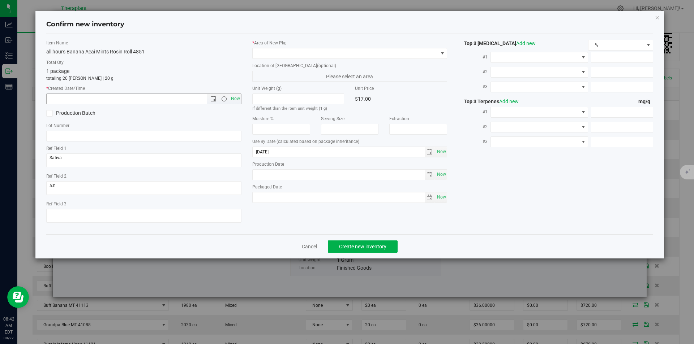
type input "[DATE] 8:42 AM"
click at [283, 54] on span at bounding box center [345, 53] width 185 height 10
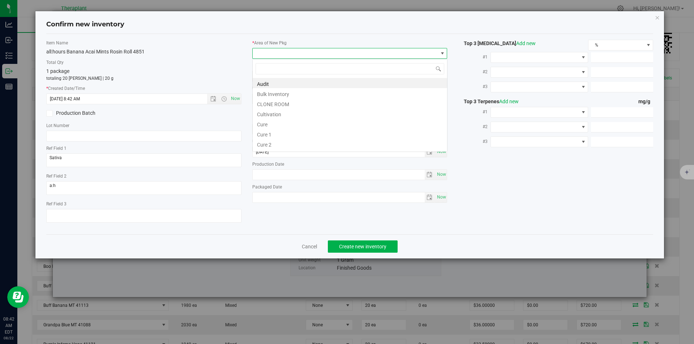
type input "v"
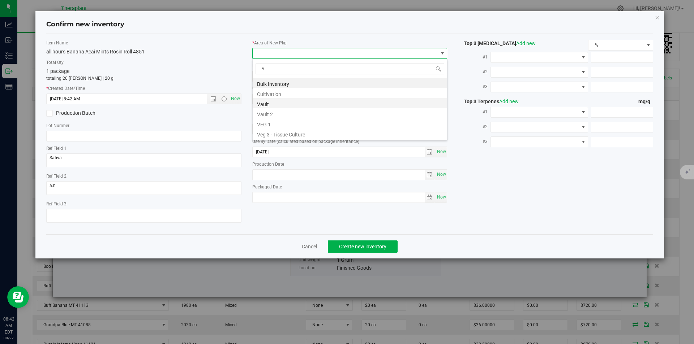
click at [268, 101] on li "Vault" at bounding box center [350, 103] width 194 height 10
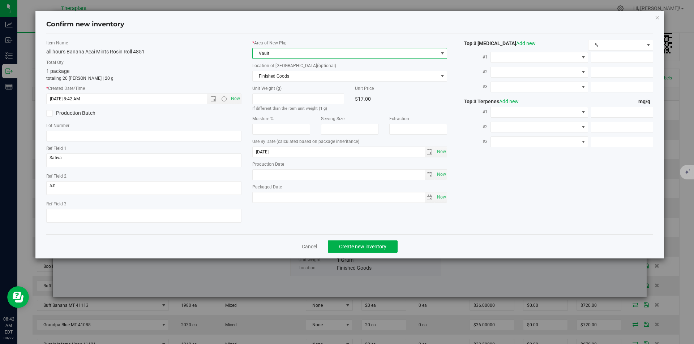
drag, startPoint x: 271, startPoint y: 82, endPoint x: 271, endPoint y: 64, distance: 17.7
click at [271, 79] on div "* Area of [GEOGRAPHIC_DATA] Vault Location of [GEOGRAPHIC_DATA] (optional) Fini…" at bounding box center [350, 123] width 206 height 167
click at [262, 74] on span "Finished Goods" at bounding box center [345, 76] width 185 height 10
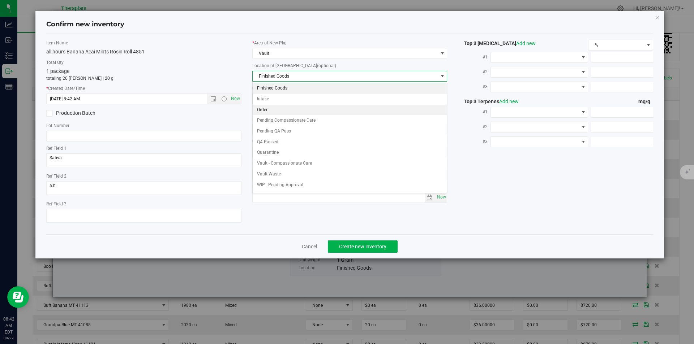
click at [277, 107] on li "Order" at bounding box center [350, 110] width 194 height 11
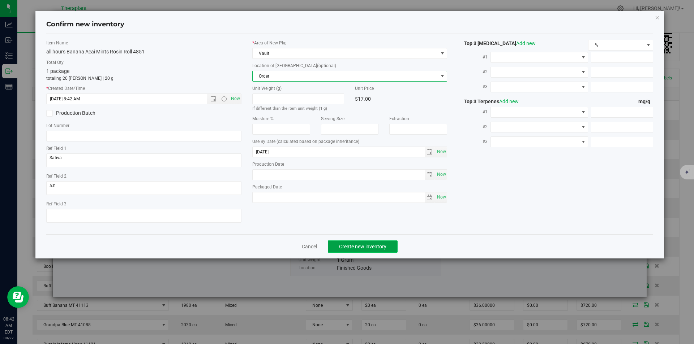
click at [345, 252] on button "Create new inventory" at bounding box center [363, 247] width 70 height 12
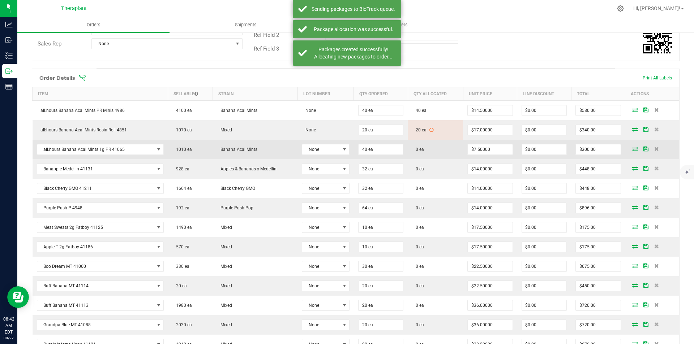
click at [632, 147] on icon at bounding box center [635, 149] width 6 height 4
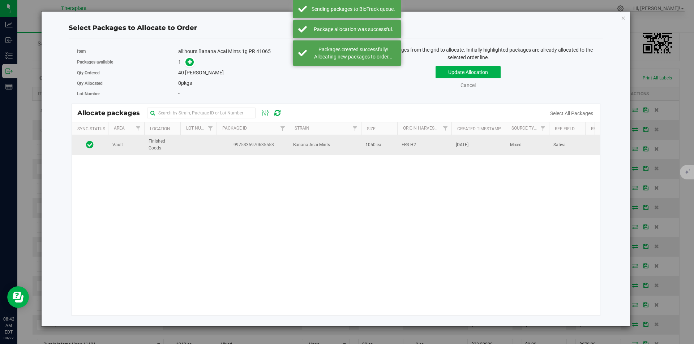
click at [240, 147] on span "9975335970635553" at bounding box center [253, 145] width 64 height 7
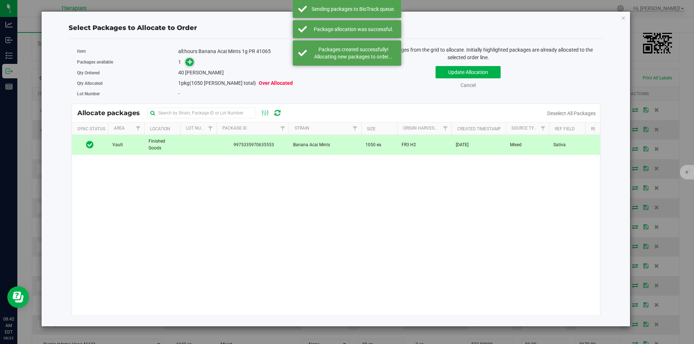
click at [188, 59] on icon at bounding box center [190, 61] width 5 height 5
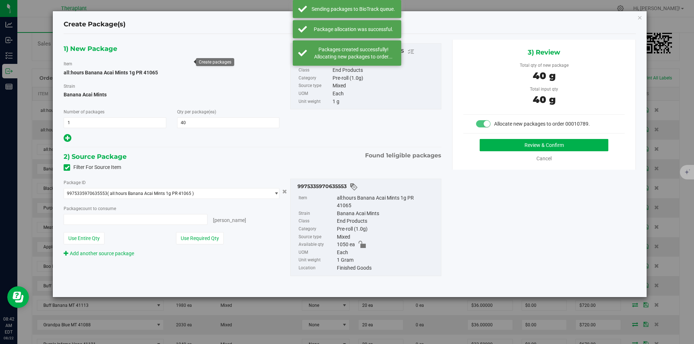
type input "40 ea"
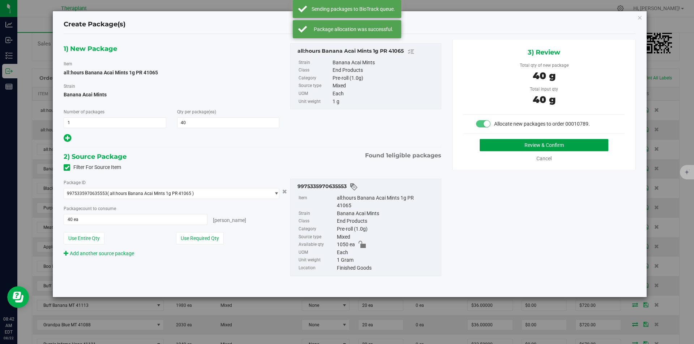
click at [507, 142] on button "Review & Confirm" at bounding box center [543, 145] width 129 height 12
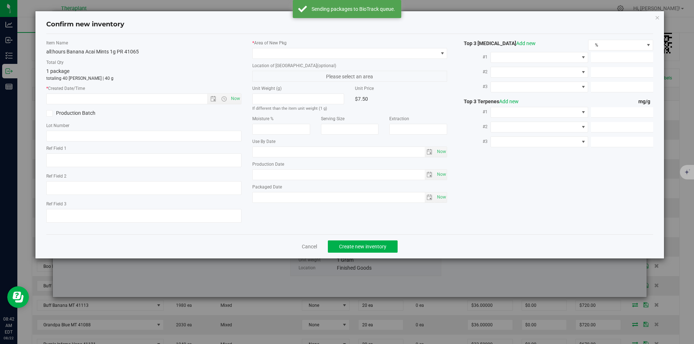
type textarea "Sativa"
type input "[DATE]"
drag, startPoint x: 234, startPoint y: 102, endPoint x: 259, endPoint y: 76, distance: 35.3
click at [234, 101] on span "Now" at bounding box center [235, 99] width 12 height 10
type input "[DATE] 8:42 AM"
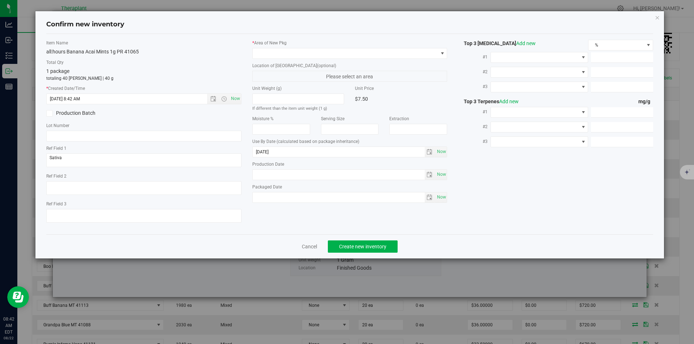
click at [278, 45] on label "* Area of [GEOGRAPHIC_DATA]" at bounding box center [349, 43] width 195 height 7
click at [271, 55] on span at bounding box center [345, 53] width 185 height 10
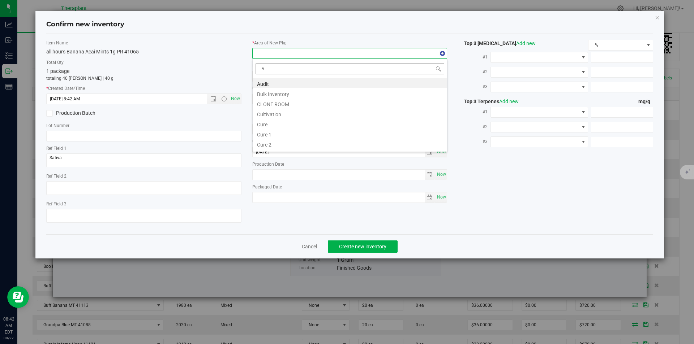
scroll to position [11, 195]
click at [279, 99] on li "Vault" at bounding box center [350, 103] width 194 height 10
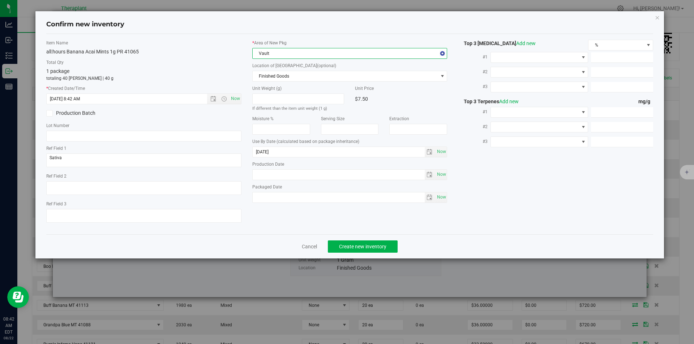
click at [278, 70] on div "Location of [GEOGRAPHIC_DATA] (optional) Finished Goods Finished Goods Intake O…" at bounding box center [349, 72] width 195 height 19
click at [275, 74] on span "Finished Goods" at bounding box center [345, 76] width 185 height 10
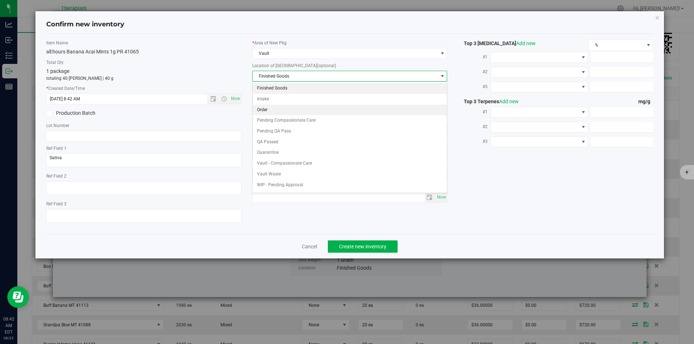
click at [268, 108] on li "Order" at bounding box center [350, 110] width 194 height 11
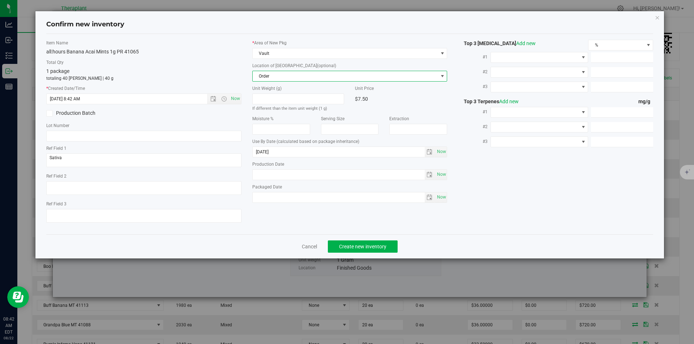
click at [350, 239] on div "Cancel Create new inventory" at bounding box center [349, 247] width 607 height 24
click at [351, 248] on span "Create new inventory" at bounding box center [362, 247] width 47 height 6
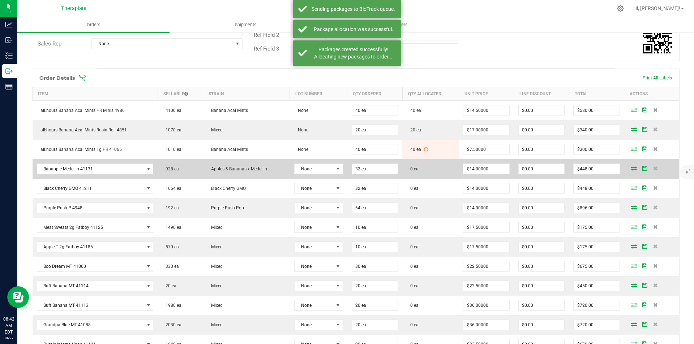
click at [631, 166] on icon at bounding box center [634, 168] width 6 height 4
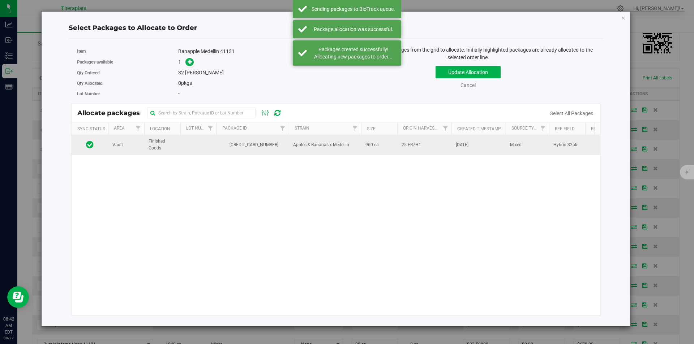
click at [297, 146] on span "Apples & Bananas x Medellin" at bounding box center [321, 145] width 56 height 7
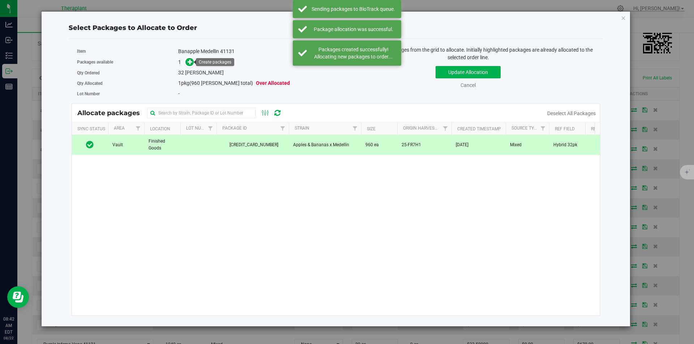
click at [186, 57] on div "Packages available 1" at bounding box center [204, 62] width 254 height 11
click at [190, 63] on icon at bounding box center [190, 61] width 5 height 5
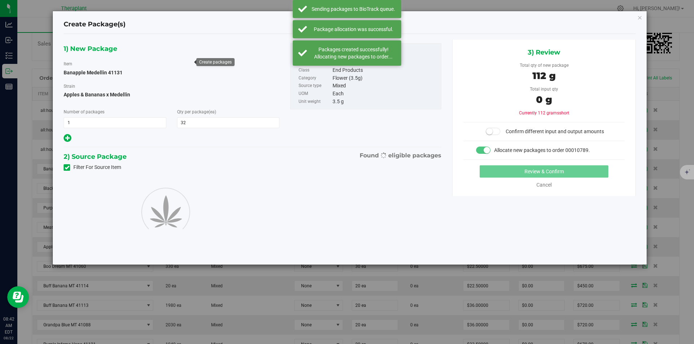
type input "32"
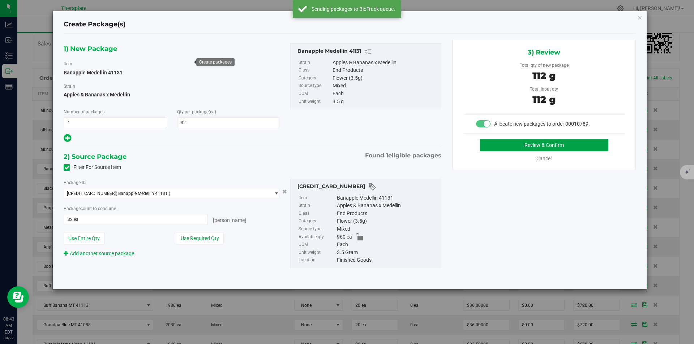
click at [491, 146] on button "Review & Confirm" at bounding box center [543, 145] width 129 height 12
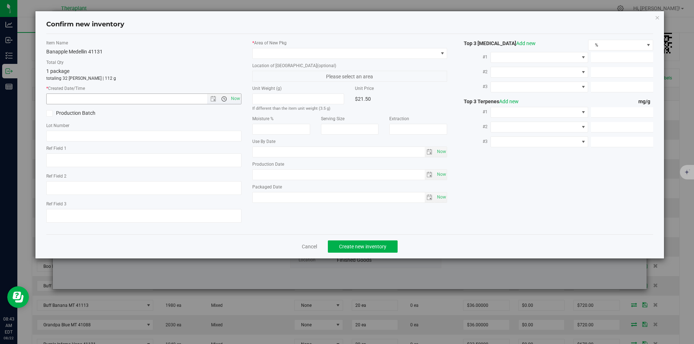
type textarea "Hybrid 32pk"
type input "[DATE]"
drag, startPoint x: 232, startPoint y: 102, endPoint x: 256, endPoint y: 79, distance: 33.2
click at [235, 101] on span "Now" at bounding box center [235, 99] width 12 height 10
type input "[DATE] 8:43 AM"
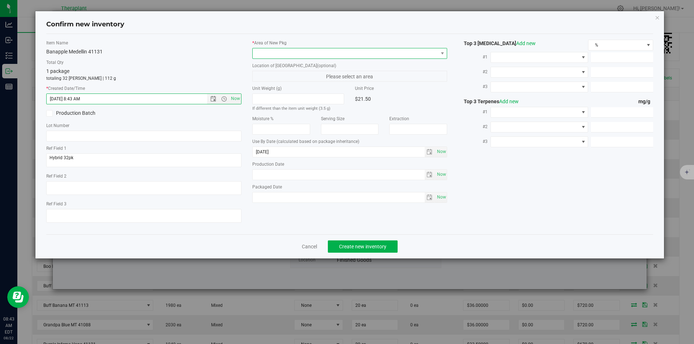
click at [265, 55] on span at bounding box center [345, 53] width 185 height 10
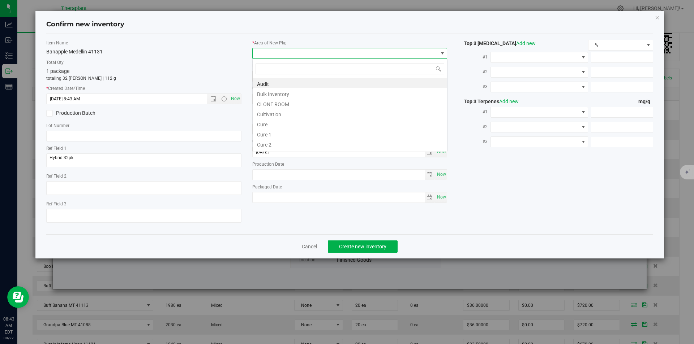
type input "v"
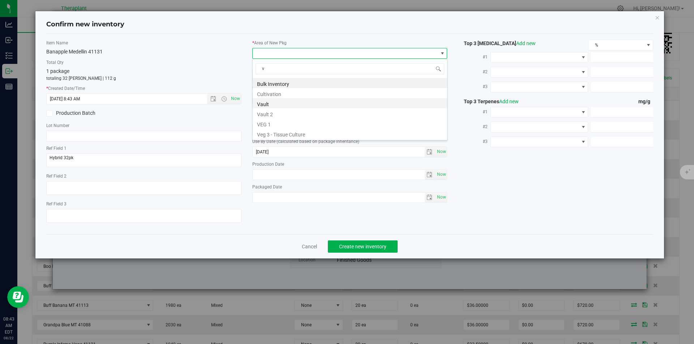
click at [274, 106] on li "Vault" at bounding box center [350, 103] width 194 height 10
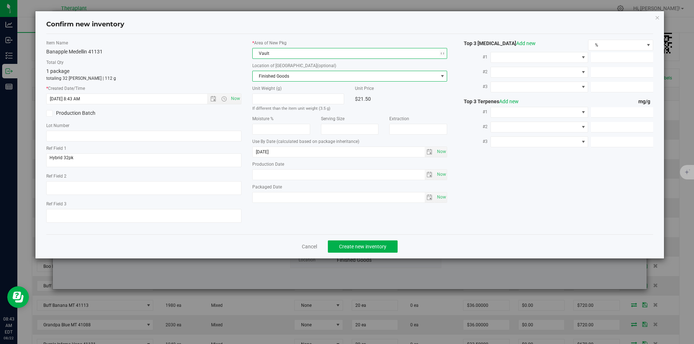
click at [268, 73] on span "Finished Goods" at bounding box center [345, 76] width 185 height 10
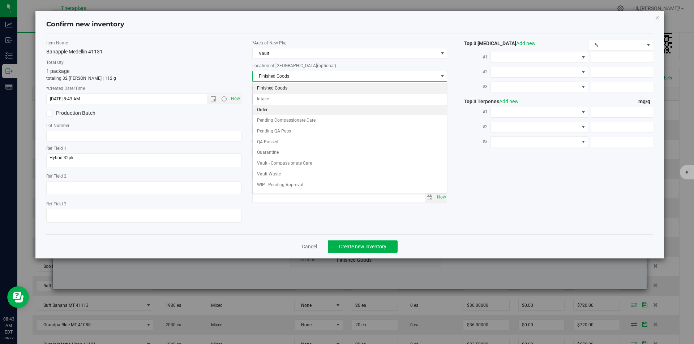
click at [275, 107] on li "Order" at bounding box center [350, 110] width 194 height 11
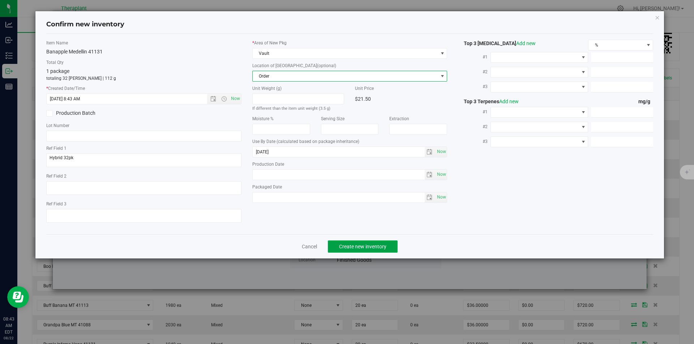
click at [345, 241] on button "Create new inventory" at bounding box center [363, 247] width 70 height 12
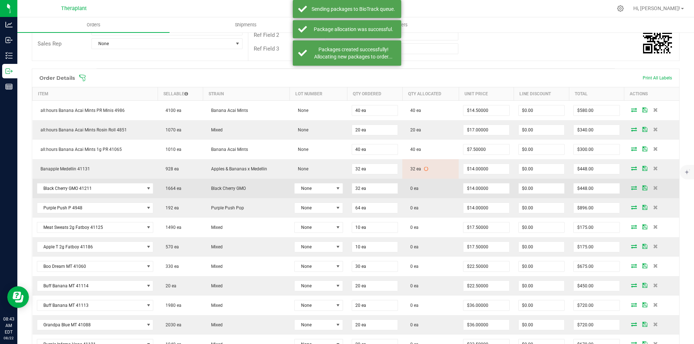
click at [631, 186] on icon at bounding box center [634, 188] width 6 height 4
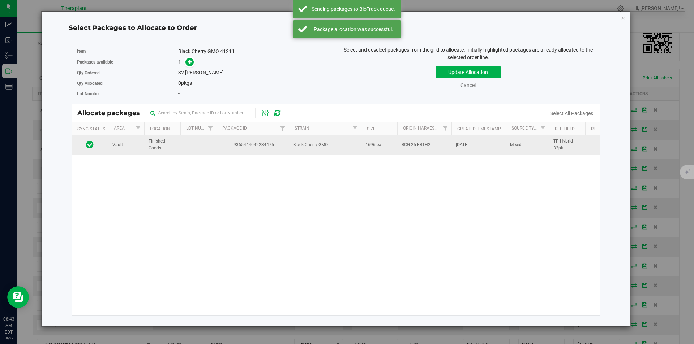
click at [273, 146] on span "9365444042234475" at bounding box center [253, 145] width 64 height 7
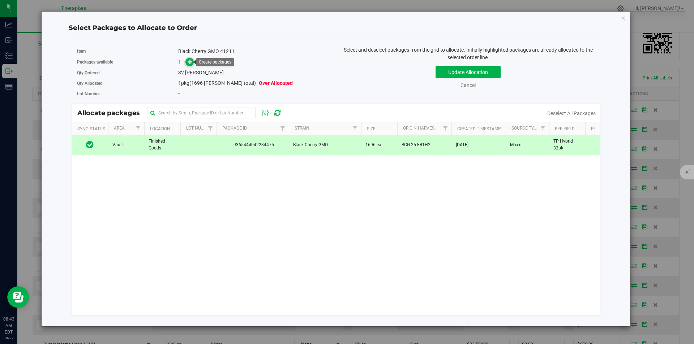
click at [189, 60] on icon at bounding box center [190, 61] width 5 height 5
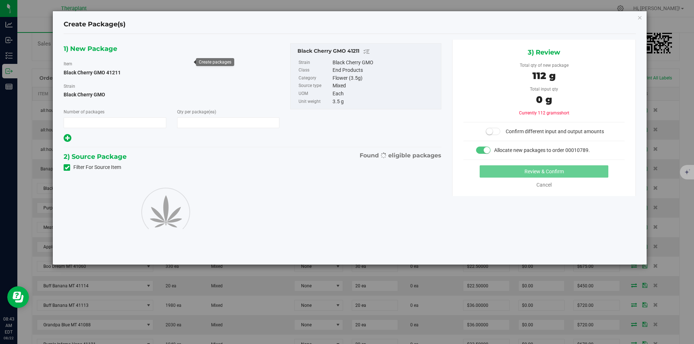
type input "1"
type input "32"
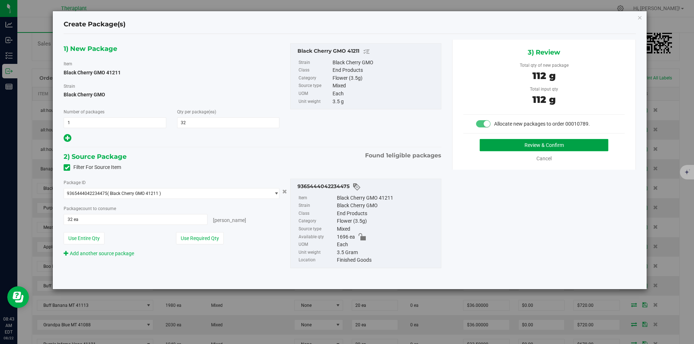
click at [495, 143] on button "Review & Confirm" at bounding box center [543, 145] width 129 height 12
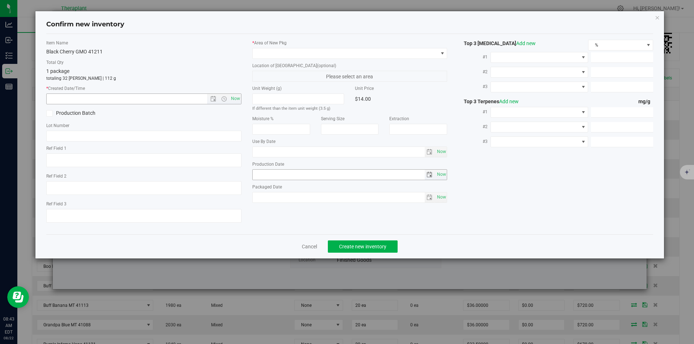
type textarea "TP Hybrid 32pk"
type input "[DATE]"
click at [236, 100] on span "Now" at bounding box center [235, 99] width 12 height 10
type input "[DATE] 8:43 AM"
click at [267, 59] on div "* Area of [GEOGRAPHIC_DATA] Location of [GEOGRAPHIC_DATA] (optional) Please sel…" at bounding box center [350, 123] width 206 height 167
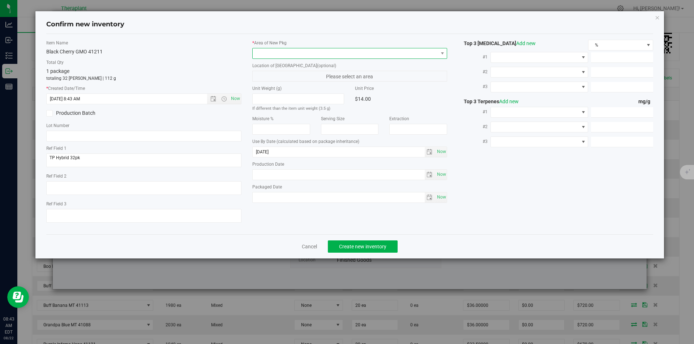
click at [267, 53] on span at bounding box center [345, 53] width 185 height 10
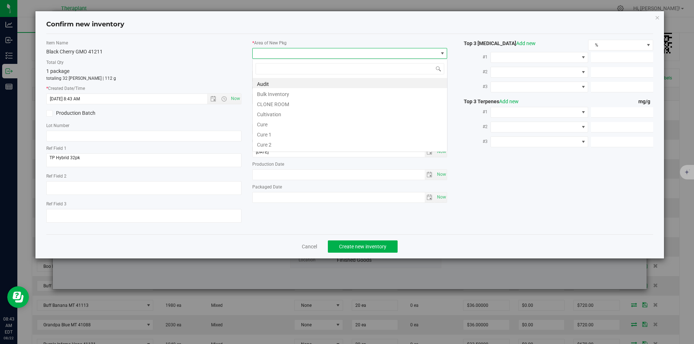
type input "v"
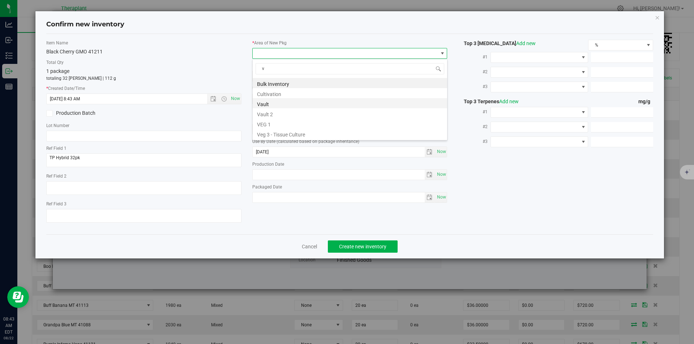
click at [273, 108] on li "Vault" at bounding box center [350, 103] width 194 height 10
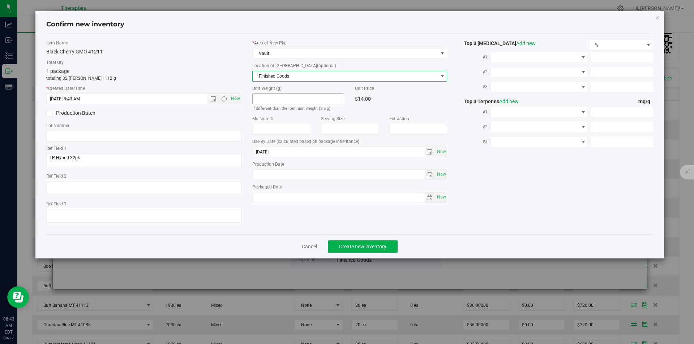
click at [272, 71] on span "Finished Goods" at bounding box center [349, 76] width 195 height 11
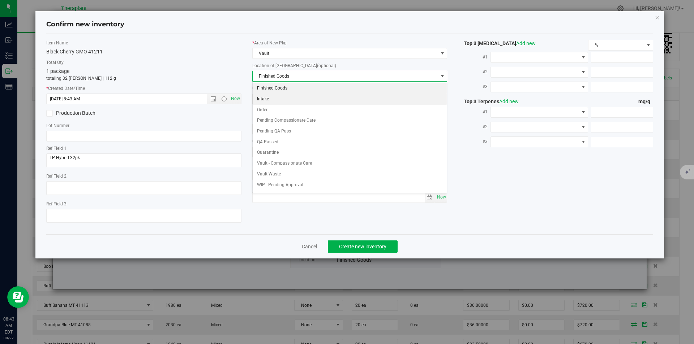
drag, startPoint x: 271, startPoint y: 107, endPoint x: 272, endPoint y: 113, distance: 6.6
click at [271, 107] on li "Order" at bounding box center [350, 110] width 194 height 11
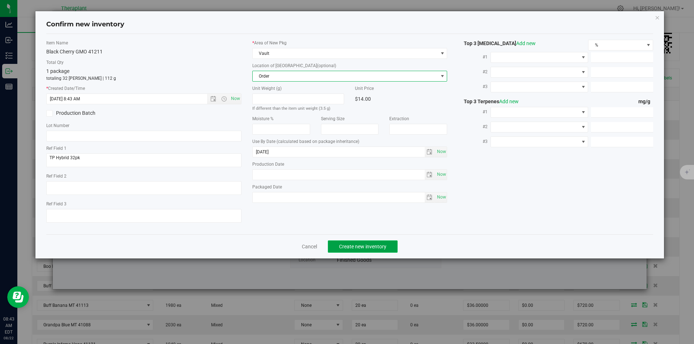
click at [335, 243] on button "Create new inventory" at bounding box center [363, 247] width 70 height 12
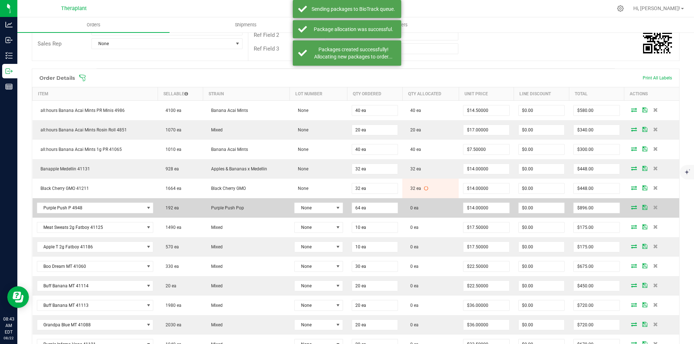
click at [631, 205] on icon at bounding box center [634, 207] width 6 height 4
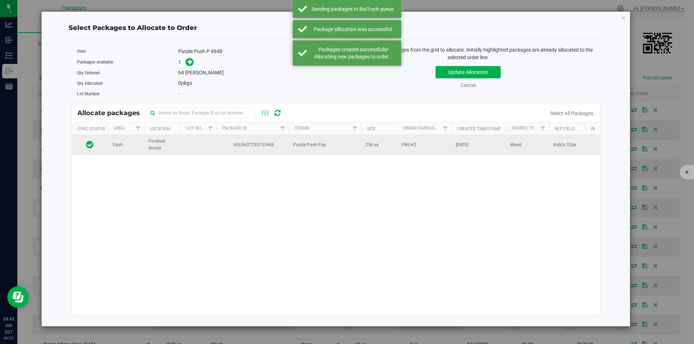
click at [247, 136] on td "6063607253733468" at bounding box center [252, 145] width 72 height 20
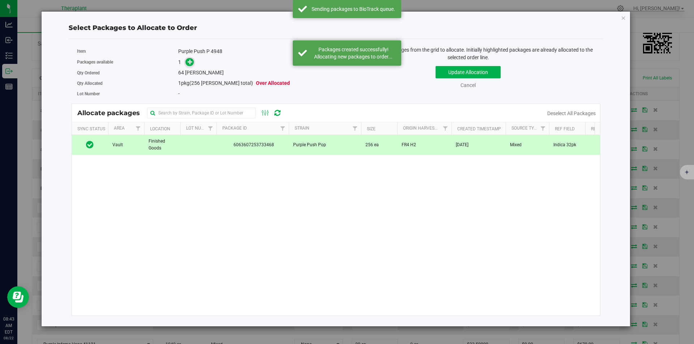
click at [194, 62] on span at bounding box center [189, 62] width 8 height 8
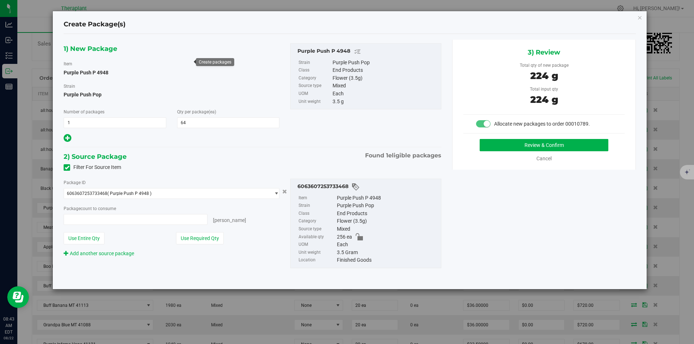
type input "64 ea"
click at [501, 143] on button "Review & Confirm" at bounding box center [543, 145] width 129 height 12
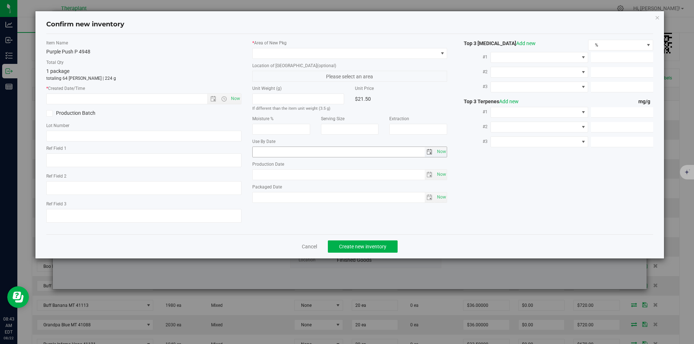
type textarea "Indica 32pk"
type input "[DATE]"
click at [236, 95] on span "Now" at bounding box center [235, 99] width 12 height 10
type input "[DATE] 8:43 AM"
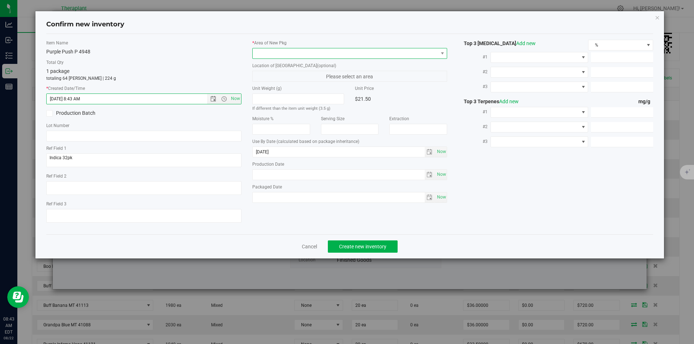
click at [289, 54] on span at bounding box center [345, 53] width 185 height 10
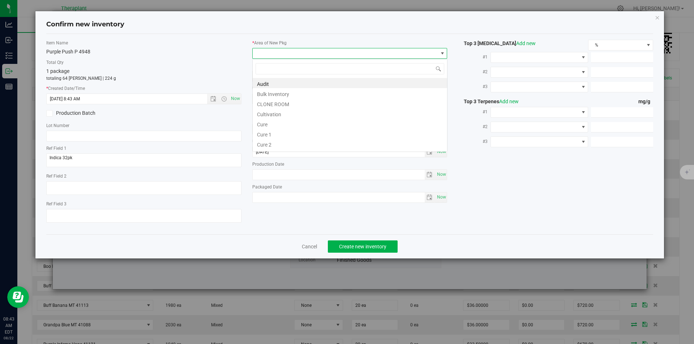
type input "v"
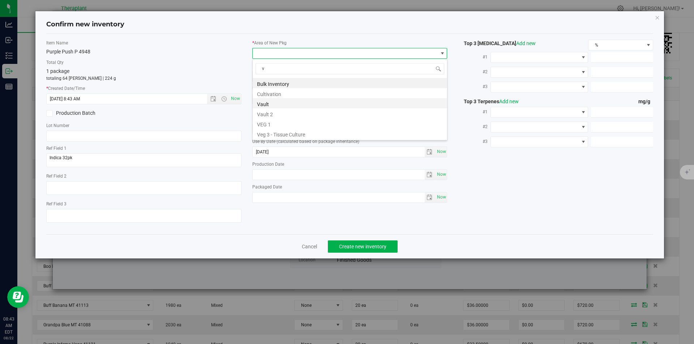
click at [272, 103] on li "Vault" at bounding box center [350, 103] width 194 height 10
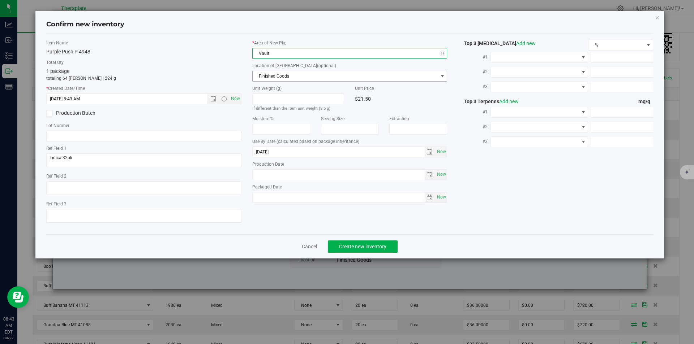
click at [266, 74] on span "Finished Goods" at bounding box center [345, 76] width 185 height 10
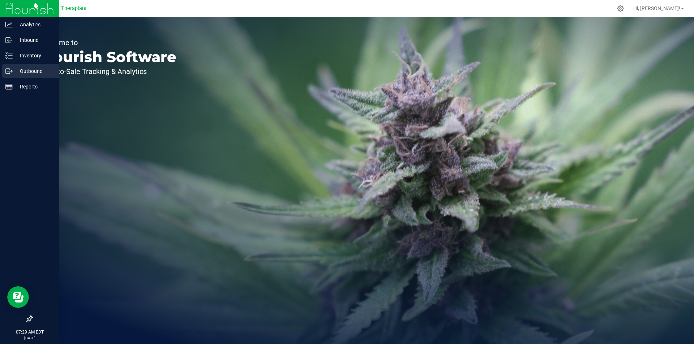
click at [25, 71] on p "Outbound" at bounding box center [34, 71] width 43 height 9
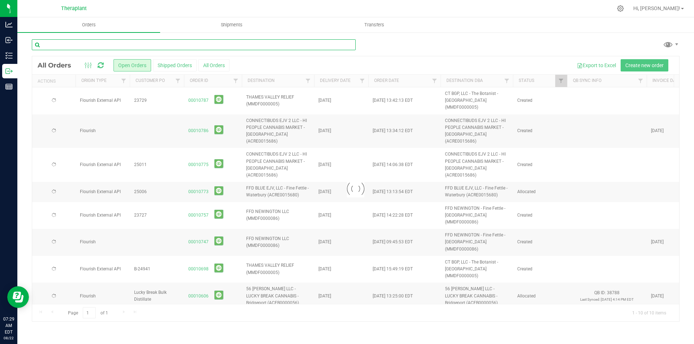
click at [173, 40] on input "text" at bounding box center [194, 44] width 324 height 11
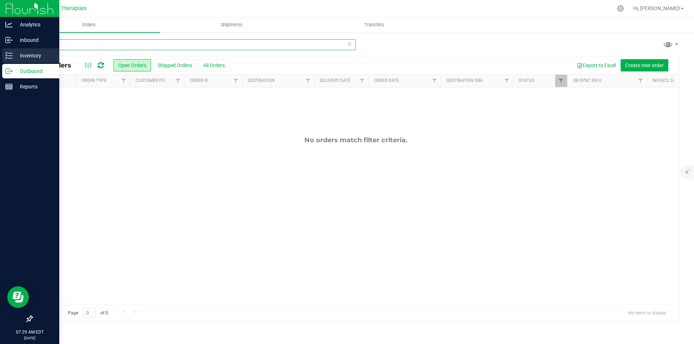
type input "4910"
click at [32, 56] on p "Inventory" at bounding box center [34, 55] width 43 height 9
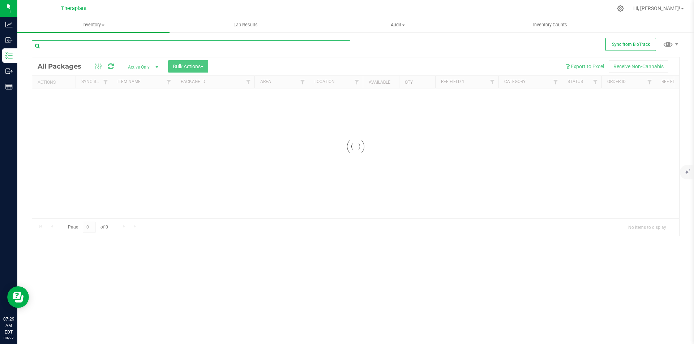
click at [104, 46] on input "text" at bounding box center [191, 45] width 318 height 11
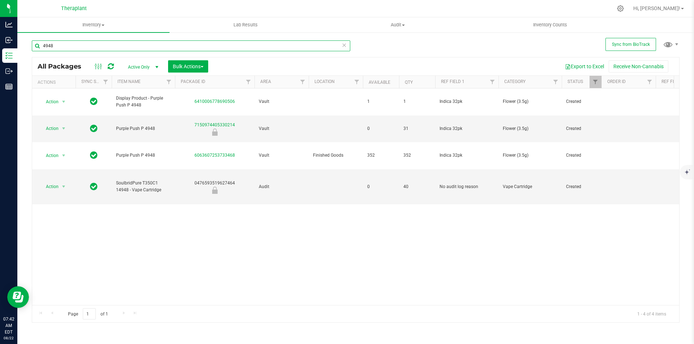
type input "4948"
click at [343, 50] on input "4948" at bounding box center [191, 45] width 318 height 11
click at [343, 46] on icon at bounding box center [343, 44] width 5 height 9
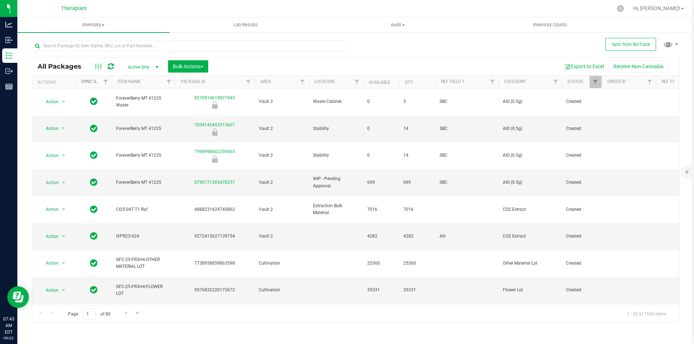
click at [90, 84] on link "Sync Status" at bounding box center [95, 81] width 28 height 5
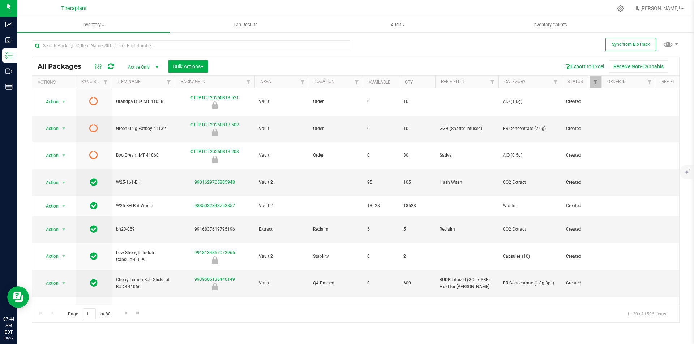
click at [88, 85] on th "Sync Status" at bounding box center [94, 82] width 36 height 13
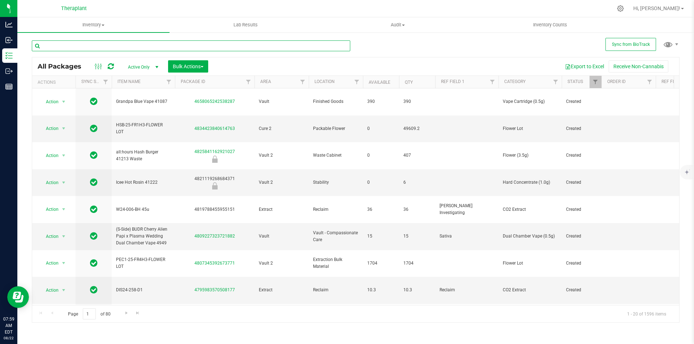
click at [255, 50] on input "text" at bounding box center [191, 45] width 318 height 11
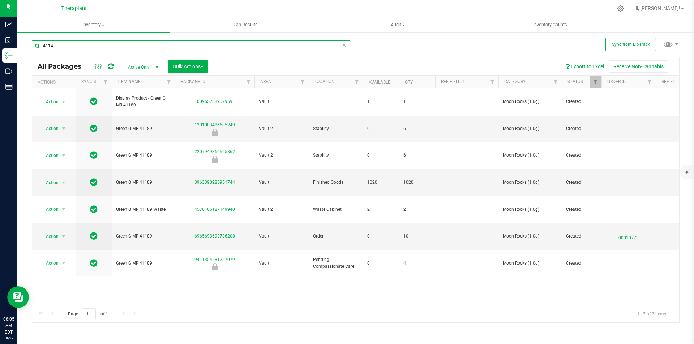
type input "41142"
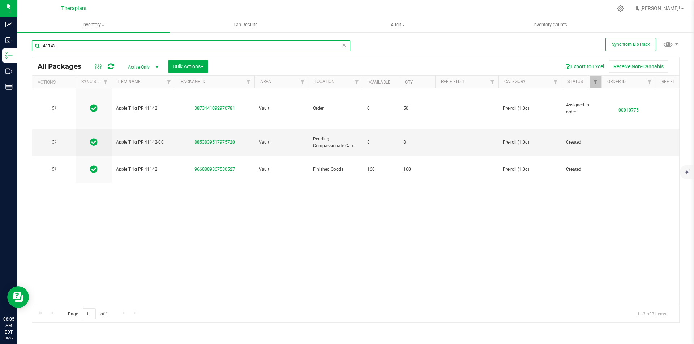
type input "[DATE]"
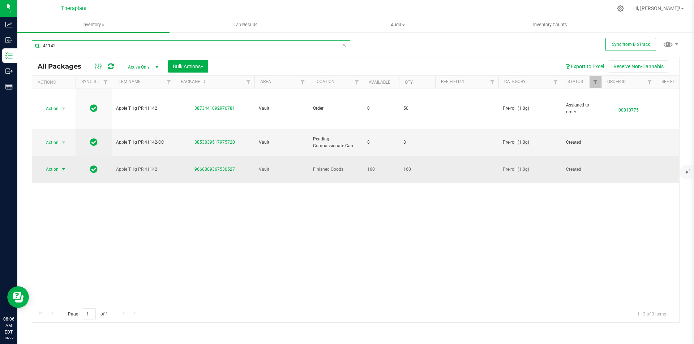
type input "41142"
click at [55, 164] on span "Action" at bounding box center [49, 169] width 20 height 10
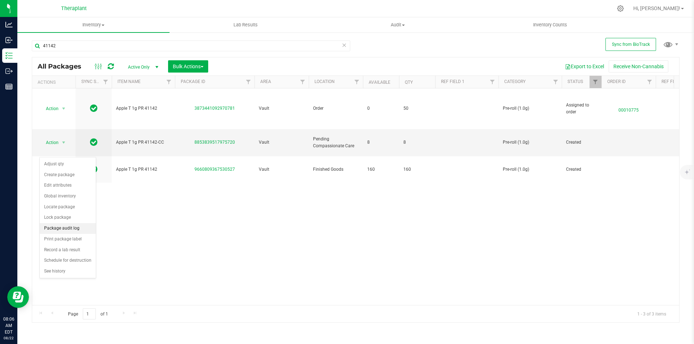
click at [60, 227] on li "Package audit log" at bounding box center [68, 228] width 56 height 11
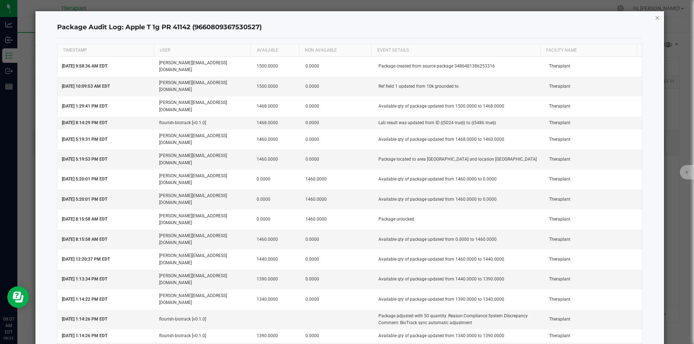
click at [655, 21] on icon "button" at bounding box center [657, 17] width 5 height 9
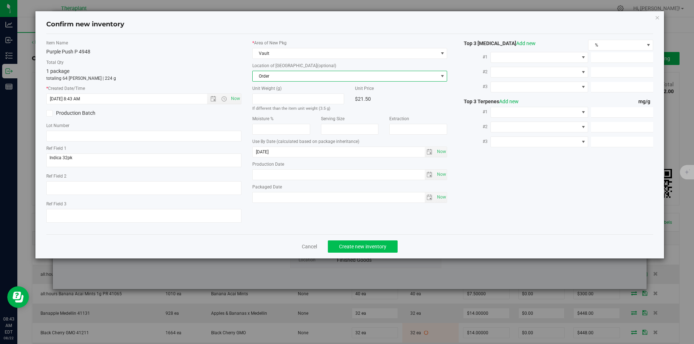
scroll to position [145, 0]
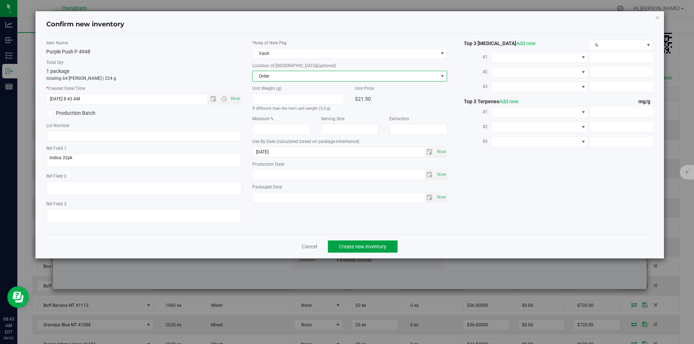
click at [348, 248] on span "Create new inventory" at bounding box center [362, 247] width 47 height 6
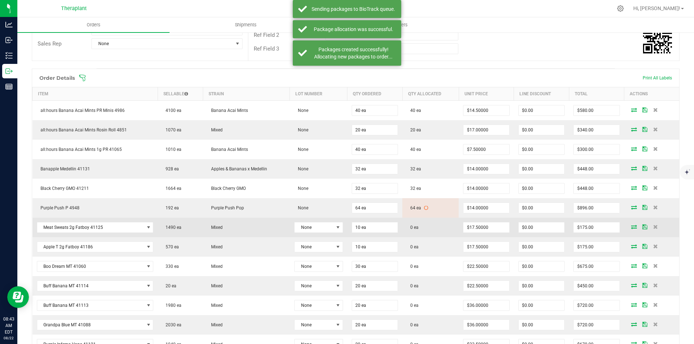
click at [631, 225] on icon at bounding box center [634, 227] width 6 height 4
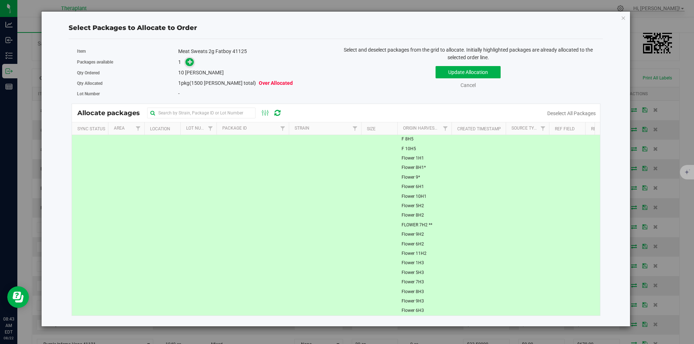
click at [189, 61] on icon at bounding box center [190, 61] width 5 height 5
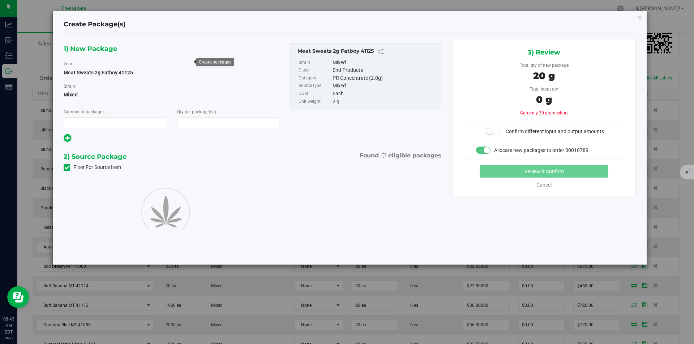
type input "1"
type input "10"
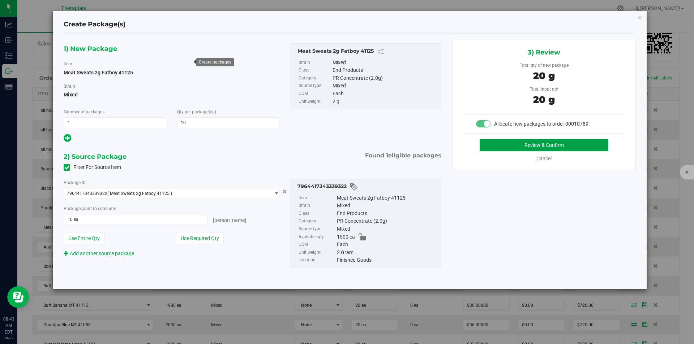
click at [495, 150] on button "Review & Confirm" at bounding box center [543, 145] width 129 height 12
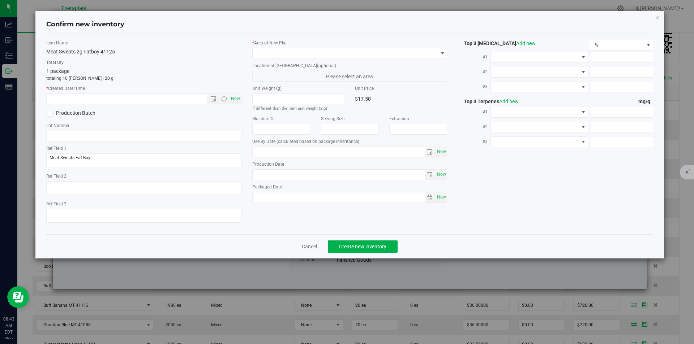
type input "[DATE]"
click at [231, 100] on span "Now" at bounding box center [235, 99] width 12 height 10
type input "[DATE] 8:43 AM"
click at [262, 54] on span at bounding box center [345, 53] width 185 height 10
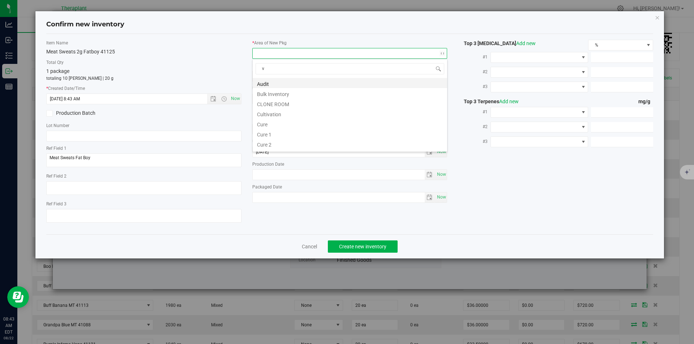
scroll to position [11, 195]
click at [276, 104] on li "Vault" at bounding box center [350, 103] width 194 height 10
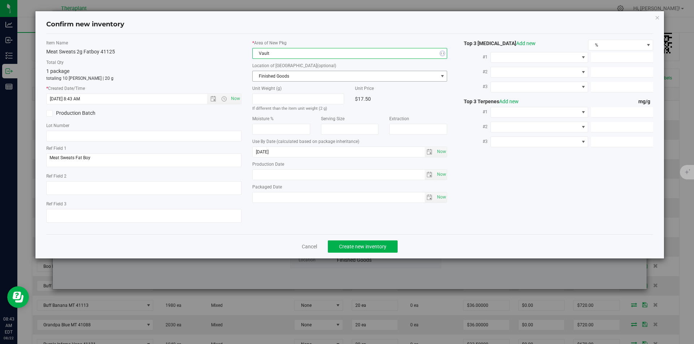
click at [272, 77] on span "Finished Goods" at bounding box center [345, 76] width 185 height 10
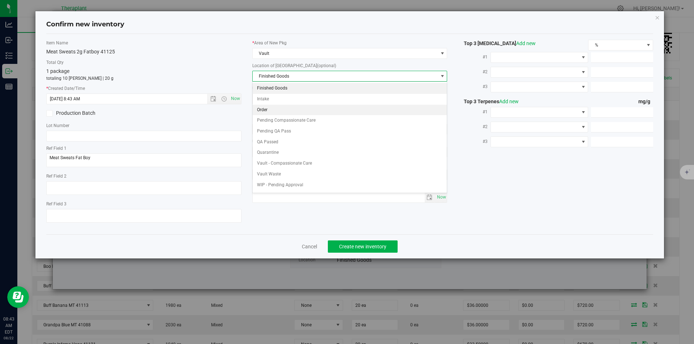
click at [263, 109] on li "Order" at bounding box center [350, 110] width 194 height 11
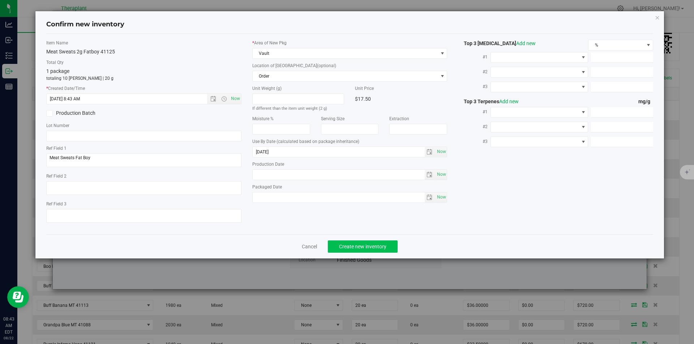
drag, startPoint x: 343, startPoint y: 237, endPoint x: 347, endPoint y: 243, distance: 6.3
click at [344, 238] on div "Cancel Create new inventory" at bounding box center [349, 247] width 607 height 24
click at [347, 245] on span "Create new inventory" at bounding box center [362, 247] width 47 height 6
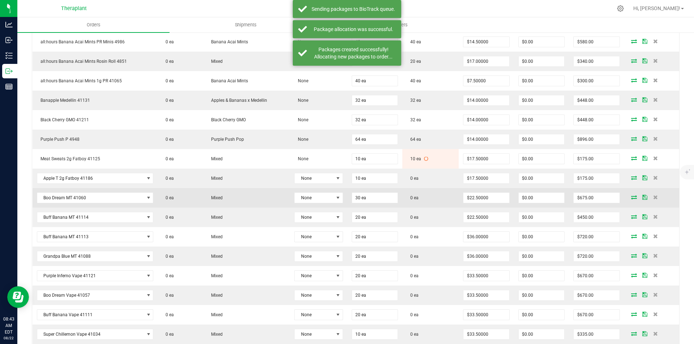
scroll to position [253, 0]
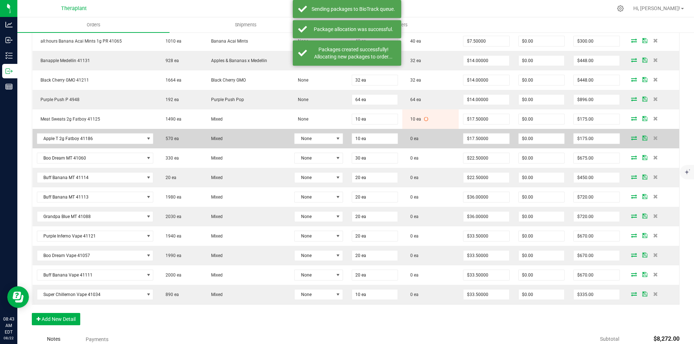
click at [631, 136] on icon at bounding box center [634, 138] width 6 height 4
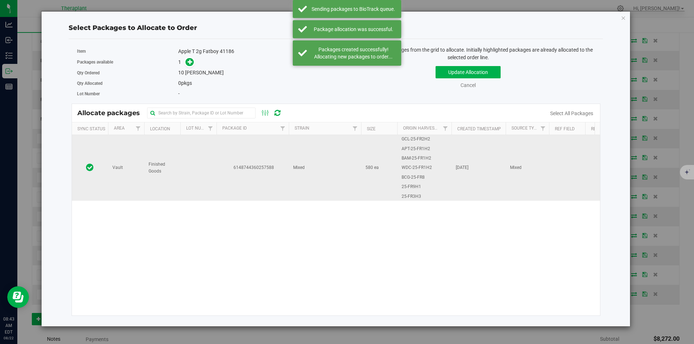
click at [251, 146] on td "6148744360257588" at bounding box center [252, 168] width 72 height 66
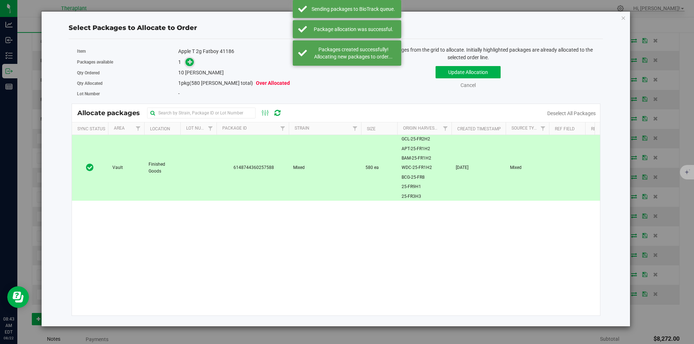
click at [193, 59] on icon at bounding box center [190, 61] width 5 height 5
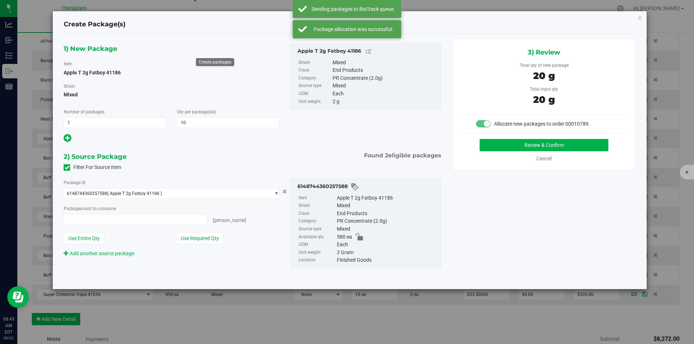
type input "10 ea"
click at [534, 140] on button "Review & Confirm" at bounding box center [543, 145] width 129 height 12
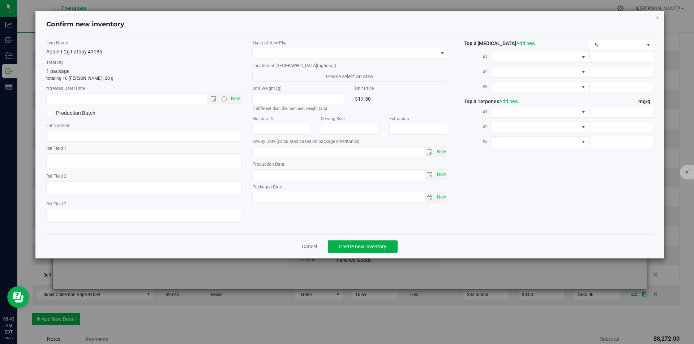
type input "[DATE]"
click at [237, 96] on span "Now" at bounding box center [235, 99] width 12 height 10
type input "[DATE] 8:43 AM"
drag, startPoint x: 269, startPoint y: 52, endPoint x: 270, endPoint y: 35, distance: 16.6
click at [269, 51] on span at bounding box center [345, 53] width 185 height 10
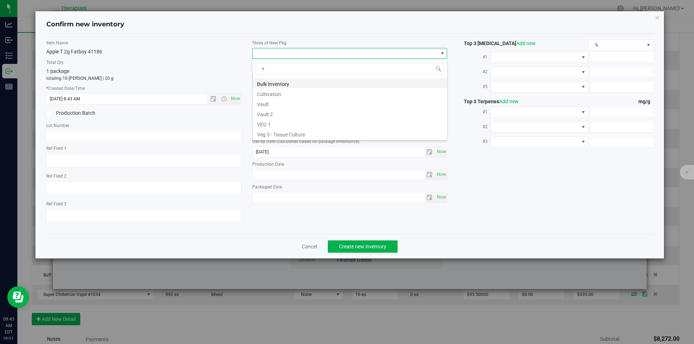
scroll to position [11, 195]
click at [280, 108] on li "Vault 2" at bounding box center [350, 113] width 194 height 10
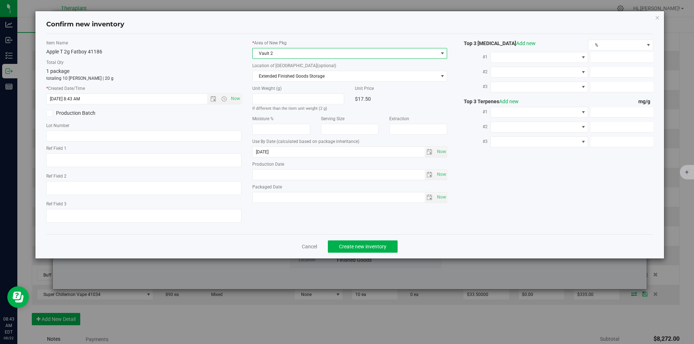
click at [278, 51] on span "Vault 2" at bounding box center [345, 53] width 185 height 10
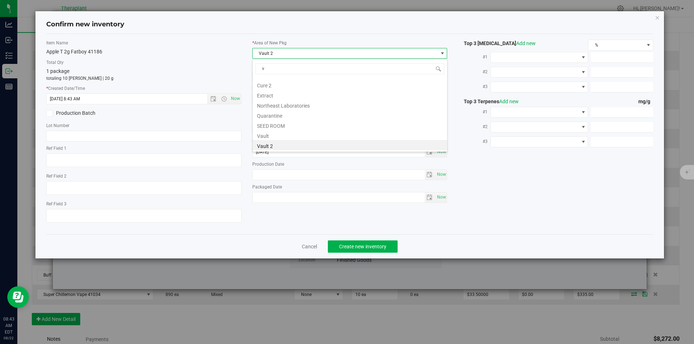
scroll to position [0, 0]
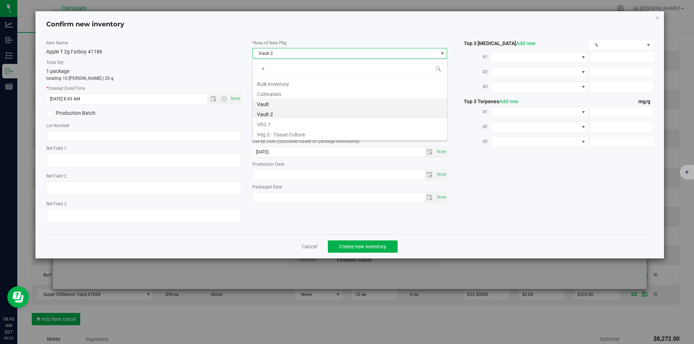
click at [271, 78] on ul "Bulk Inventory Cultivation Vault Vault 2 VEG 1 Veg 3 - Tissue Culture" at bounding box center [350, 78] width 194 height 0
click at [271, 98] on li "Vault" at bounding box center [350, 103] width 194 height 10
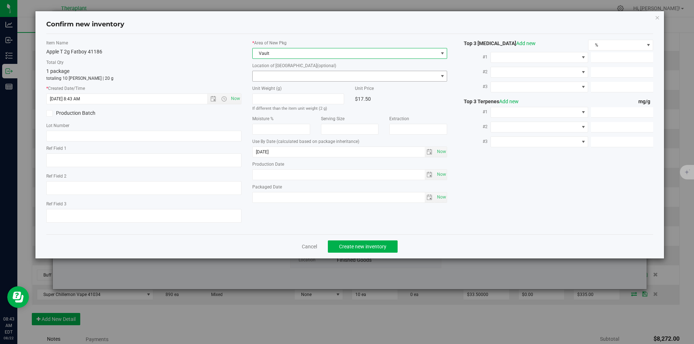
drag, startPoint x: 269, startPoint y: 74, endPoint x: 266, endPoint y: 56, distance: 18.3
click at [269, 73] on span at bounding box center [345, 76] width 185 height 10
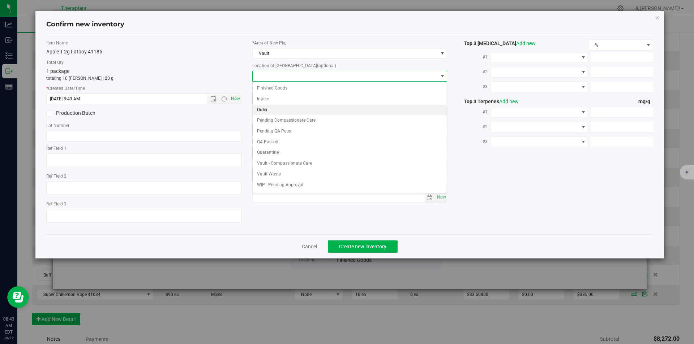
click at [273, 112] on li "Order" at bounding box center [350, 110] width 194 height 11
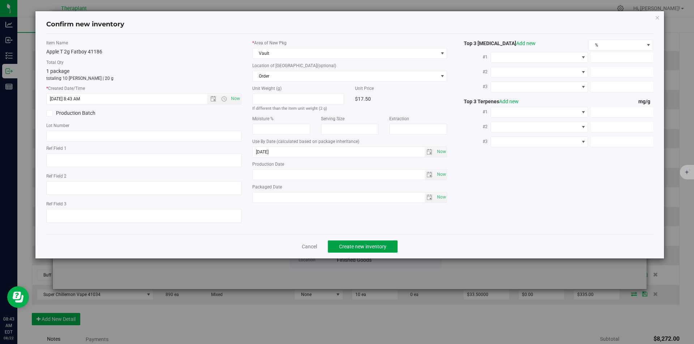
click at [339, 244] on span "Create new inventory" at bounding box center [362, 247] width 47 height 6
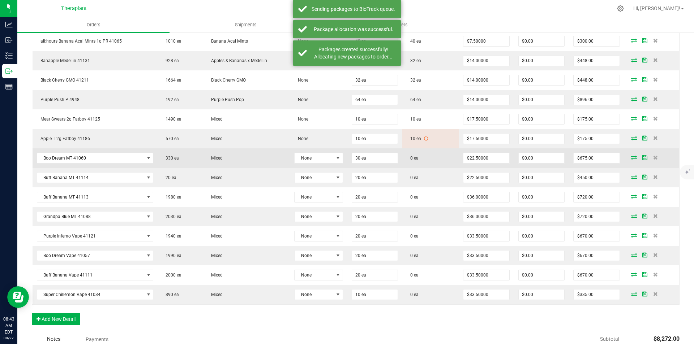
click at [631, 155] on icon at bounding box center [634, 157] width 6 height 4
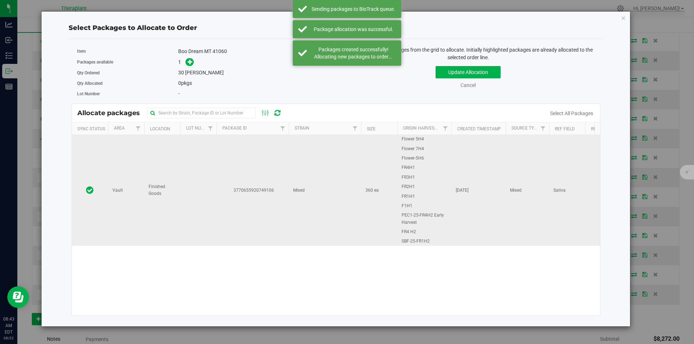
click at [239, 157] on td "3770655920749106" at bounding box center [252, 190] width 72 height 111
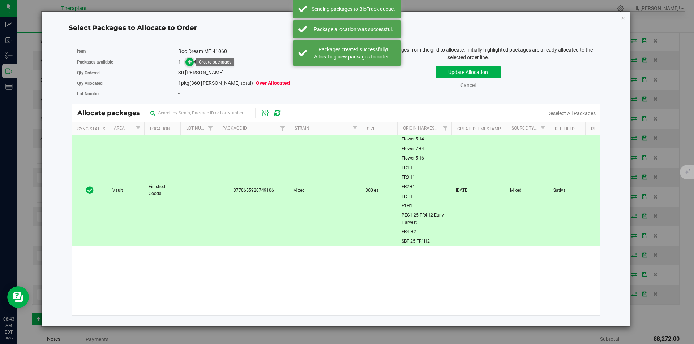
click at [192, 60] on icon at bounding box center [190, 61] width 5 height 5
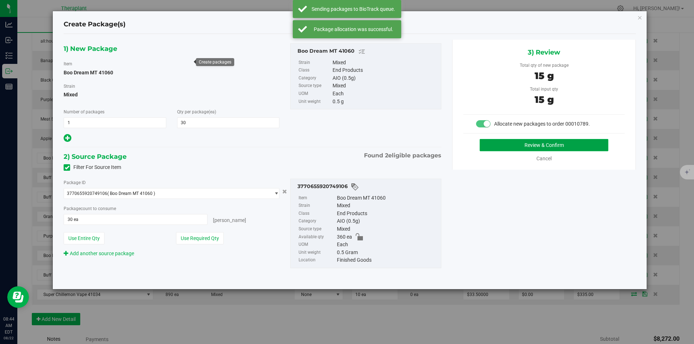
click at [525, 148] on button "Review & Confirm" at bounding box center [543, 145] width 129 height 12
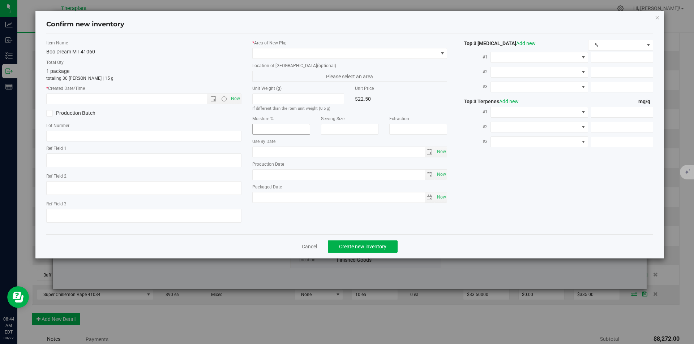
type textarea "Sativa"
type input "2026-06-18"
click at [237, 99] on span "Now" at bounding box center [235, 99] width 12 height 10
type input "8/22/2025 8:44 AM"
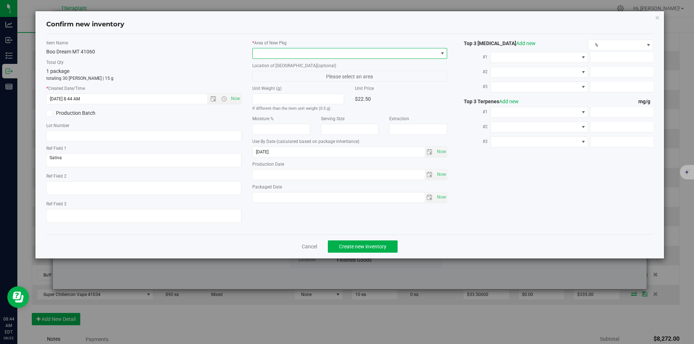
drag, startPoint x: 287, startPoint y: 56, endPoint x: 276, endPoint y: 21, distance: 36.6
click at [287, 55] on span at bounding box center [345, 53] width 185 height 10
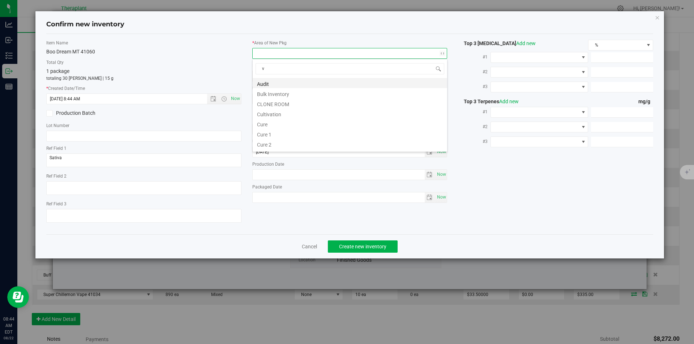
scroll to position [11, 195]
click at [282, 100] on li "Vault" at bounding box center [350, 103] width 194 height 10
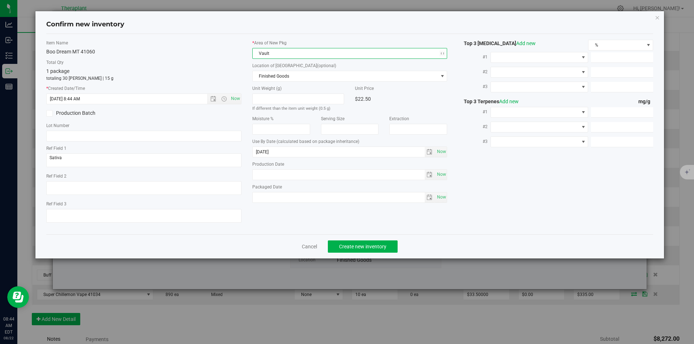
click at [281, 68] on label "Location of [GEOGRAPHIC_DATA] (optional)" at bounding box center [349, 66] width 195 height 7
click at [280, 78] on span "Finished Goods" at bounding box center [345, 76] width 185 height 10
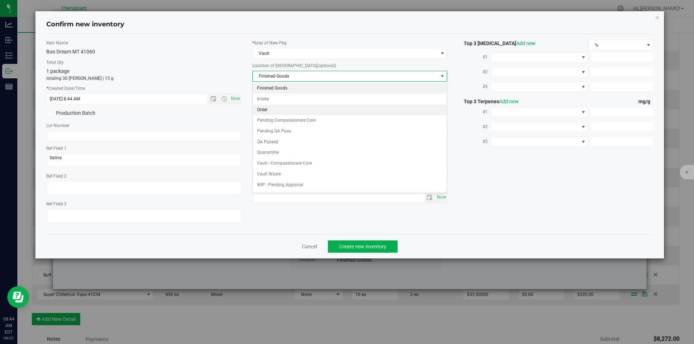
click at [279, 106] on li "Order" at bounding box center [350, 110] width 194 height 11
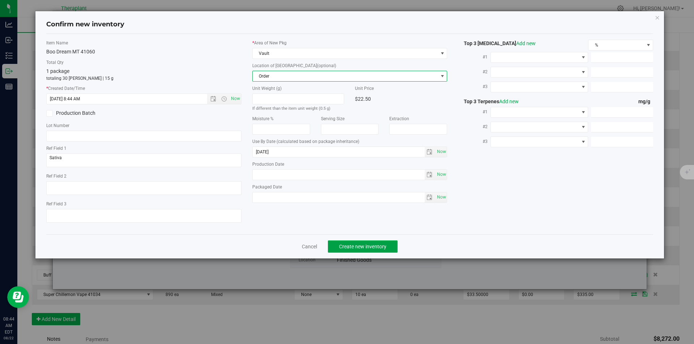
click at [354, 244] on span "Create new inventory" at bounding box center [362, 247] width 47 height 6
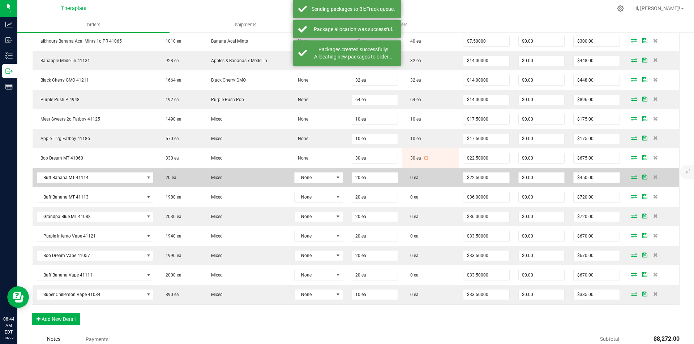
click at [624, 172] on td at bounding box center [651, 178] width 55 height 20
click at [631, 175] on icon at bounding box center [634, 177] width 6 height 4
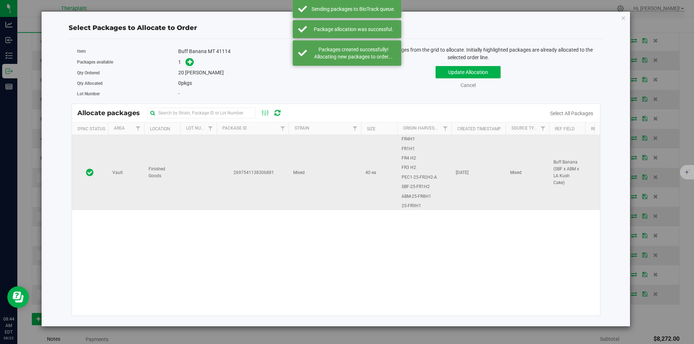
click at [273, 158] on td "2697541138306881" at bounding box center [252, 172] width 72 height 75
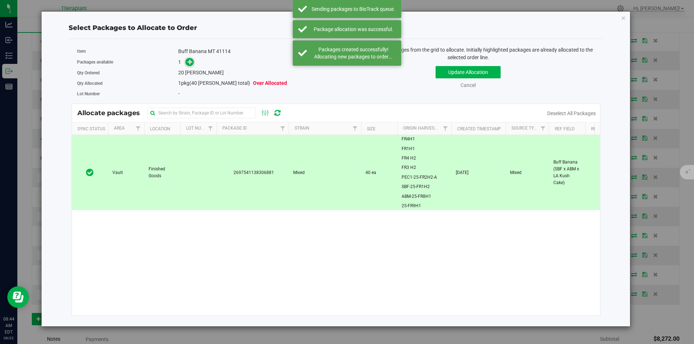
click at [192, 64] on icon at bounding box center [190, 61] width 5 height 5
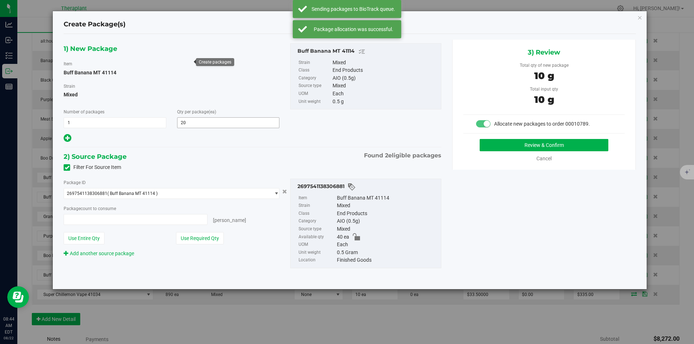
type input "20 ea"
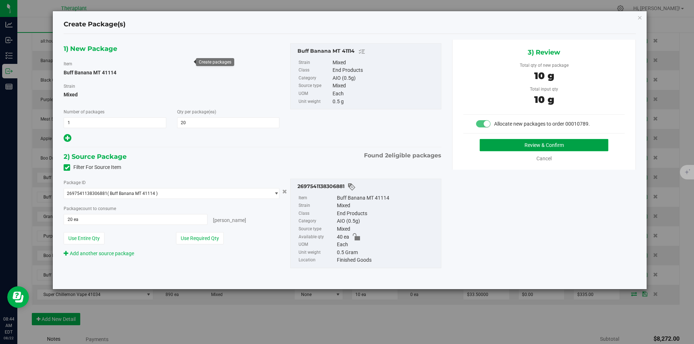
click at [530, 141] on button "Review & Confirm" at bounding box center [543, 145] width 129 height 12
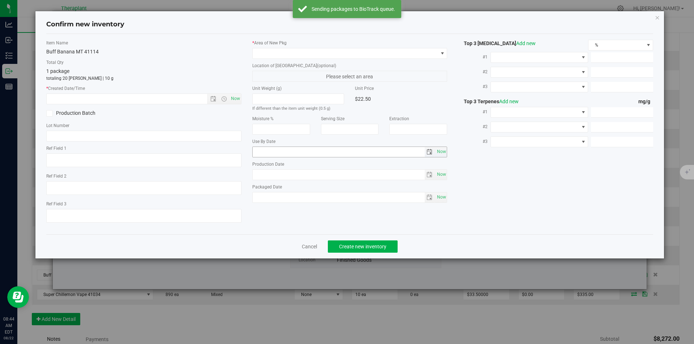
type textarea "Buff Banana (SBF x ABM x LA Kush Cake)"
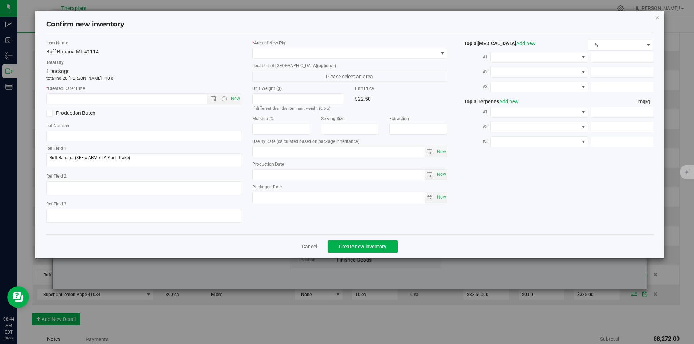
type input "2026-07-08"
drag, startPoint x: 236, startPoint y: 101, endPoint x: 265, endPoint y: 80, distance: 35.7
click at [236, 100] on span "Now" at bounding box center [235, 99] width 12 height 10
type input "8/22/2025 8:44 AM"
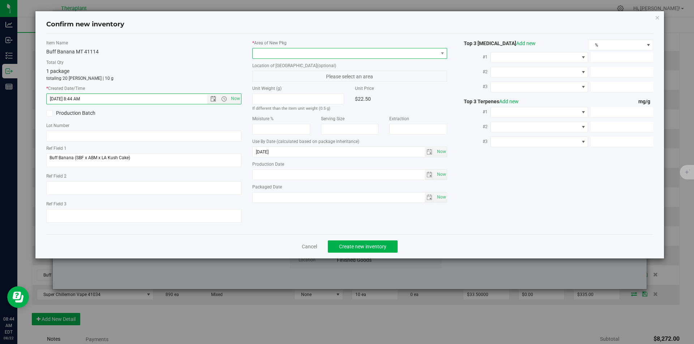
click at [295, 51] on span at bounding box center [345, 53] width 185 height 10
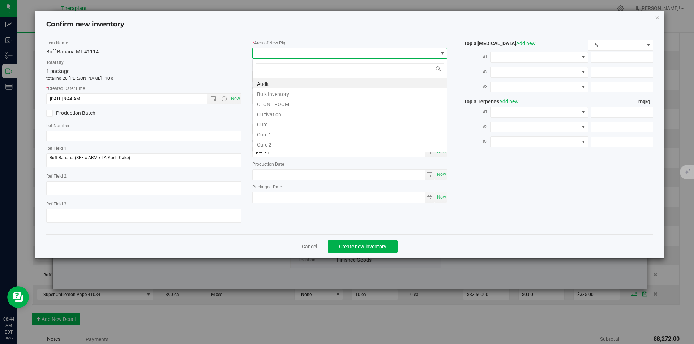
type input "v"
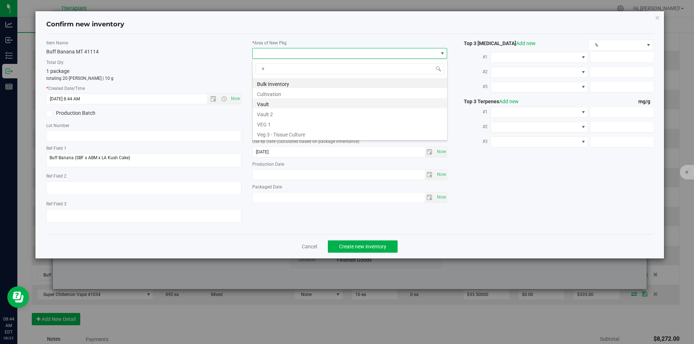
click at [274, 103] on li "Vault" at bounding box center [350, 103] width 194 height 10
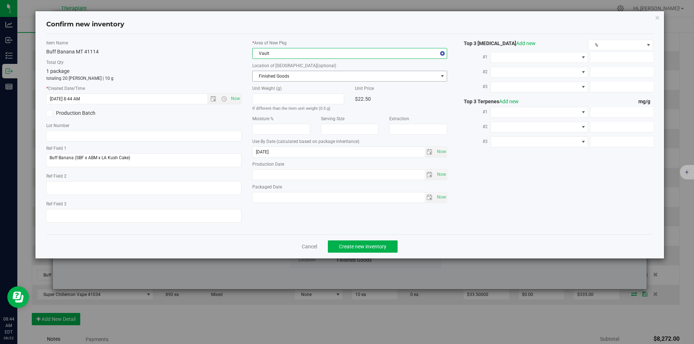
click at [274, 76] on span "Finished Goods" at bounding box center [345, 76] width 185 height 10
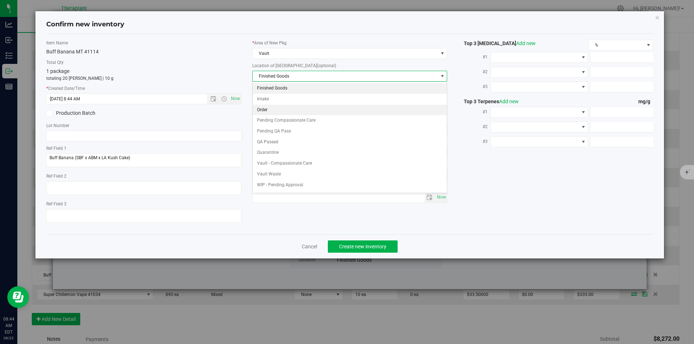
click at [267, 112] on li "Order" at bounding box center [350, 110] width 194 height 11
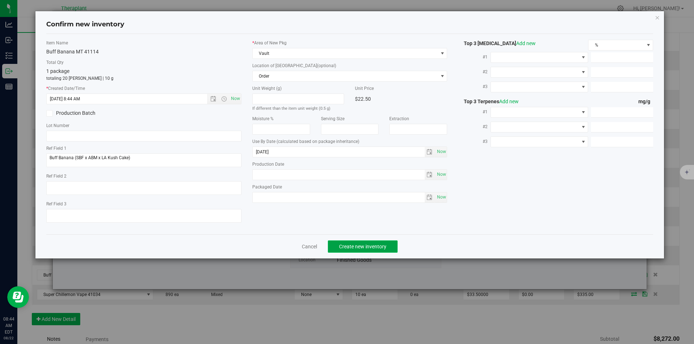
click at [362, 245] on span "Create new inventory" at bounding box center [362, 247] width 47 height 6
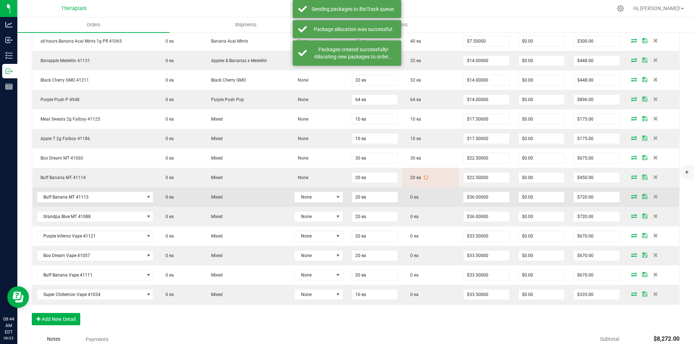
click at [631, 194] on icon at bounding box center [634, 196] width 6 height 4
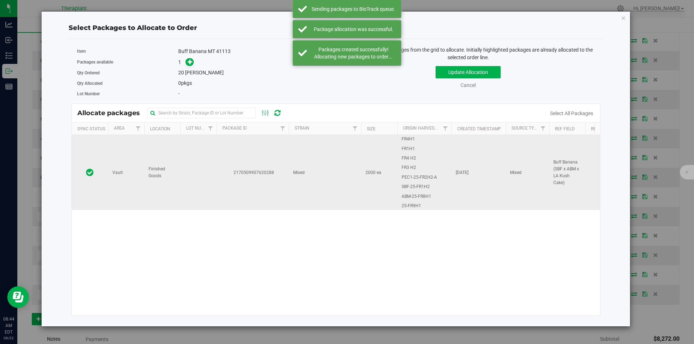
click at [185, 138] on td at bounding box center [198, 172] width 36 height 75
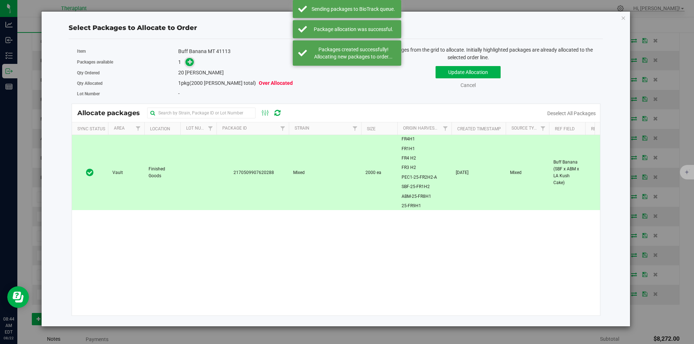
click at [187, 64] on span at bounding box center [189, 62] width 8 height 8
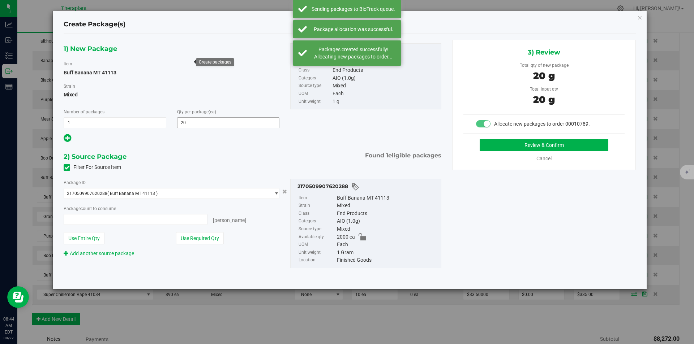
type input "20 ea"
click at [507, 141] on button "Review & Confirm" at bounding box center [543, 145] width 129 height 12
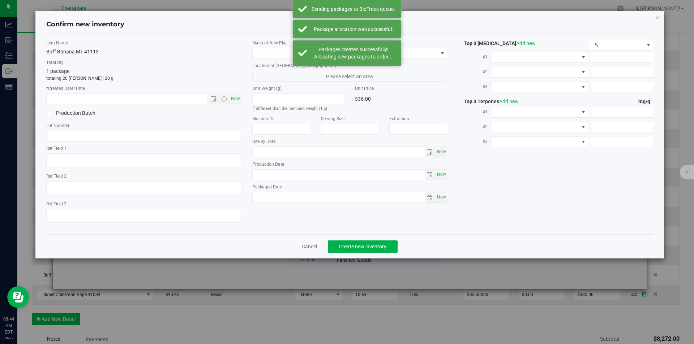
type textarea "Buff Banana (SBF x ABM x LA Kush Cake)"
type input "2026-07-09"
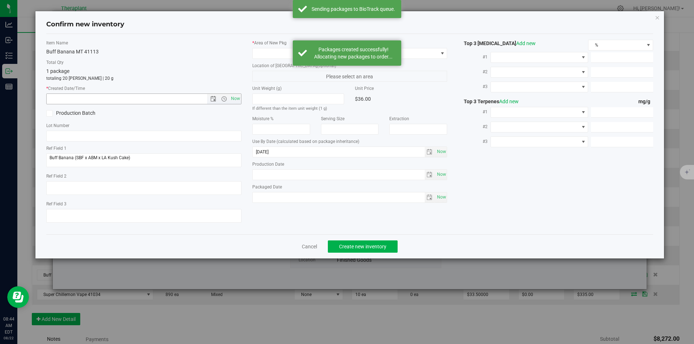
drag, startPoint x: 238, startPoint y: 100, endPoint x: 266, endPoint y: 65, distance: 44.8
click at [237, 100] on span "Now" at bounding box center [235, 99] width 12 height 10
type input "8/22/2025 8:44 AM"
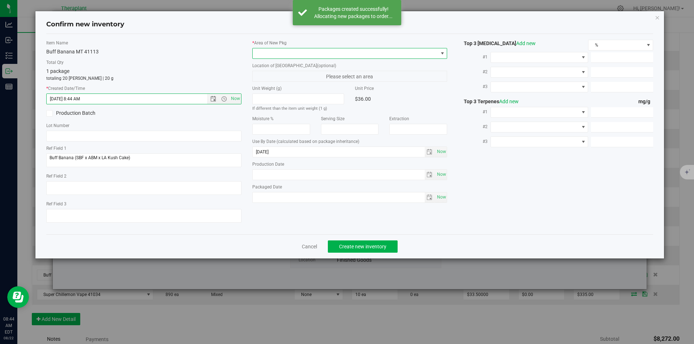
click at [267, 54] on span at bounding box center [345, 53] width 185 height 10
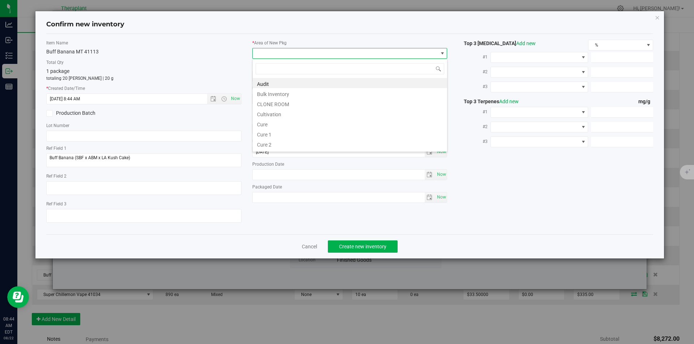
scroll to position [11, 195]
type input "v"
click at [276, 106] on li "Vault" at bounding box center [350, 103] width 194 height 10
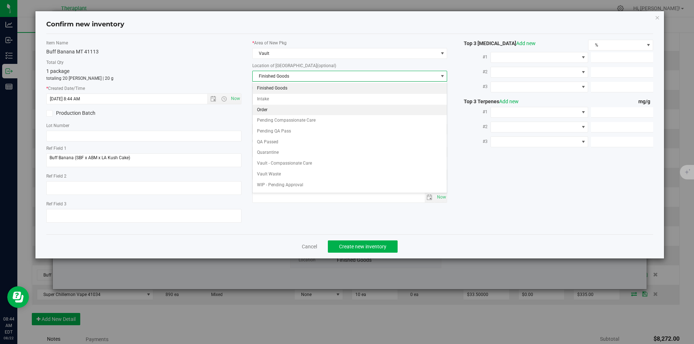
click at [274, 110] on li "Order" at bounding box center [350, 110] width 194 height 11
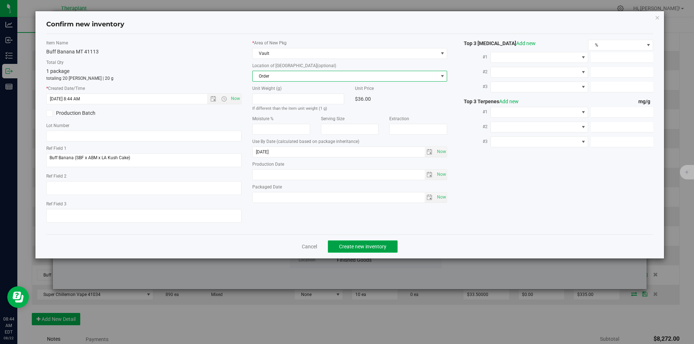
click at [350, 251] on button "Create new inventory" at bounding box center [363, 247] width 70 height 12
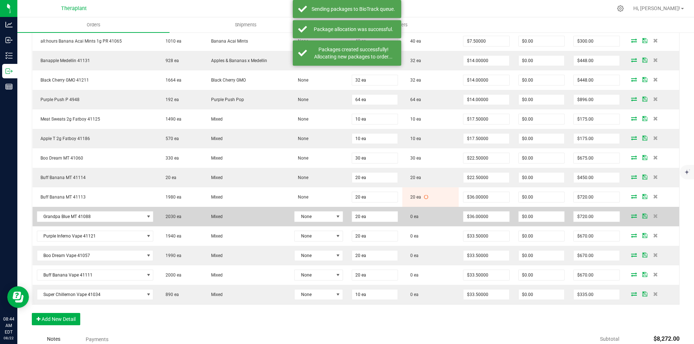
click at [631, 214] on icon at bounding box center [634, 216] width 6 height 4
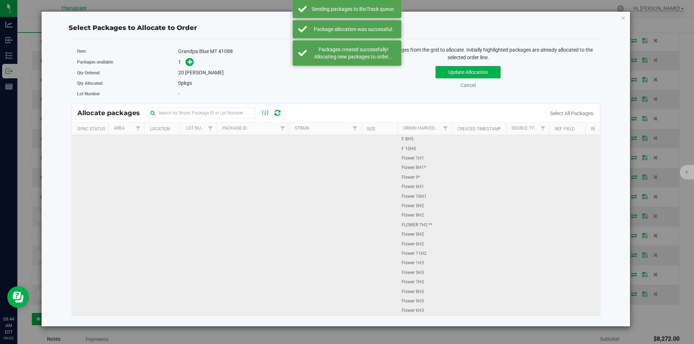
click at [225, 147] on td "1898763628271759" at bounding box center [252, 348] width 72 height 426
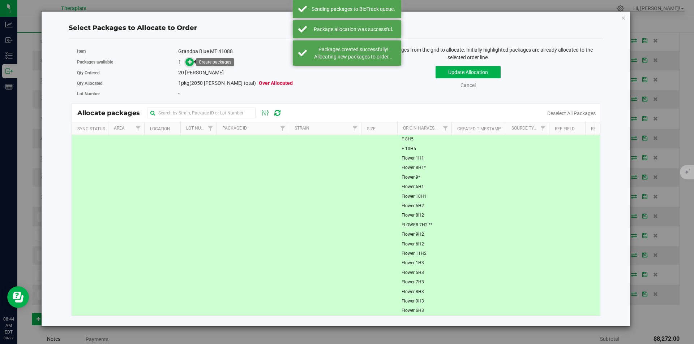
click at [191, 64] on icon at bounding box center [190, 61] width 5 height 5
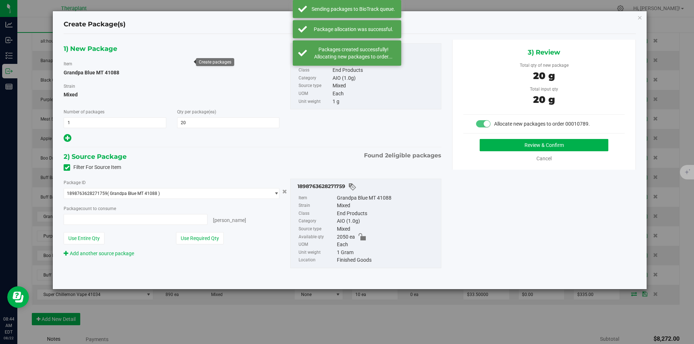
type input "20 ea"
click at [495, 149] on button "Review & Confirm" at bounding box center [543, 145] width 129 height 12
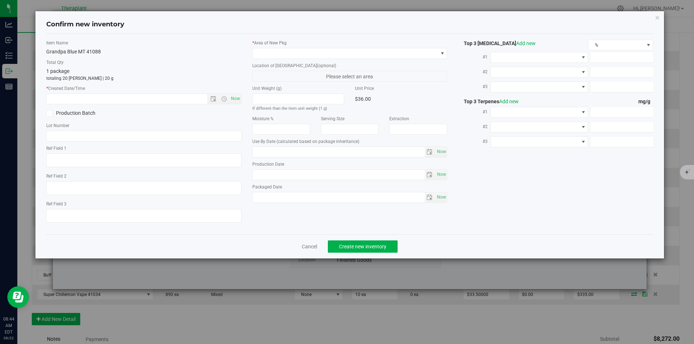
type input "2026-06-30"
click at [246, 96] on div "Item Name Grandpa Blue MT 41088 Total Qty 1 package totaling 20 eaches | 20 g *…" at bounding box center [144, 134] width 206 height 189
click at [241, 96] on div "Item Name Grandpa Blue MT 41088 Total Qty 1 package totaling 20 eaches | 20 g *…" at bounding box center [144, 134] width 206 height 189
click at [238, 97] on span "Now" at bounding box center [235, 99] width 12 height 10
type input "8/22/2025 8:44 AM"
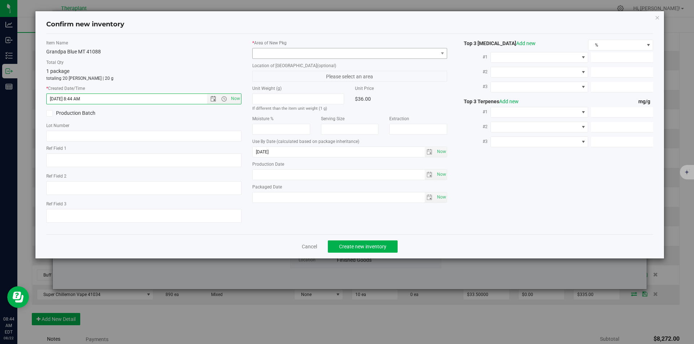
click at [254, 56] on div "* Area of New Pkg Location of New Pkg (optional) Please select an area Unit Wei…" at bounding box center [350, 123] width 206 height 167
click at [260, 56] on span at bounding box center [345, 53] width 185 height 10
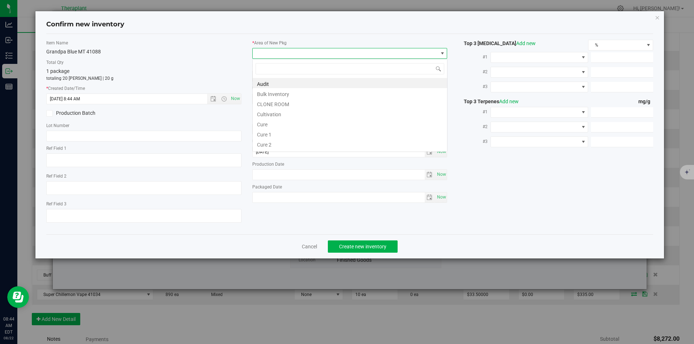
type input "v"
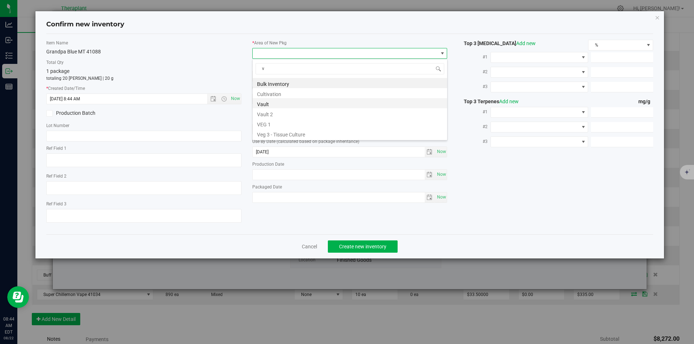
click at [271, 102] on li "Vault" at bounding box center [350, 103] width 194 height 10
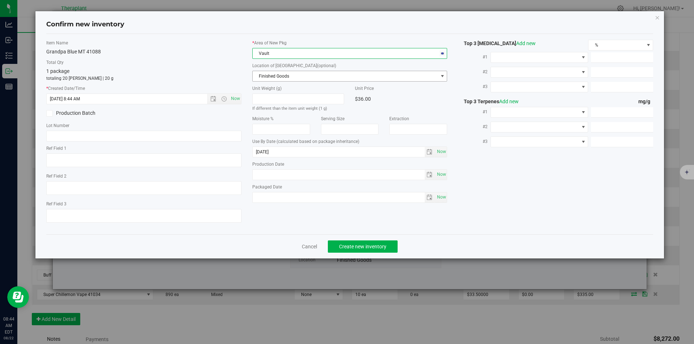
drag, startPoint x: 271, startPoint y: 74, endPoint x: 260, endPoint y: 44, distance: 32.1
click at [270, 71] on span "Finished Goods" at bounding box center [345, 76] width 185 height 10
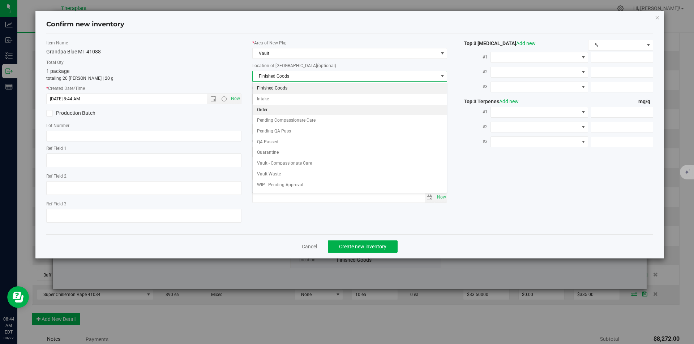
click at [269, 106] on li "Order" at bounding box center [350, 110] width 194 height 11
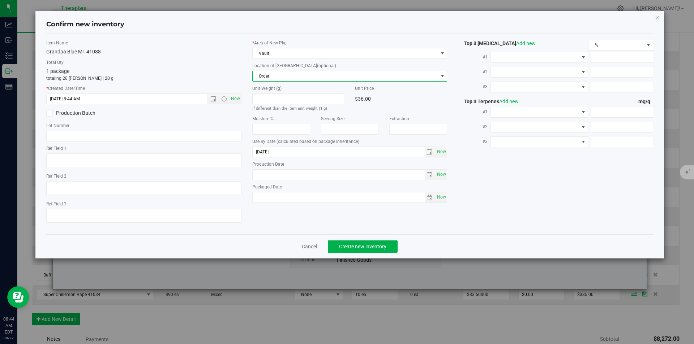
click at [335, 238] on div "Cancel Create new inventory" at bounding box center [349, 247] width 607 height 24
click at [337, 244] on button "Create new inventory" at bounding box center [363, 247] width 70 height 12
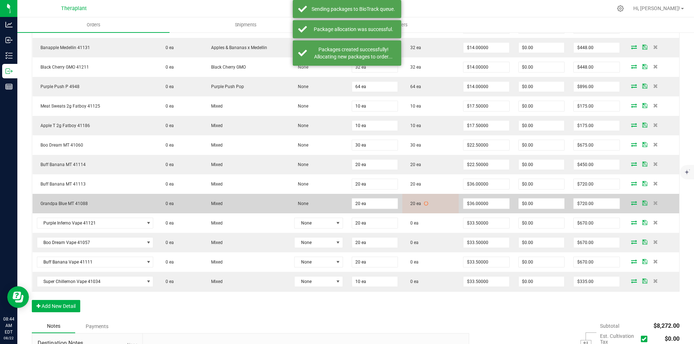
scroll to position [289, 0]
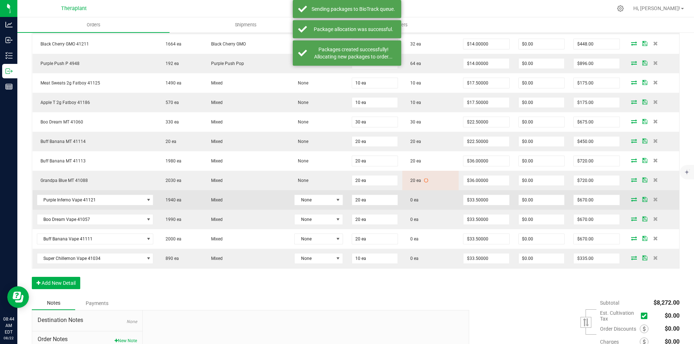
click at [631, 197] on icon at bounding box center [634, 199] width 6 height 4
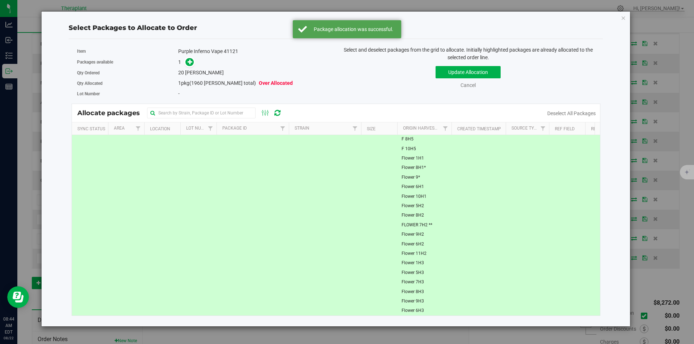
click at [189, 68] on div "Qty Ordered 20 eaches" at bounding box center [204, 73] width 254 height 10
click at [190, 64] on icon at bounding box center [190, 61] width 5 height 5
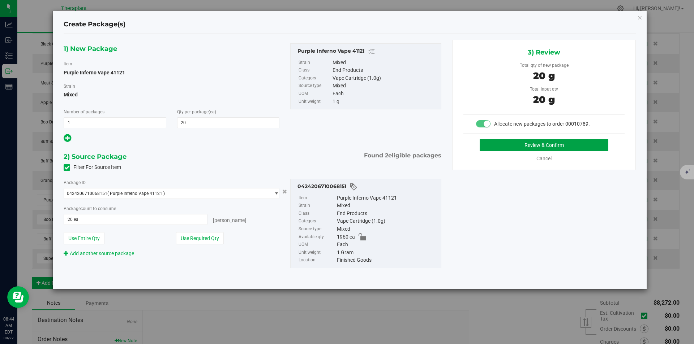
click at [524, 143] on button "Review & Confirm" at bounding box center [543, 145] width 129 height 12
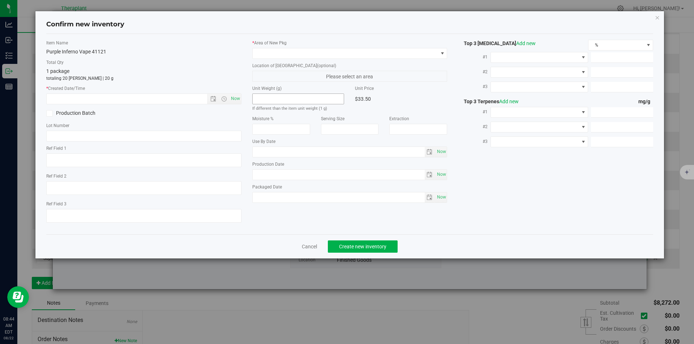
type textarea "Dante's Inferno x Purple Urkel"
type input "2026-07-14"
click at [236, 100] on span "Now" at bounding box center [235, 99] width 12 height 10
type input "8/22/2025 8:44 AM"
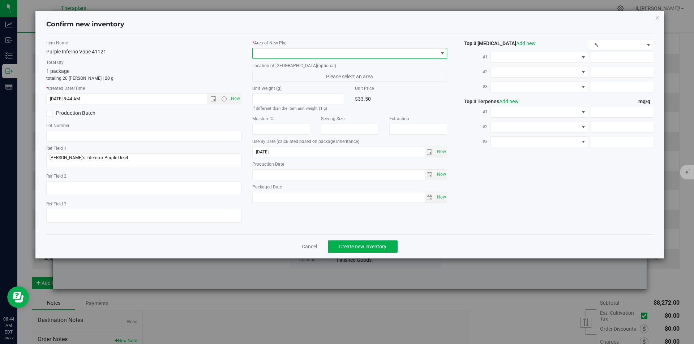
drag, startPoint x: 277, startPoint y: 55, endPoint x: 275, endPoint y: 33, distance: 21.4
click at [277, 54] on span at bounding box center [345, 53] width 185 height 10
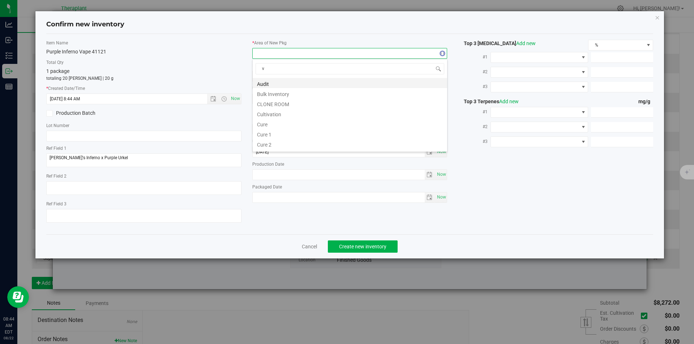
scroll to position [11, 195]
click at [265, 104] on li "Vault" at bounding box center [350, 103] width 194 height 10
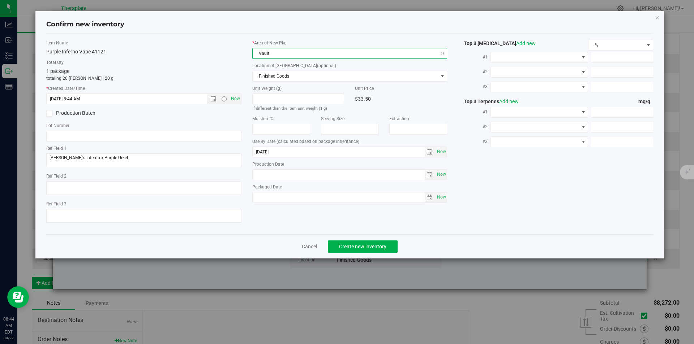
drag, startPoint x: 264, startPoint y: 78, endPoint x: 264, endPoint y: 46, distance: 31.4
click at [264, 77] on span "Finished Goods" at bounding box center [345, 76] width 185 height 10
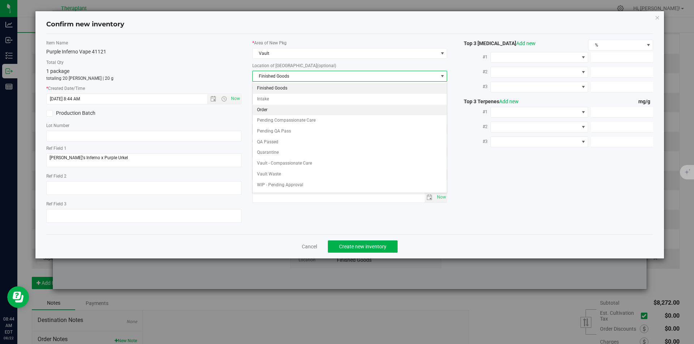
click at [272, 108] on li "Order" at bounding box center [350, 110] width 194 height 11
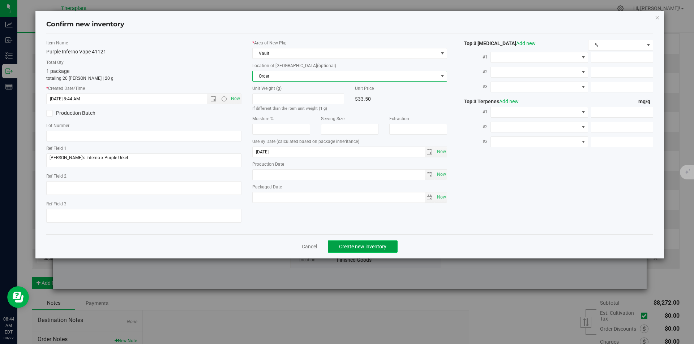
click at [350, 241] on button "Create new inventory" at bounding box center [363, 247] width 70 height 12
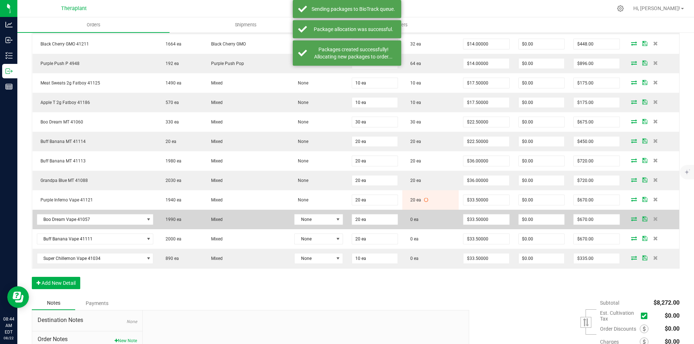
click at [631, 217] on icon at bounding box center [634, 219] width 6 height 4
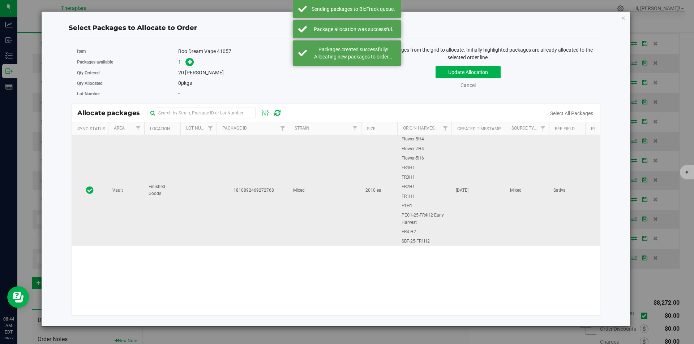
click at [275, 155] on td "1810892469272768" at bounding box center [252, 190] width 72 height 111
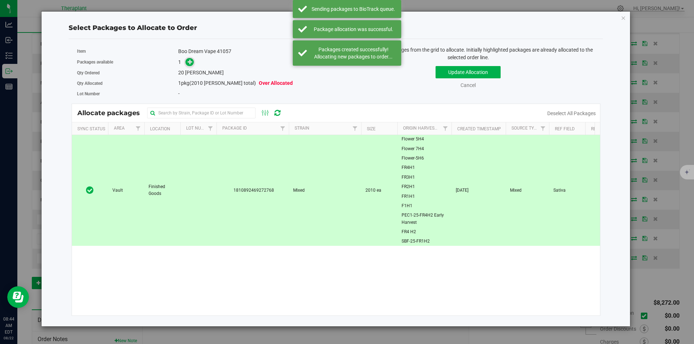
click at [193, 59] on icon at bounding box center [190, 61] width 5 height 5
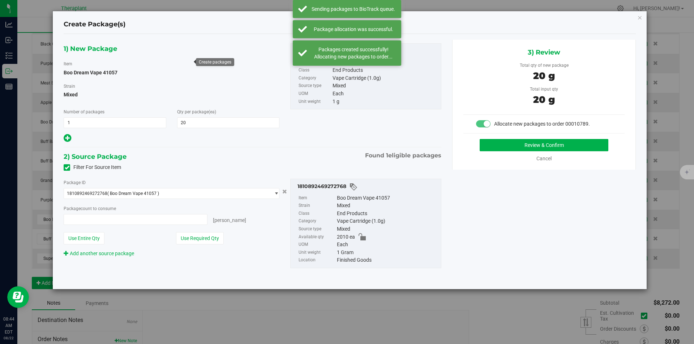
type input "20 ea"
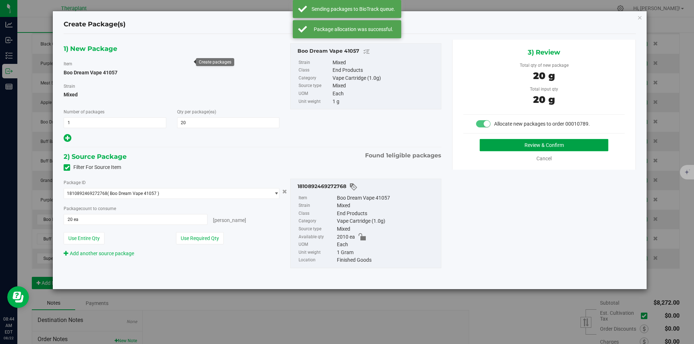
click at [536, 150] on button "Review & Confirm" at bounding box center [543, 145] width 129 height 12
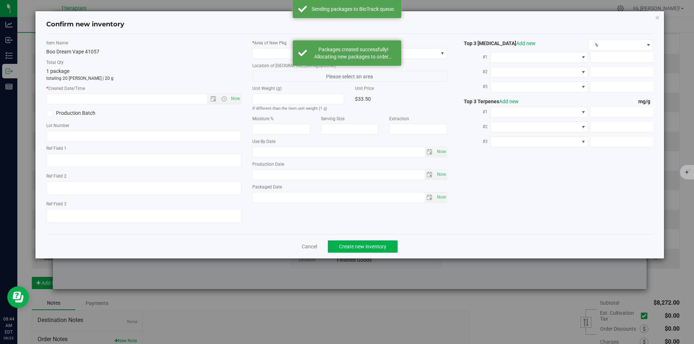
type textarea "Sativa"
type input "2026-06-19"
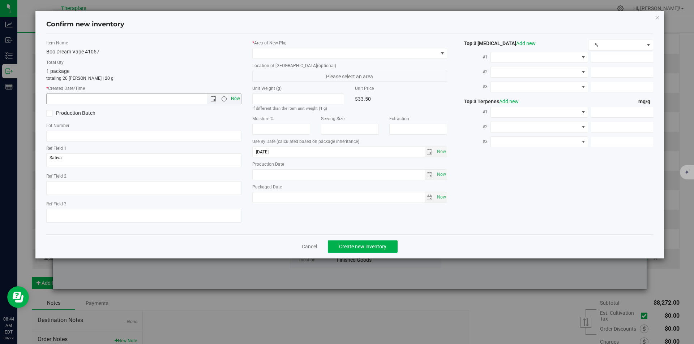
click at [236, 101] on span "Now" at bounding box center [235, 99] width 12 height 10
type input "8/22/2025 8:44 AM"
click at [265, 54] on span at bounding box center [345, 53] width 185 height 10
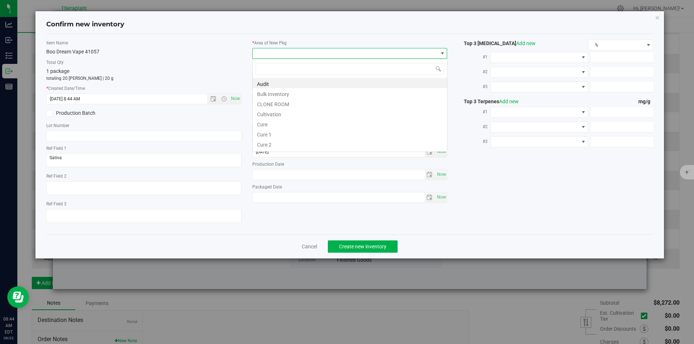
type input "v"
click at [284, 98] on li "Cultivation" at bounding box center [350, 93] width 194 height 10
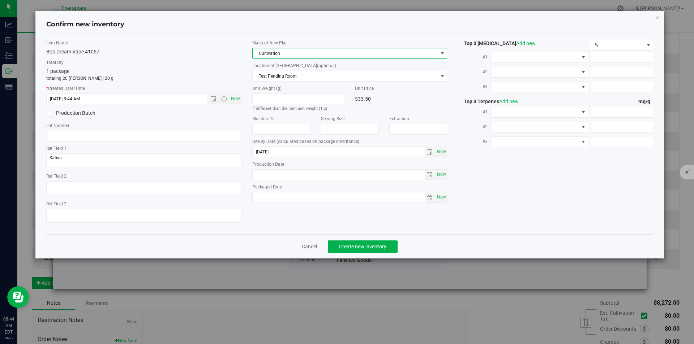
click at [278, 41] on label "* Area of [GEOGRAPHIC_DATA]" at bounding box center [349, 43] width 195 height 7
click at [273, 48] on span "Cultivation" at bounding box center [345, 53] width 185 height 10
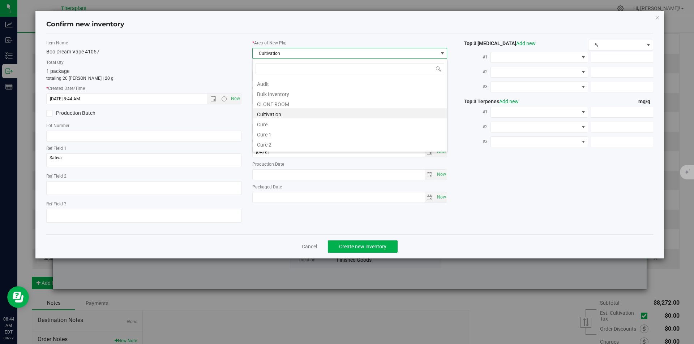
type input "v"
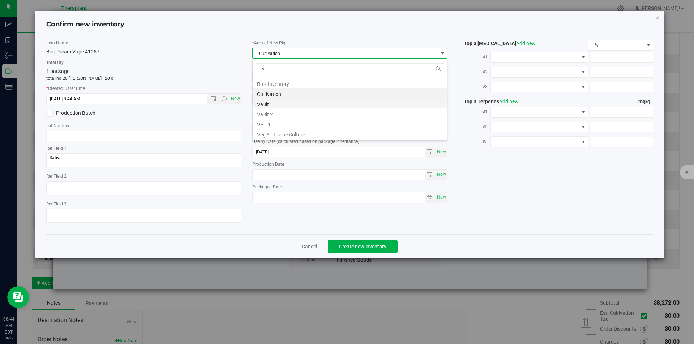
click at [275, 101] on li "Vault" at bounding box center [350, 103] width 194 height 10
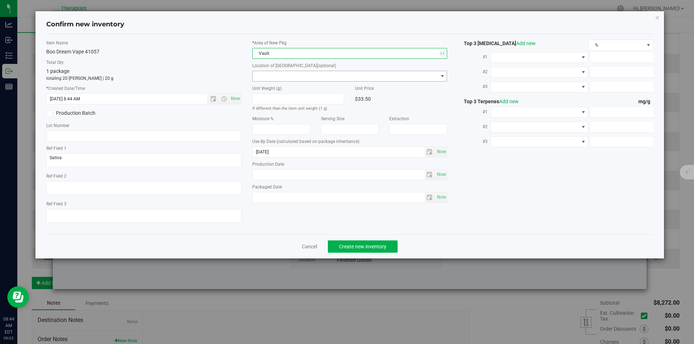
click at [271, 74] on span at bounding box center [345, 76] width 185 height 10
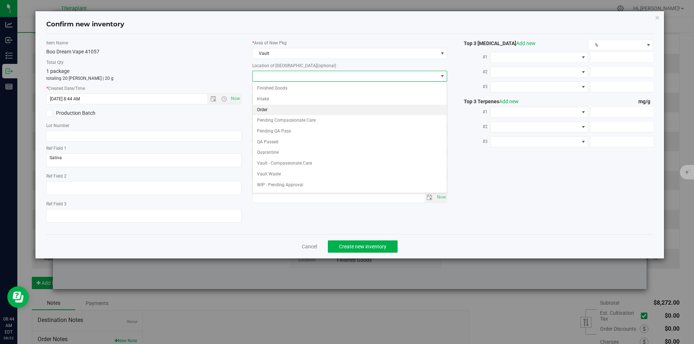
click at [267, 111] on li "Order" at bounding box center [350, 110] width 194 height 11
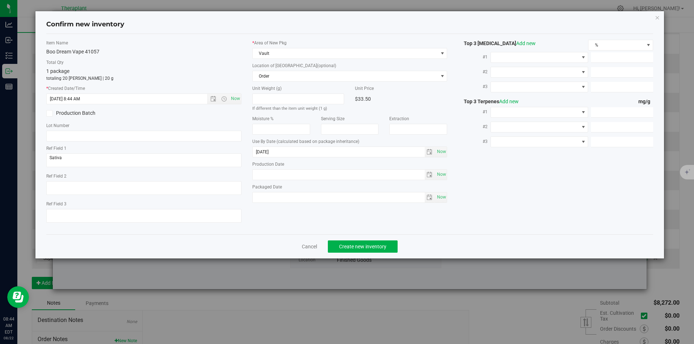
click at [354, 253] on div "Cancel Create new inventory" at bounding box center [349, 247] width 607 height 24
click at [354, 248] on button "Create new inventory" at bounding box center [363, 247] width 70 height 12
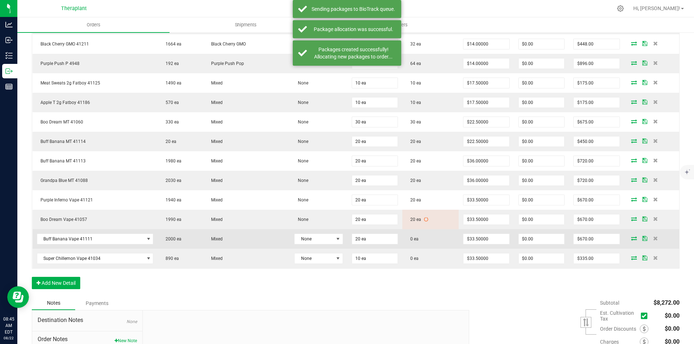
click at [628, 230] on td at bounding box center [651, 239] width 55 height 20
click at [629, 236] on td at bounding box center [651, 239] width 55 height 20
click at [631, 236] on icon at bounding box center [634, 238] width 6 height 4
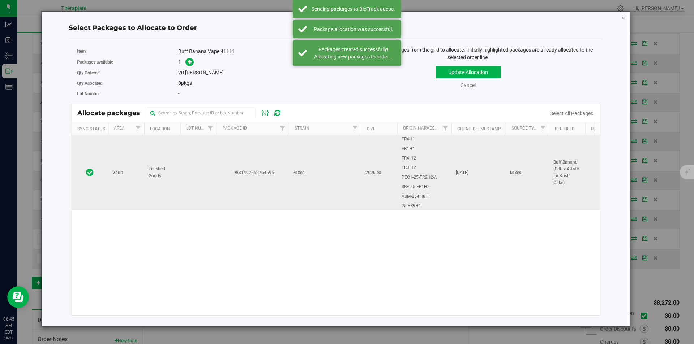
click at [274, 159] on td "9831492550764595" at bounding box center [252, 172] width 72 height 75
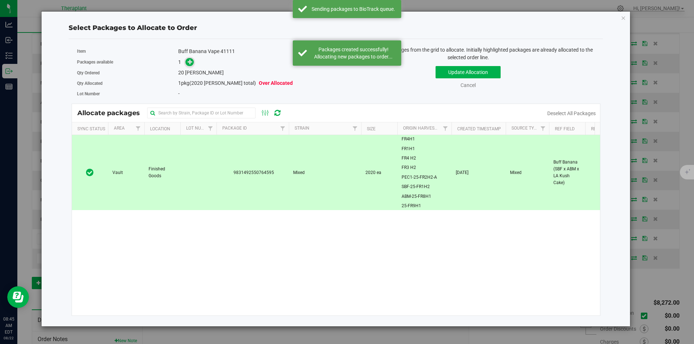
click at [190, 64] on icon at bounding box center [190, 61] width 5 height 5
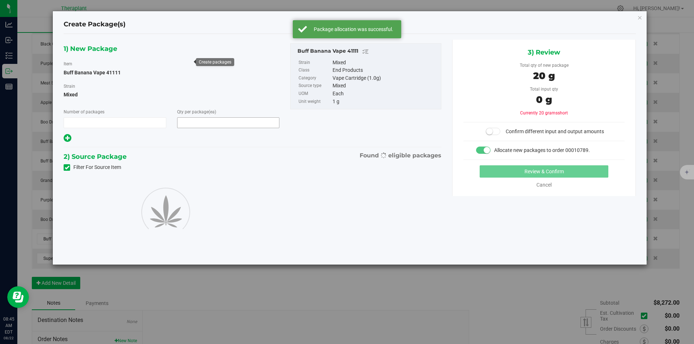
type input "1"
type input "20"
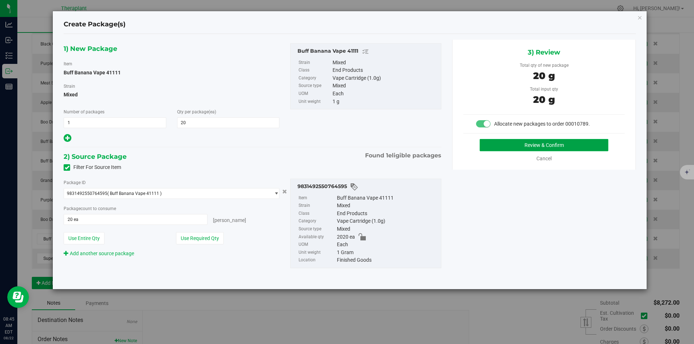
click at [565, 142] on button "Review & Confirm" at bounding box center [543, 145] width 129 height 12
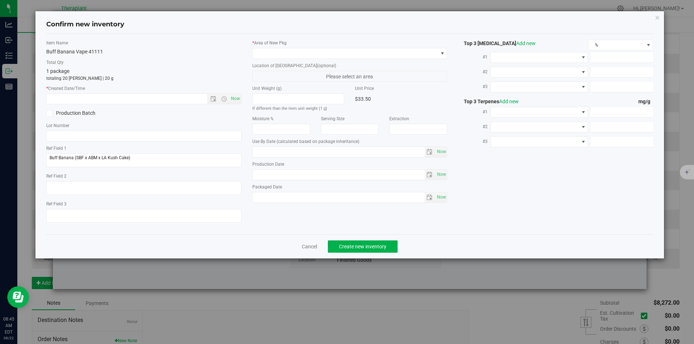
type input "2026-07-10"
click at [238, 94] on span "Now" at bounding box center [235, 99] width 12 height 10
type input "8/22/2025 8:45 AM"
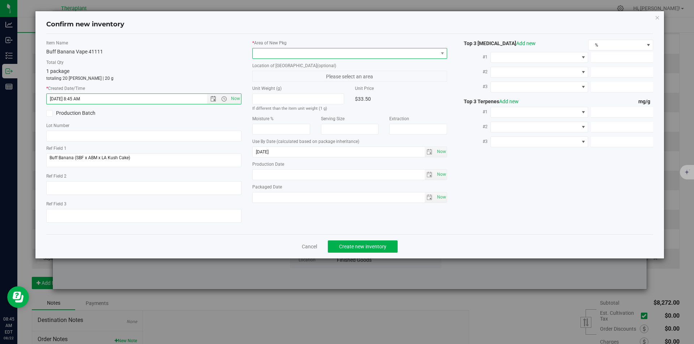
click at [269, 53] on span at bounding box center [345, 53] width 185 height 10
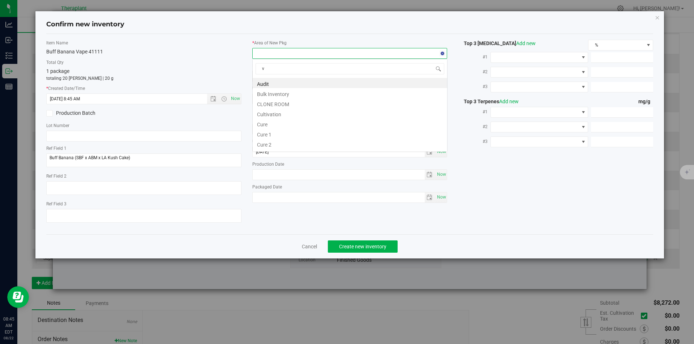
scroll to position [11, 195]
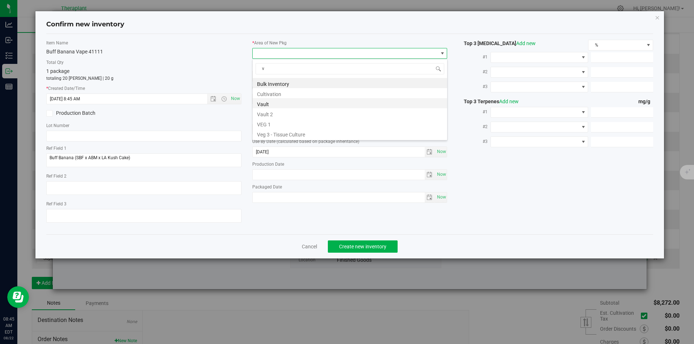
click at [271, 105] on li "Vault" at bounding box center [350, 103] width 194 height 10
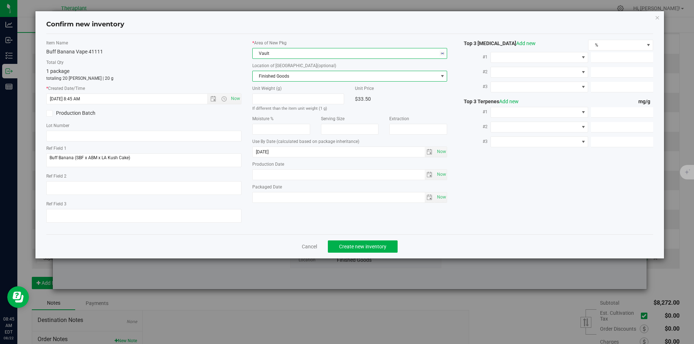
click at [268, 78] on span "Finished Goods" at bounding box center [345, 76] width 185 height 10
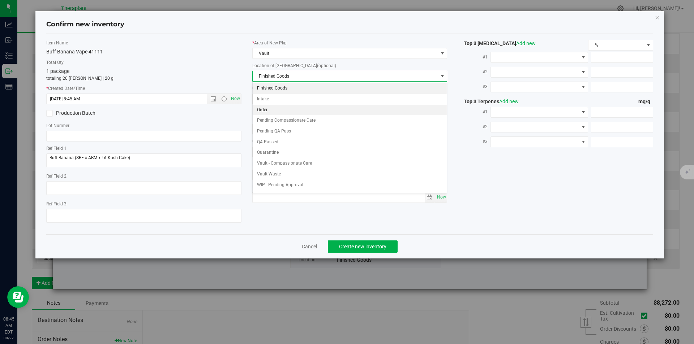
click at [267, 112] on li "Order" at bounding box center [350, 110] width 194 height 11
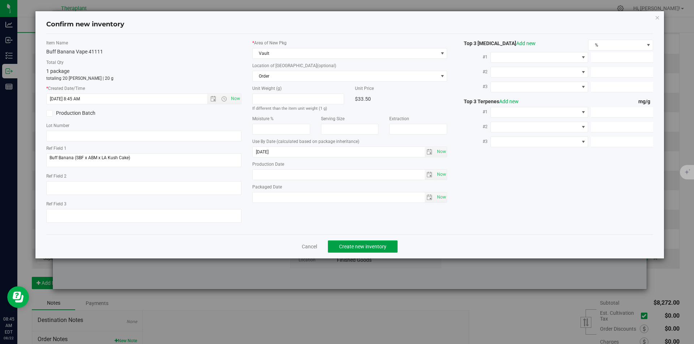
click at [372, 242] on button "Create new inventory" at bounding box center [363, 247] width 70 height 12
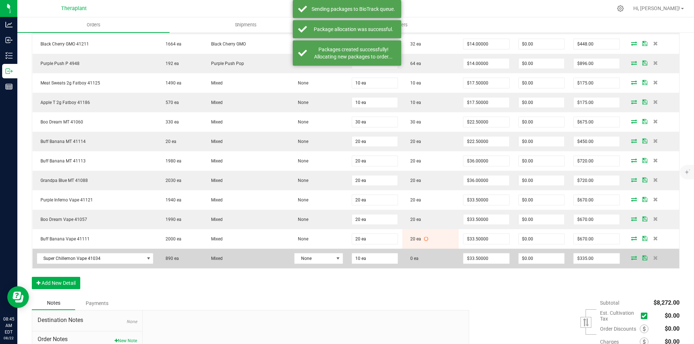
click at [631, 256] on icon at bounding box center [634, 258] width 6 height 4
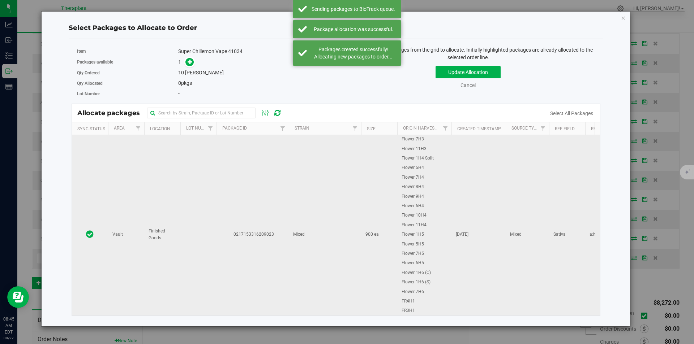
click at [280, 180] on td "0217153316209023" at bounding box center [252, 234] width 72 height 199
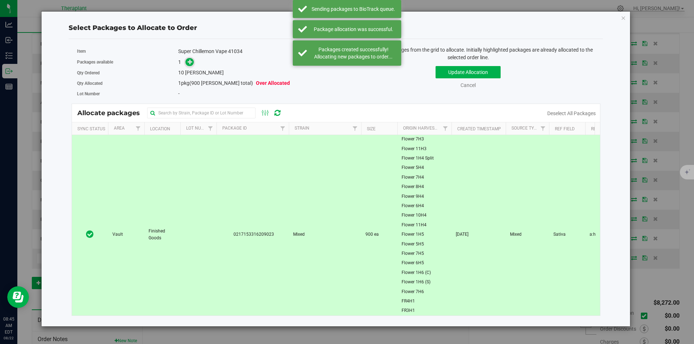
click at [189, 62] on icon at bounding box center [190, 61] width 5 height 5
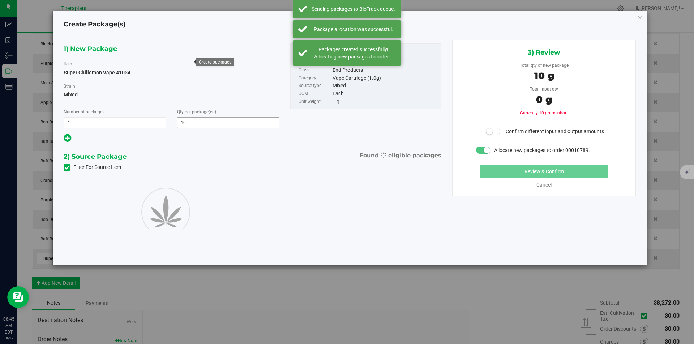
type input "10"
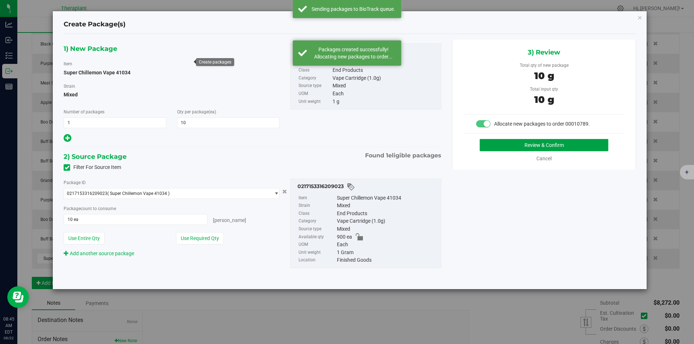
click at [501, 143] on button "Review & Confirm" at bounding box center [543, 145] width 129 height 12
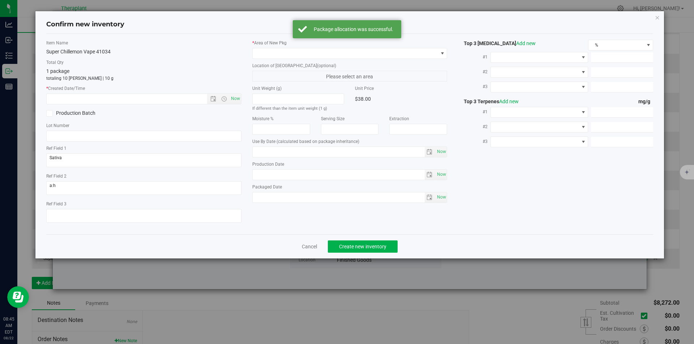
type input "2026-06-10"
click at [235, 94] on span "Now" at bounding box center [143, 99] width 195 height 11
click at [239, 96] on span "Now" at bounding box center [235, 99] width 12 height 10
type input "8/22/2025 8:45 AM"
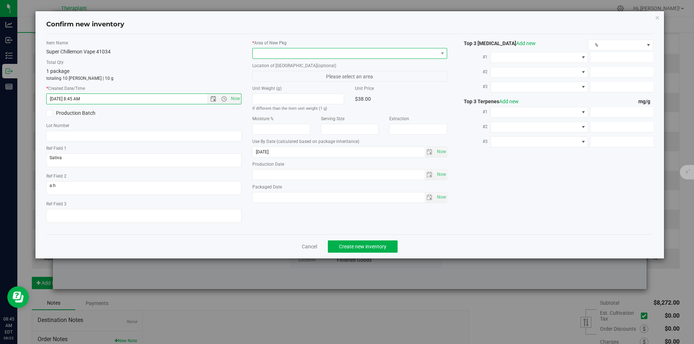
click at [274, 50] on span at bounding box center [345, 53] width 185 height 10
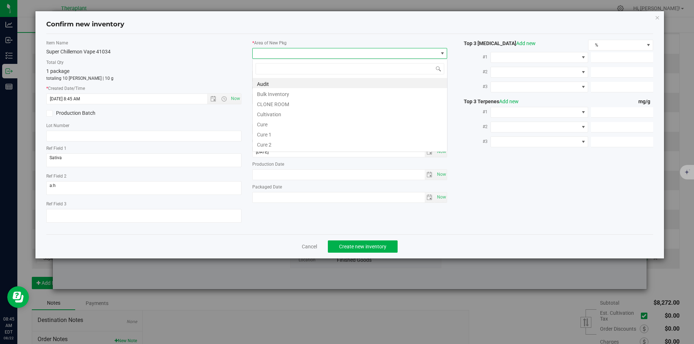
type input "v"
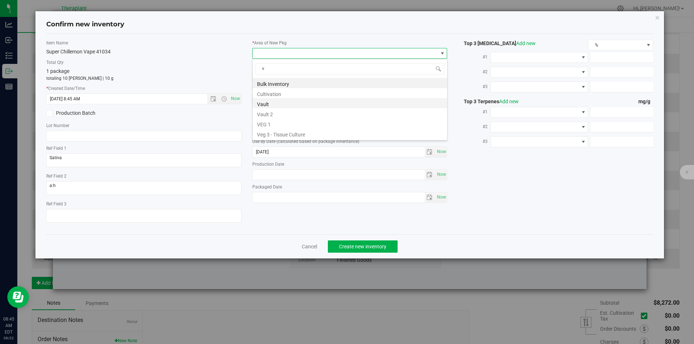
click at [267, 100] on li "Vault" at bounding box center [350, 103] width 194 height 10
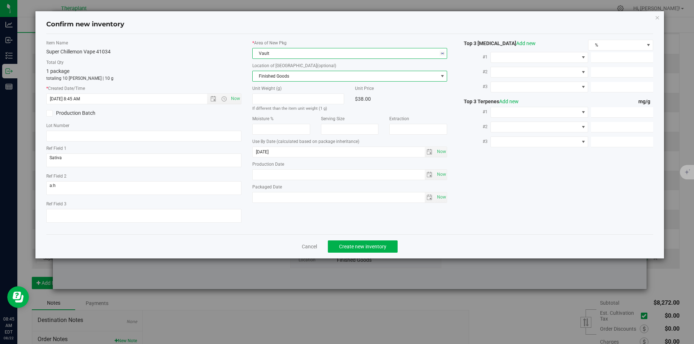
click at [271, 76] on span "Finished Goods" at bounding box center [345, 76] width 185 height 10
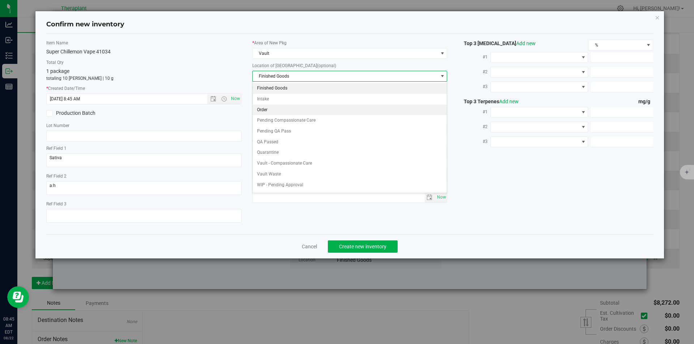
click at [271, 115] on li "Order" at bounding box center [350, 110] width 194 height 11
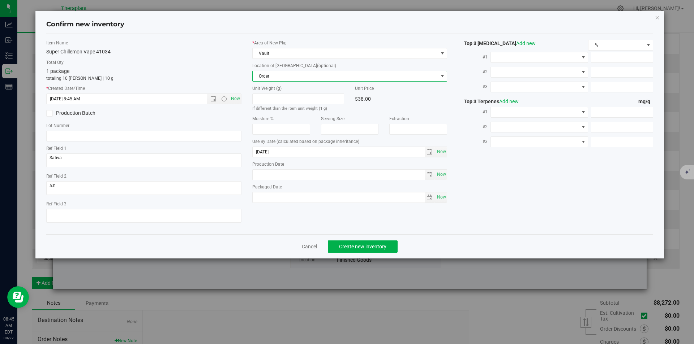
click at [337, 238] on div "Cancel Create new inventory" at bounding box center [349, 247] width 607 height 24
click at [339, 247] on button "Create new inventory" at bounding box center [363, 247] width 70 height 12
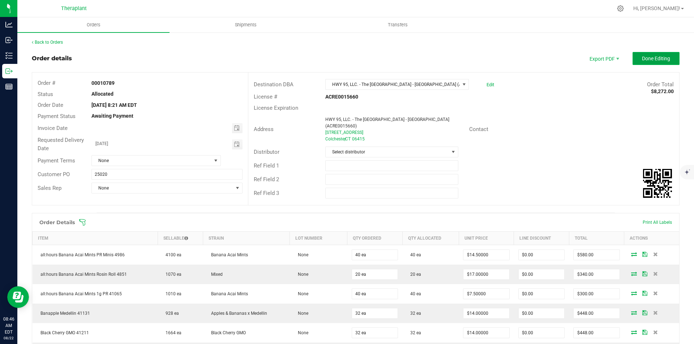
click at [642, 56] on span "Done Editing" at bounding box center [656, 59] width 28 height 6
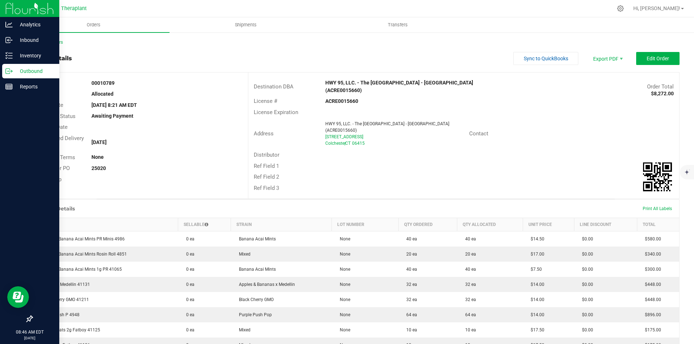
click at [16, 64] on div "Outbound" at bounding box center [30, 71] width 57 height 14
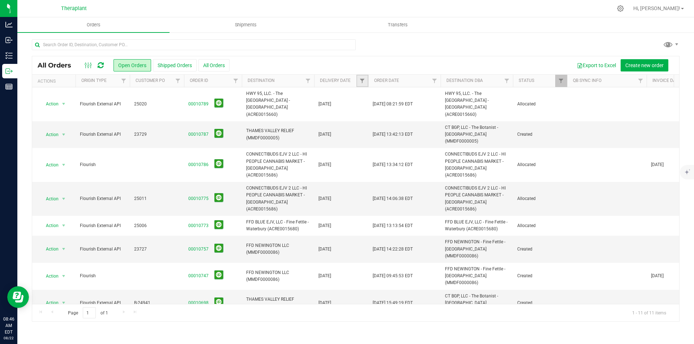
click at [357, 79] on link "Filter" at bounding box center [362, 81] width 12 height 12
click at [434, 123] on span "select" at bounding box center [429, 125] width 10 height 10
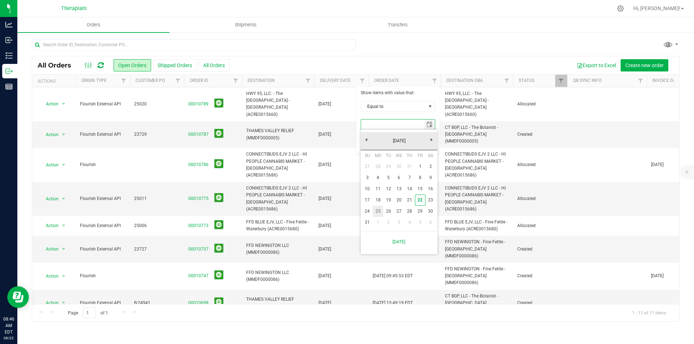
click at [378, 209] on link "25" at bounding box center [378, 211] width 10 height 11
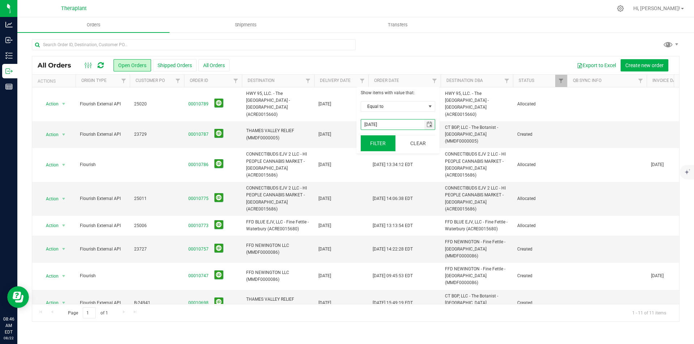
click at [391, 143] on button "Filter" at bounding box center [378, 144] width 35 height 16
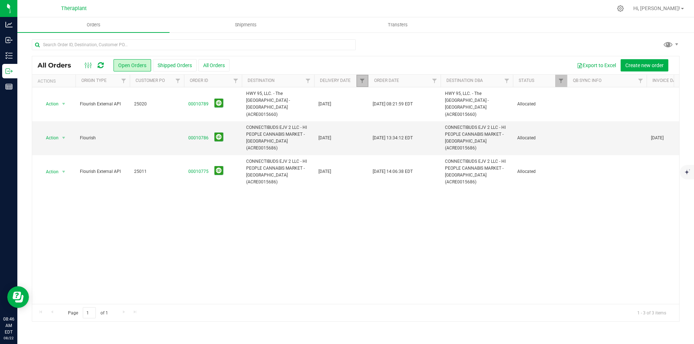
click at [366, 77] on link "Filter" at bounding box center [362, 81] width 12 height 12
click at [434, 124] on span "select" at bounding box center [429, 125] width 10 height 10
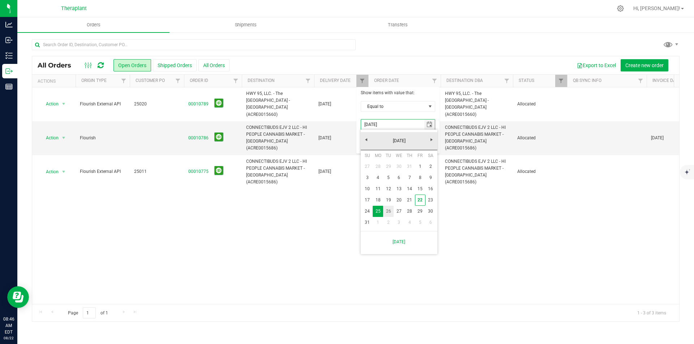
click at [386, 213] on link "26" at bounding box center [388, 211] width 10 height 11
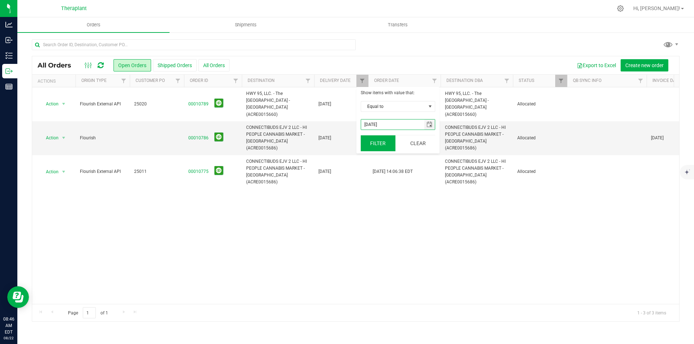
click at [381, 147] on button "Filter" at bounding box center [378, 144] width 35 height 16
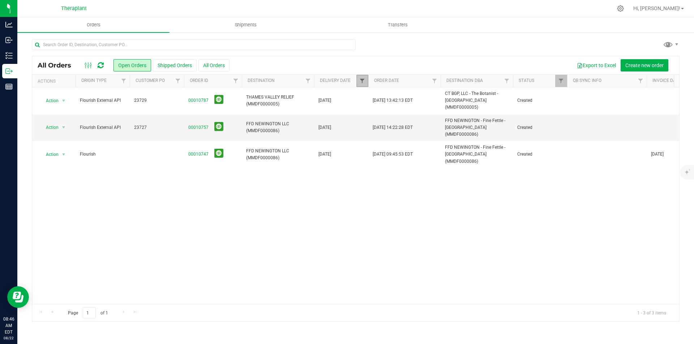
click at [361, 83] on span "Filter" at bounding box center [362, 81] width 6 height 6
click at [429, 123] on span "select" at bounding box center [429, 125] width 6 height 6
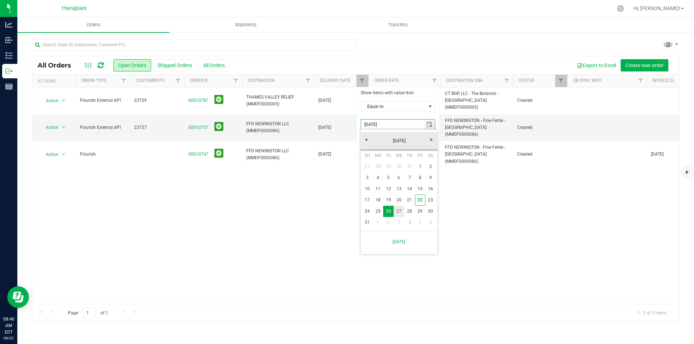
click at [402, 211] on link "27" at bounding box center [398, 211] width 10 height 11
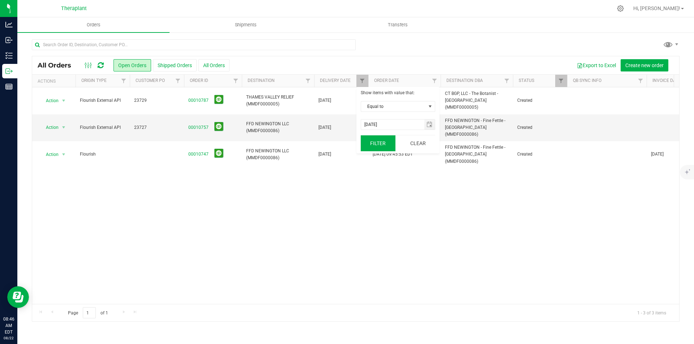
click at [378, 139] on button "Filter" at bounding box center [378, 144] width 35 height 16
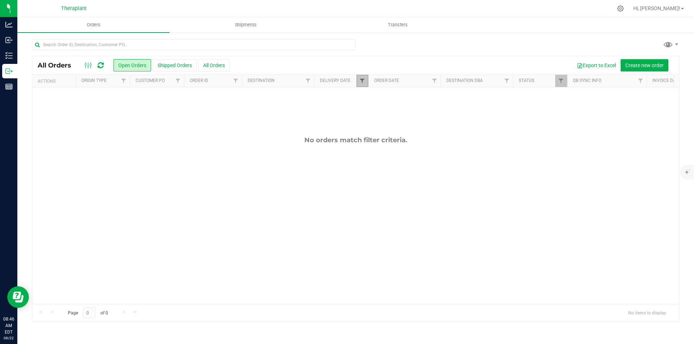
click at [365, 83] on span "Filter" at bounding box center [362, 81] width 6 height 6
click at [433, 125] on span "select" at bounding box center [429, 125] width 10 height 10
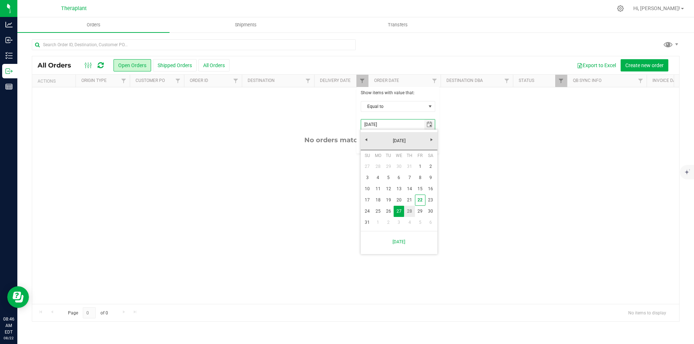
click at [411, 210] on link "28" at bounding box center [409, 211] width 10 height 11
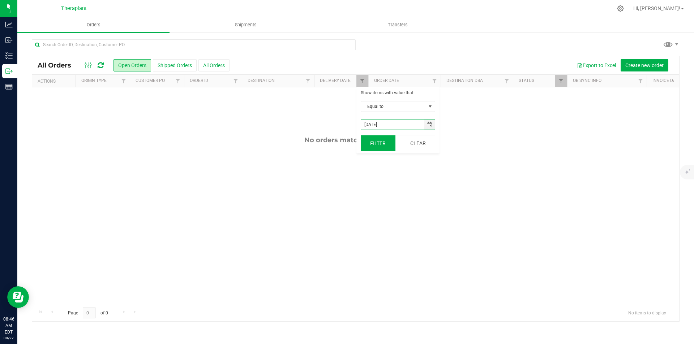
click at [375, 145] on button "Filter" at bounding box center [378, 144] width 35 height 16
click at [360, 81] on span "Filter" at bounding box center [362, 81] width 6 height 6
click at [430, 121] on span "select" at bounding box center [429, 125] width 10 height 10
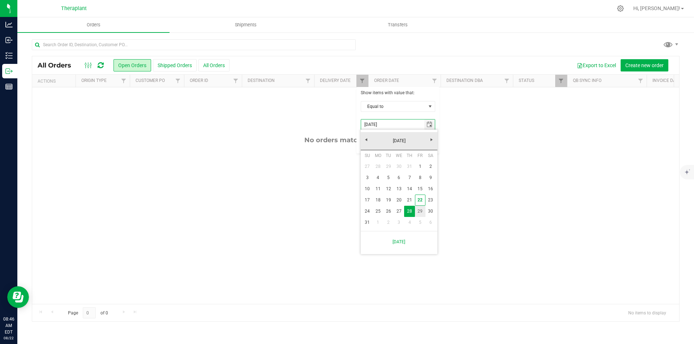
click at [418, 211] on link "29" at bounding box center [420, 211] width 10 height 11
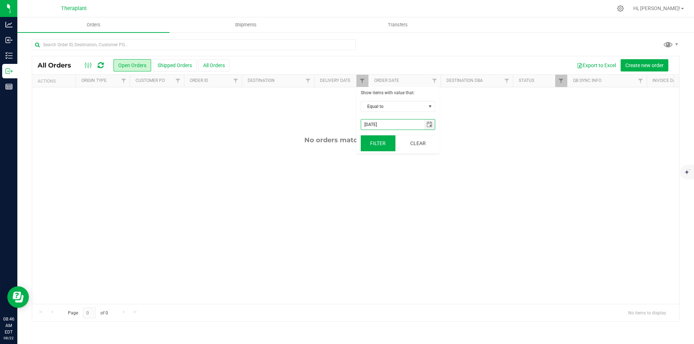
click at [383, 141] on button "Filter" at bounding box center [378, 144] width 35 height 16
click at [361, 83] on span "Filter" at bounding box center [362, 81] width 6 height 6
click at [431, 126] on span "select" at bounding box center [429, 125] width 6 height 6
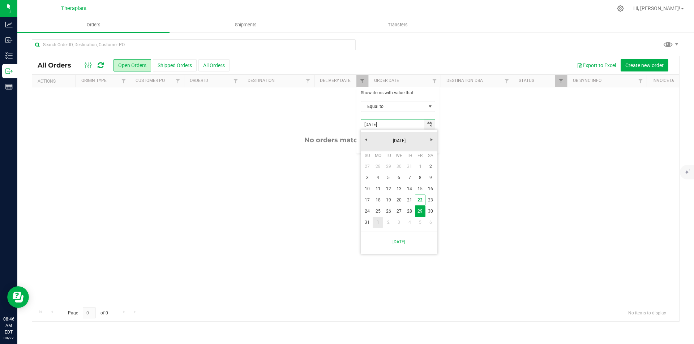
click at [378, 219] on link "1" at bounding box center [378, 222] width 10 height 11
type input "9/1/2025"
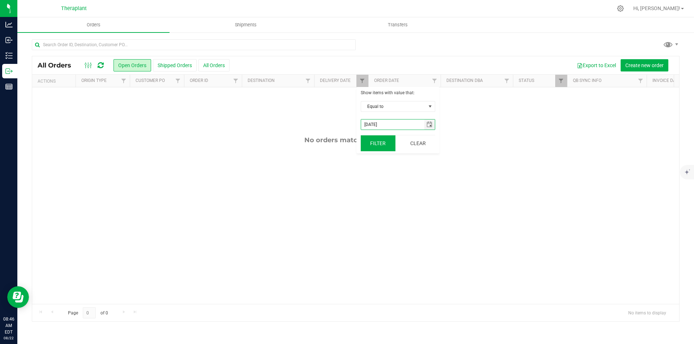
click at [369, 144] on button "Filter" at bounding box center [378, 144] width 35 height 16
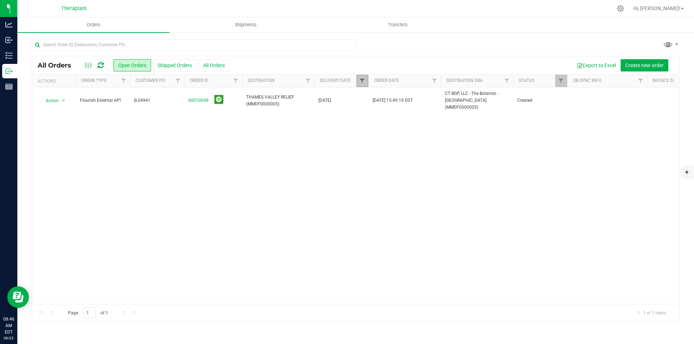
click at [363, 79] on span "Filter" at bounding box center [362, 81] width 6 height 6
click at [426, 144] on button "Clear" at bounding box center [417, 144] width 35 height 16
